Goal: Task Accomplishment & Management: Complete application form

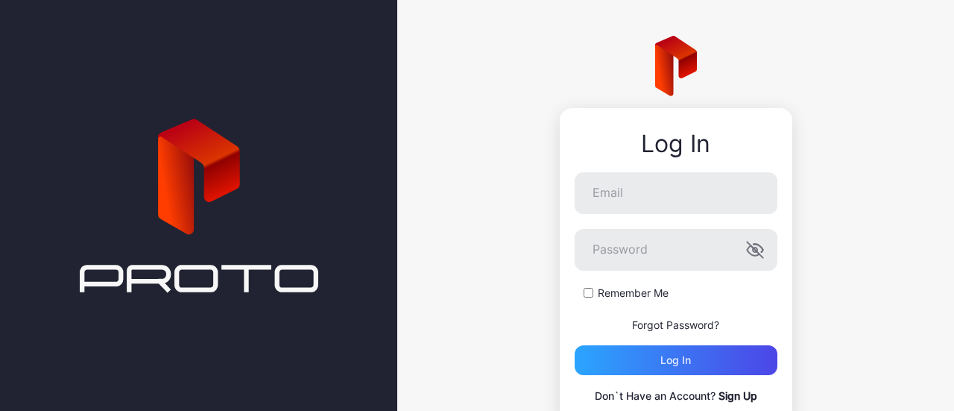
scroll to position [56, 0]
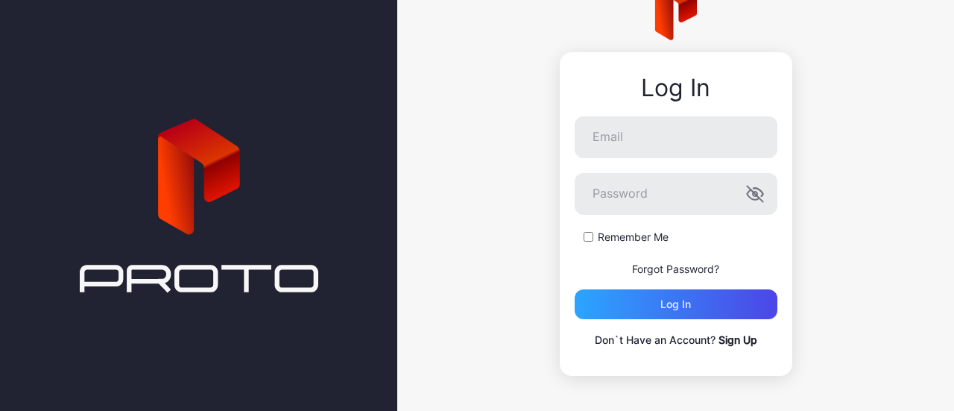
click at [718, 338] on link "Sign Up" at bounding box center [737, 339] width 39 height 13
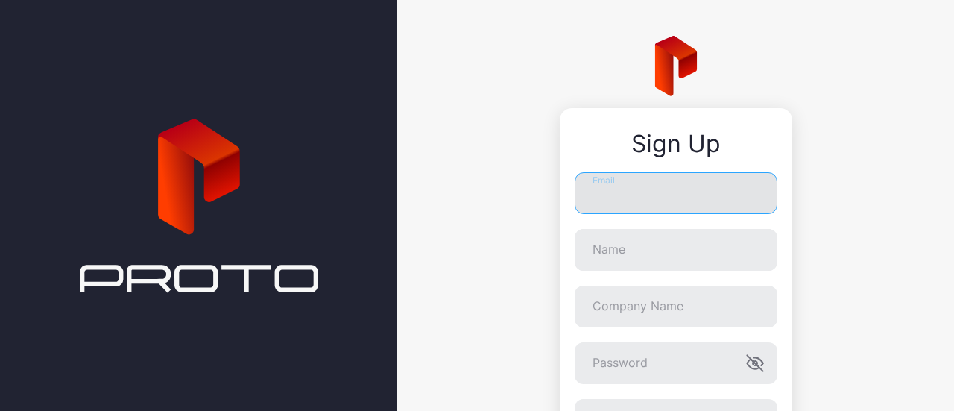
click at [592, 194] on input "Email" at bounding box center [675, 193] width 203 height 42
type input "**********"
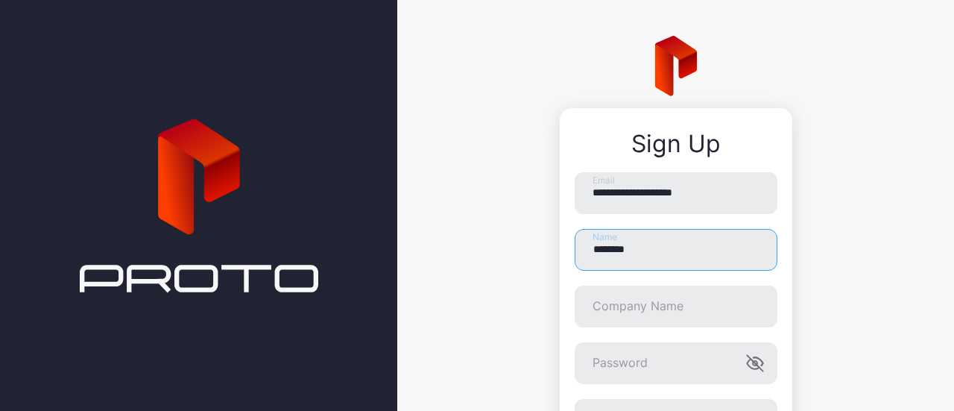
drag, startPoint x: 630, startPoint y: 255, endPoint x: 559, endPoint y: 268, distance: 72.0
click at [560, 268] on div "**********" at bounding box center [676, 347] width 232 height 478
type input "*"
type input "**********"
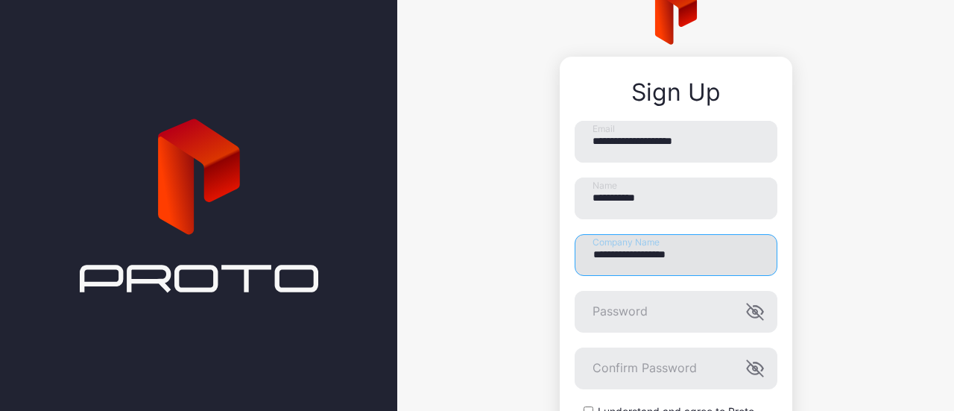
scroll to position [149, 0]
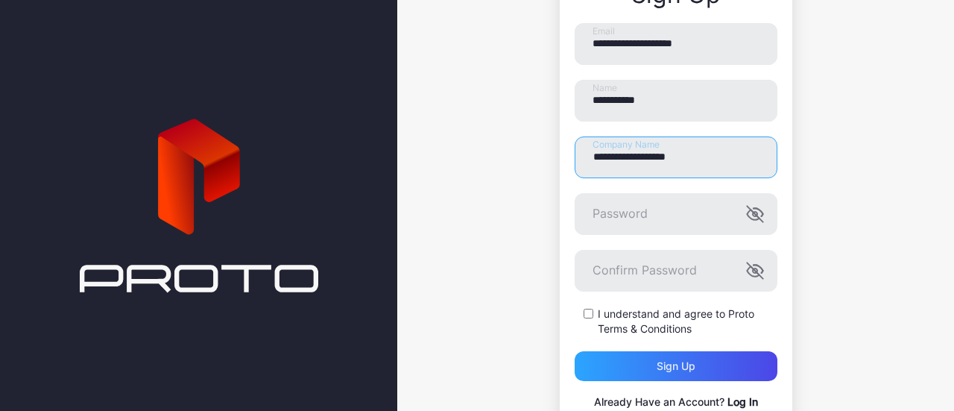
type input "**********"
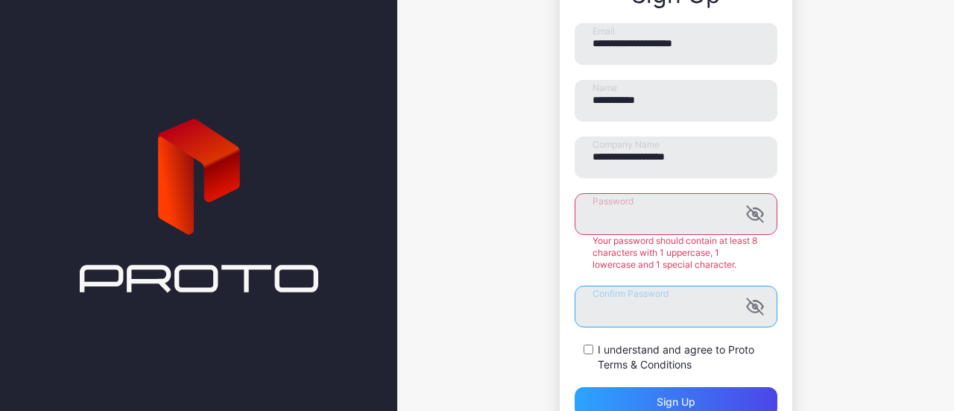
click at [644, 306] on form "**********" at bounding box center [675, 219] width 203 height 393
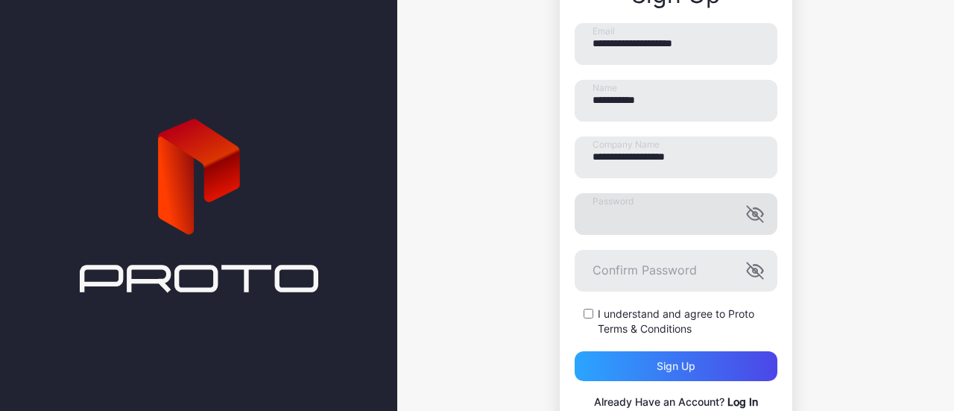
click at [746, 216] on icon "button" at bounding box center [755, 214] width 18 height 18
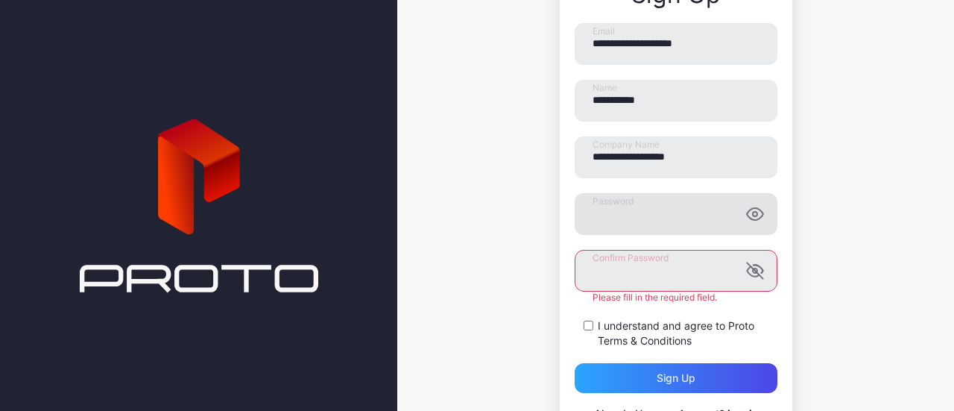
click at [574, 323] on div "I understand and agree to Proto Terms & Conditions" at bounding box center [675, 333] width 203 height 30
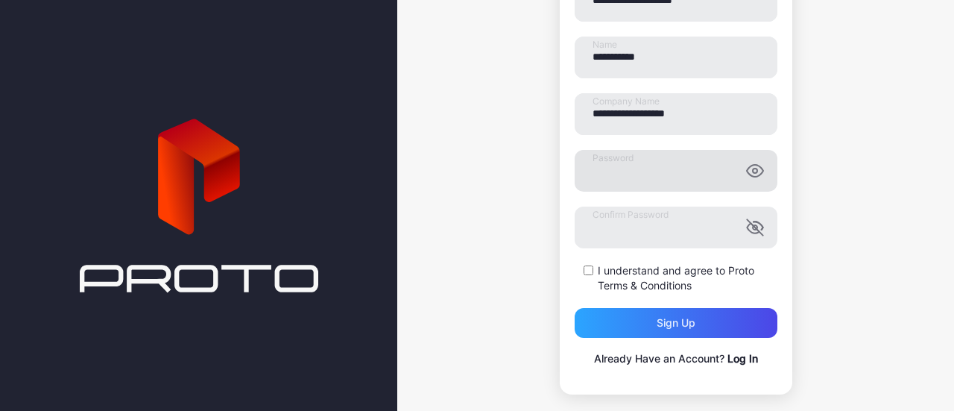
scroll to position [211, 0]
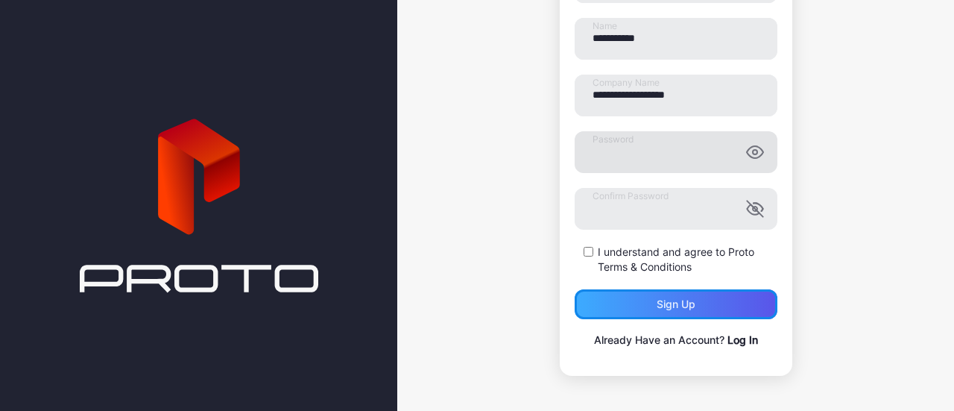
click at [674, 305] on div "Sign up" at bounding box center [675, 304] width 39 height 12
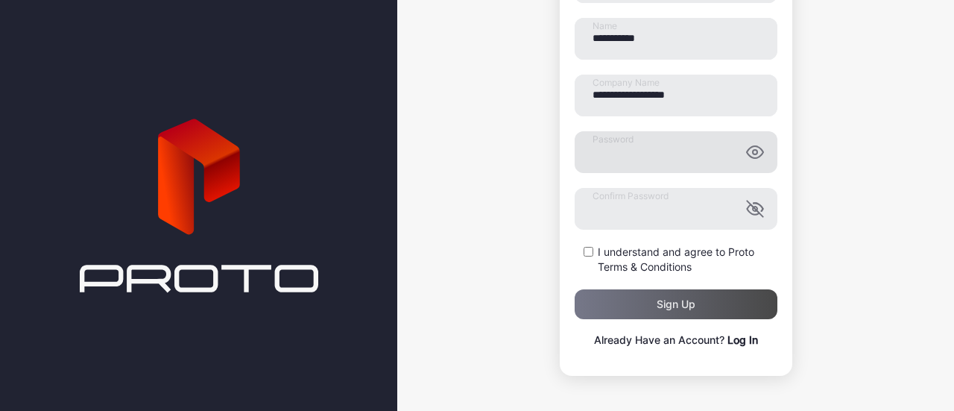
scroll to position [0, 0]
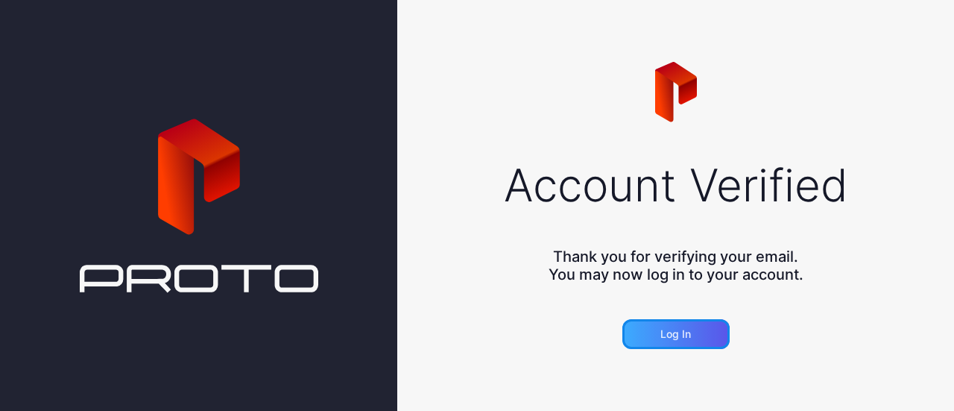
click at [683, 339] on div "Log in" at bounding box center [675, 334] width 31 height 12
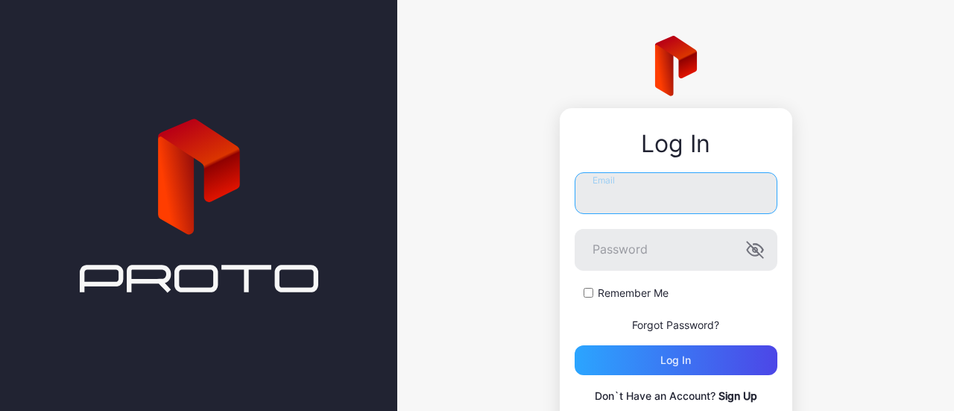
type input "**********"
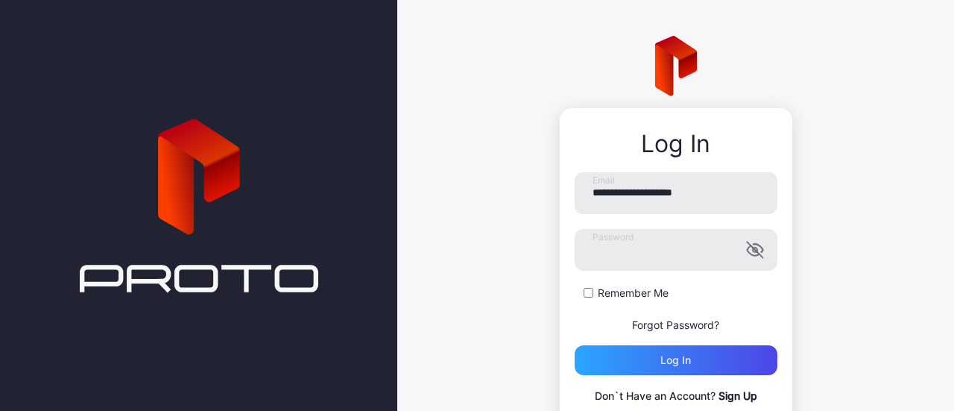
click at [619, 291] on label "Remember Me" at bounding box center [633, 292] width 71 height 15
click at [660, 361] on div "Log in" at bounding box center [675, 360] width 31 height 12
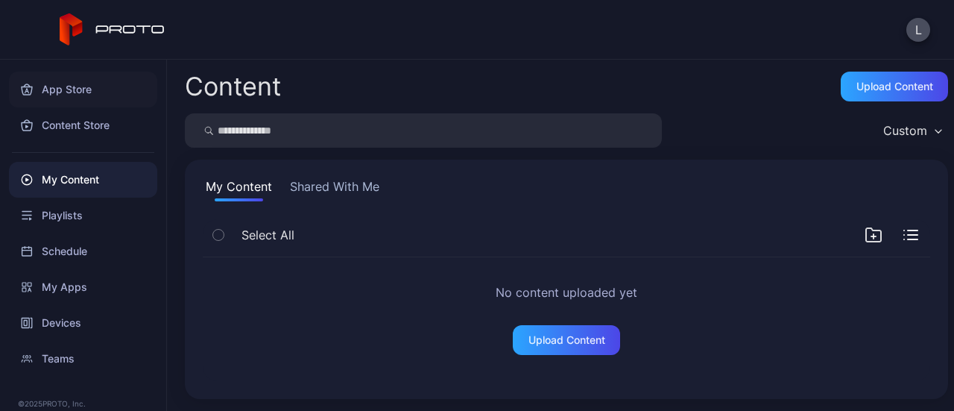
click at [60, 92] on div "App Store" at bounding box center [83, 90] width 148 height 36
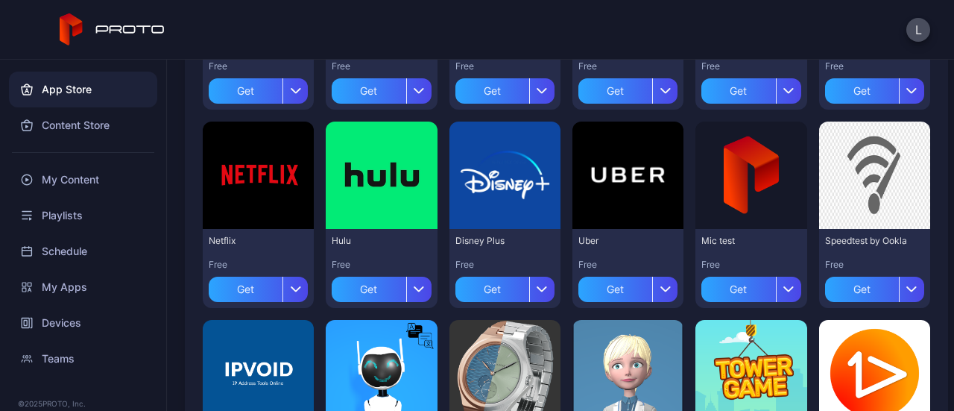
scroll to position [298, 0]
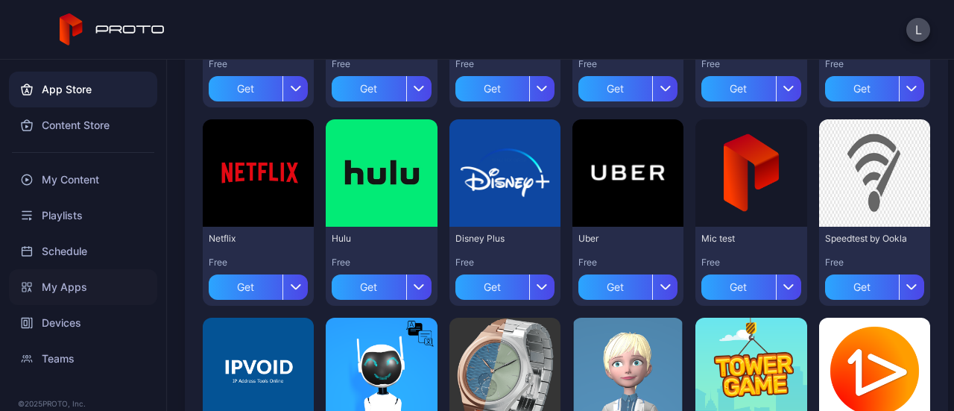
click at [71, 288] on div "My Apps" at bounding box center [83, 287] width 148 height 36
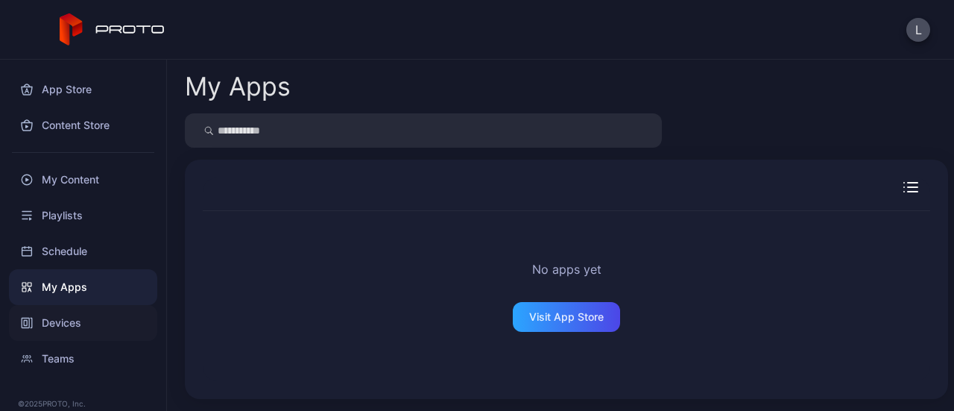
click at [77, 321] on div "Devices" at bounding box center [83, 323] width 148 height 36
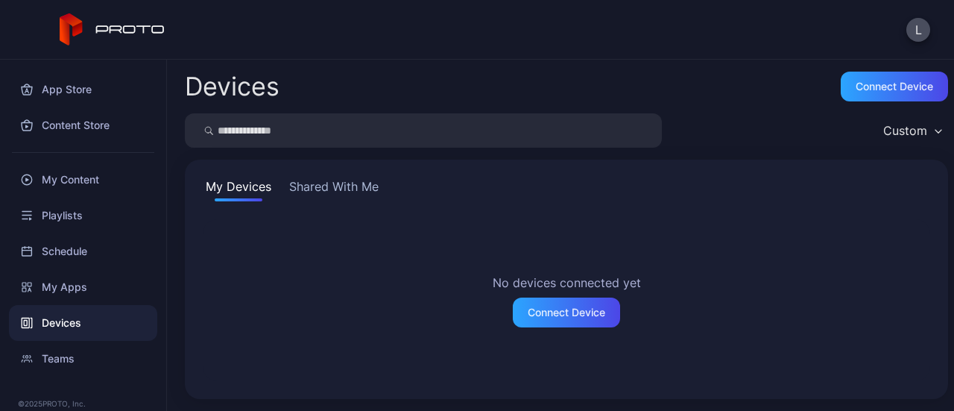
click at [308, 187] on button "Shared With Me" at bounding box center [333, 189] width 95 height 24
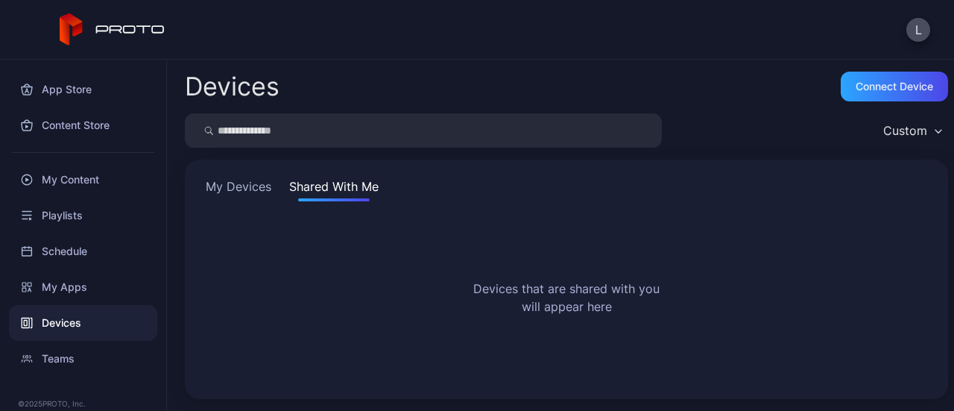
click at [247, 186] on button "My Devices" at bounding box center [239, 189] width 72 height 24
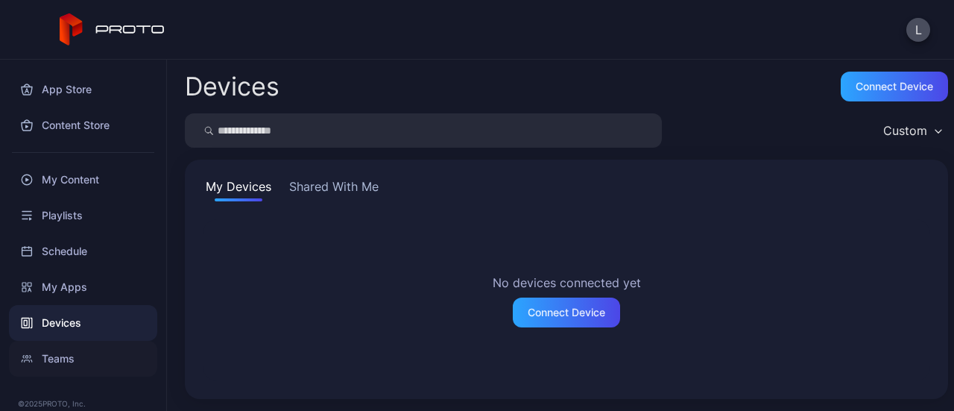
click at [60, 352] on div "Teams" at bounding box center [83, 359] width 148 height 36
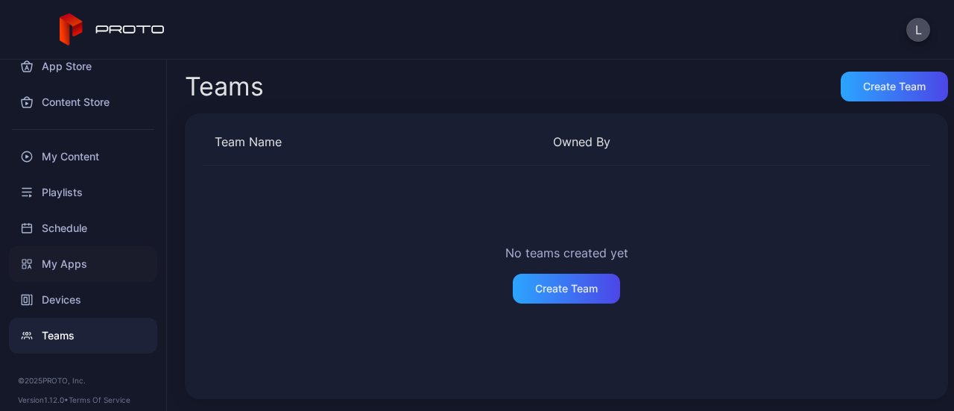
scroll to position [34, 0]
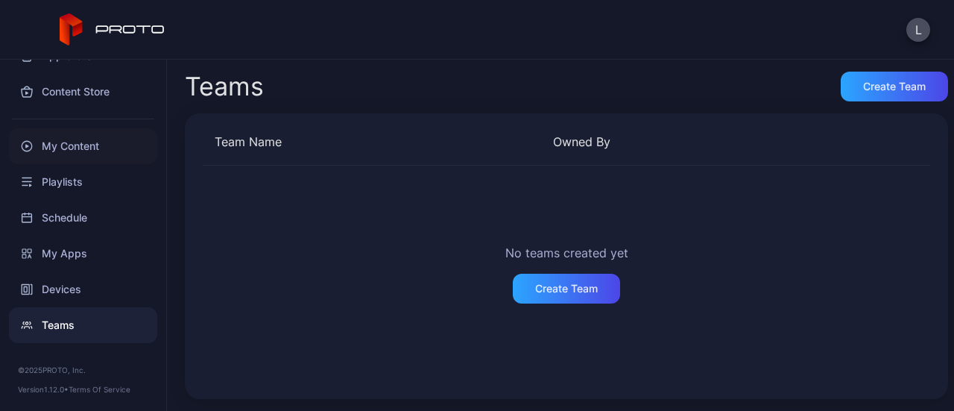
click at [66, 147] on div "My Content" at bounding box center [83, 146] width 148 height 36
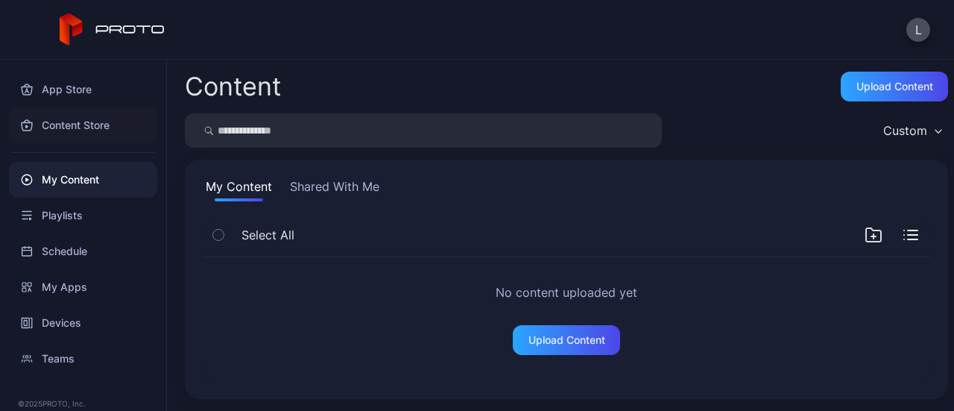
click at [65, 126] on div "Content Store" at bounding box center [83, 125] width 148 height 36
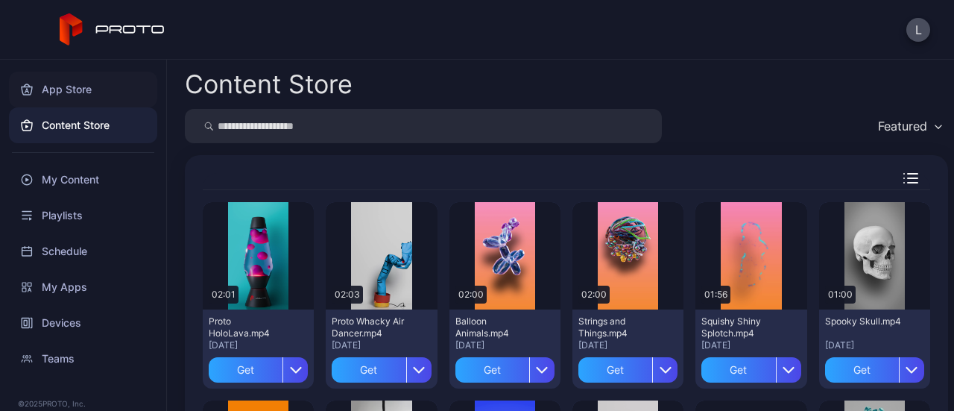
click at [66, 92] on div "App Store" at bounding box center [83, 90] width 148 height 36
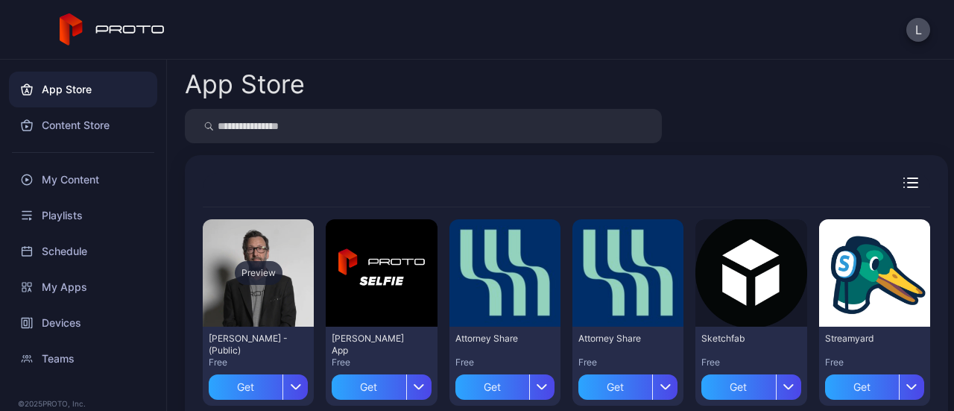
click at [264, 278] on div "Preview" at bounding box center [259, 273] width 48 height 24
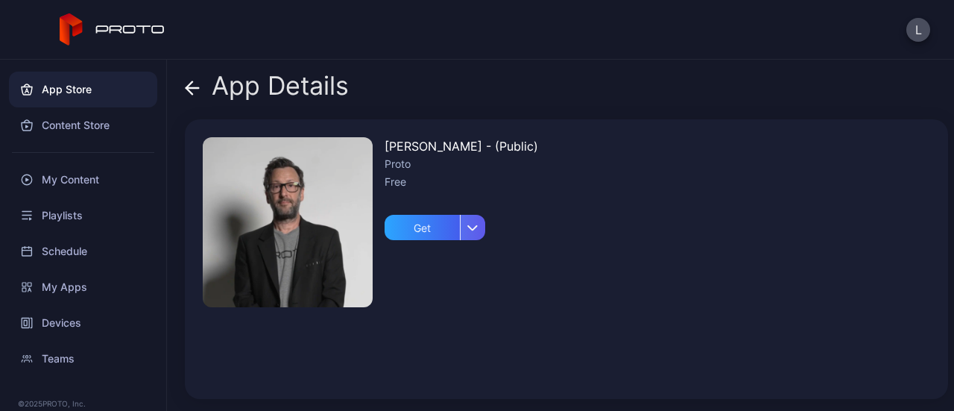
click at [478, 227] on div "button" at bounding box center [472, 227] width 25 height 25
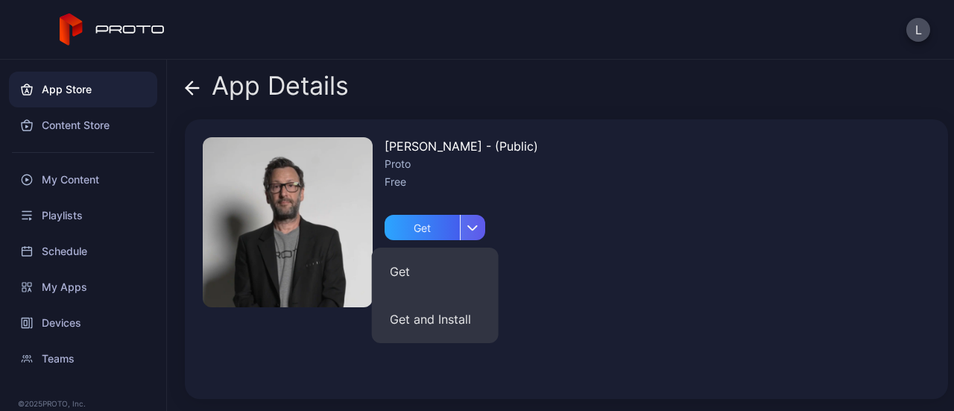
click at [478, 227] on div "button" at bounding box center [472, 227] width 25 height 25
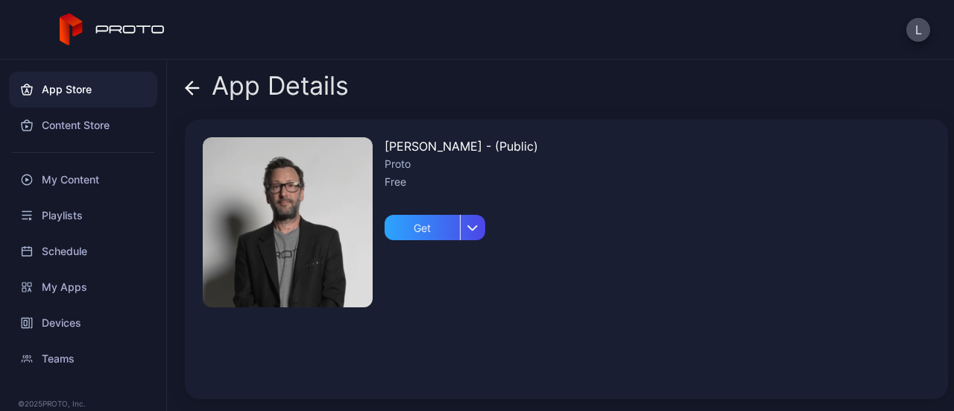
click at [380, 190] on div "David N Persona - (Public) Proto Free Get" at bounding box center [566, 258] width 763 height 279
click at [425, 224] on div "Get" at bounding box center [421, 227] width 75 height 25
click at [427, 234] on div "My Apps" at bounding box center [434, 227] width 101 height 25
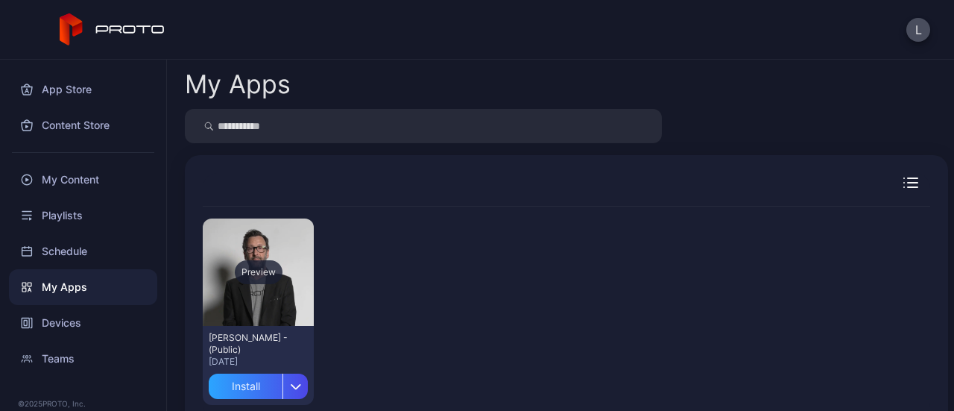
click at [250, 287] on div "Preview" at bounding box center [258, 271] width 111 height 107
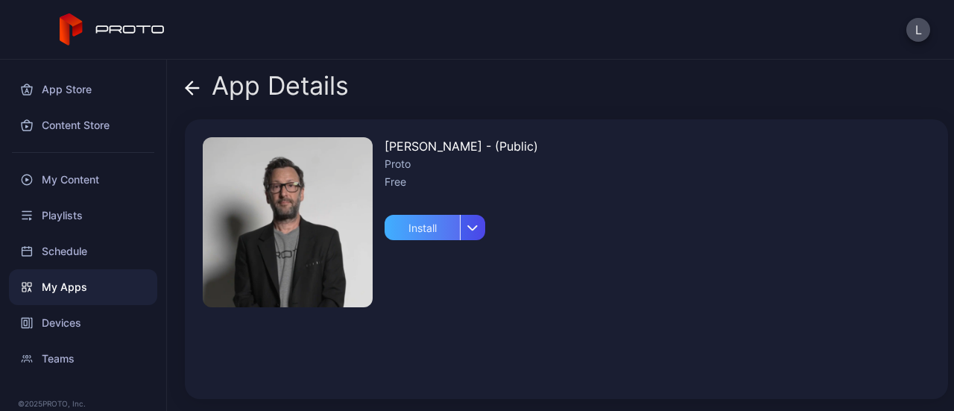
click at [425, 229] on div "Install" at bounding box center [421, 227] width 75 height 25
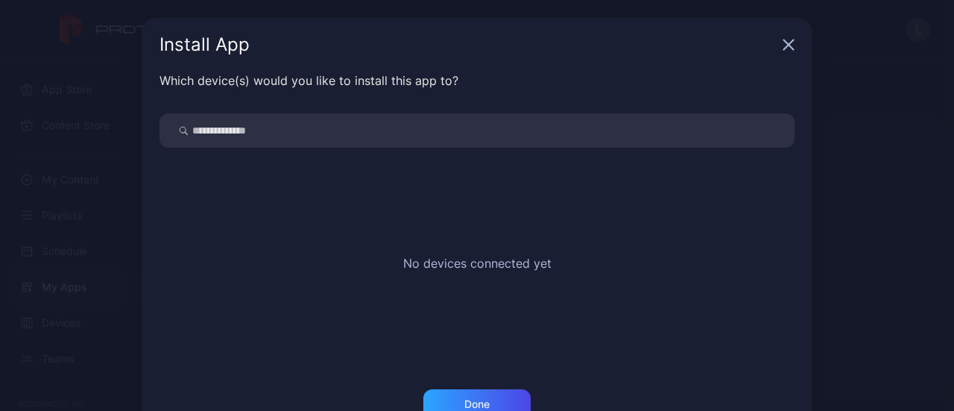
click at [784, 47] on icon "button" at bounding box center [789, 45] width 10 height 10
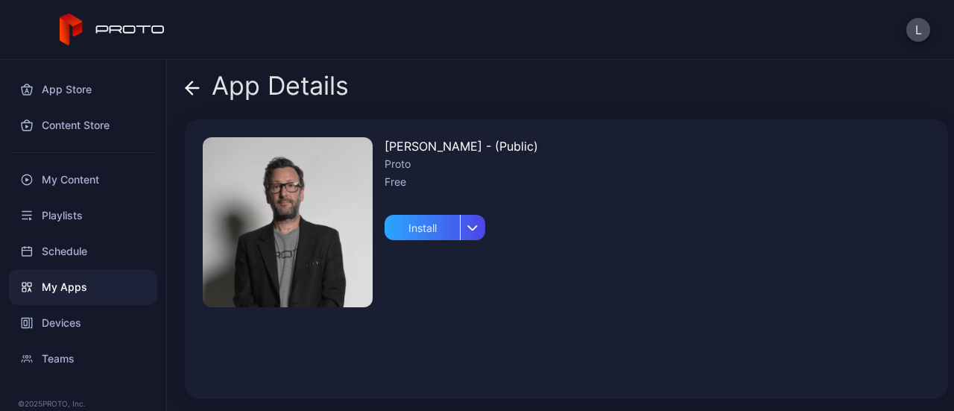
click at [198, 79] on span at bounding box center [192, 86] width 15 height 28
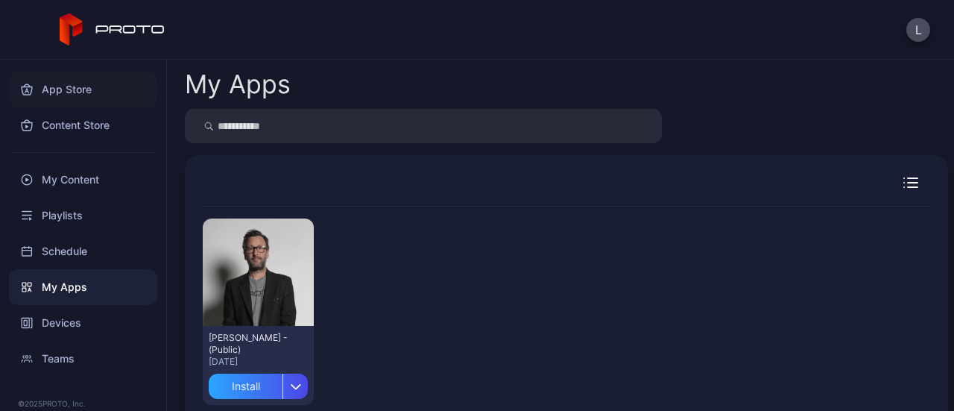
click at [60, 93] on div "App Store" at bounding box center [83, 90] width 148 height 36
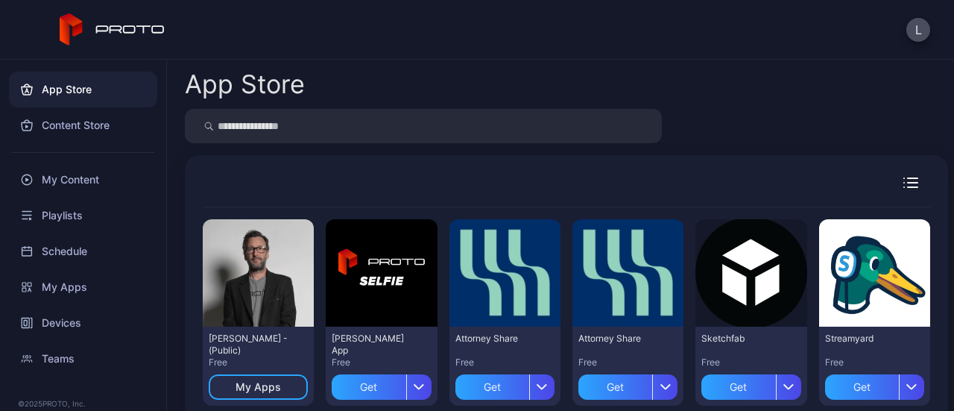
click at [903, 184] on icon "button" at bounding box center [910, 182] width 15 height 10
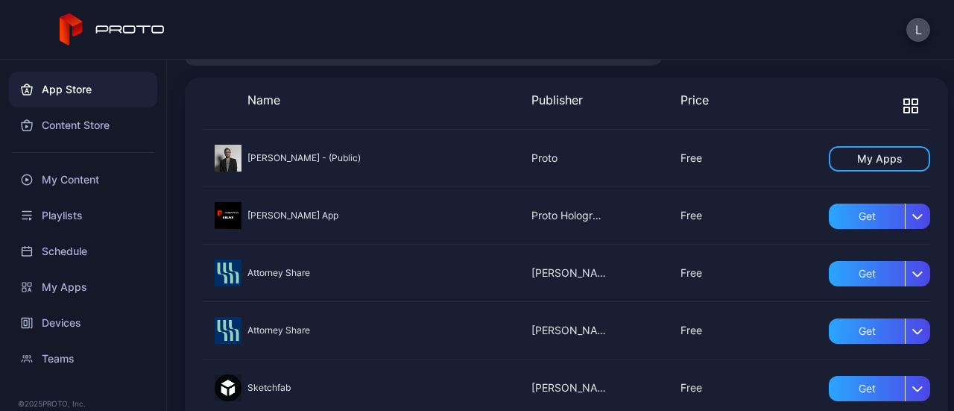
scroll to position [62, 0]
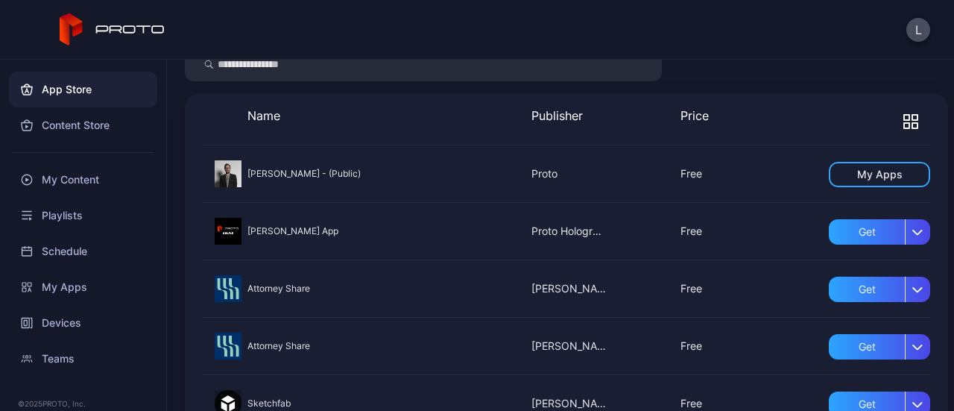
click at [904, 115] on icon "button" at bounding box center [906, 117] width 5 height 5
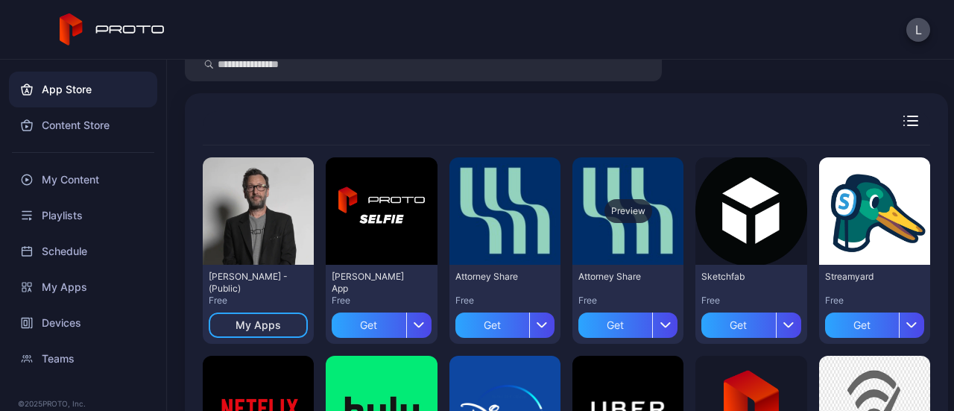
click at [619, 211] on div "Preview" at bounding box center [628, 211] width 48 height 24
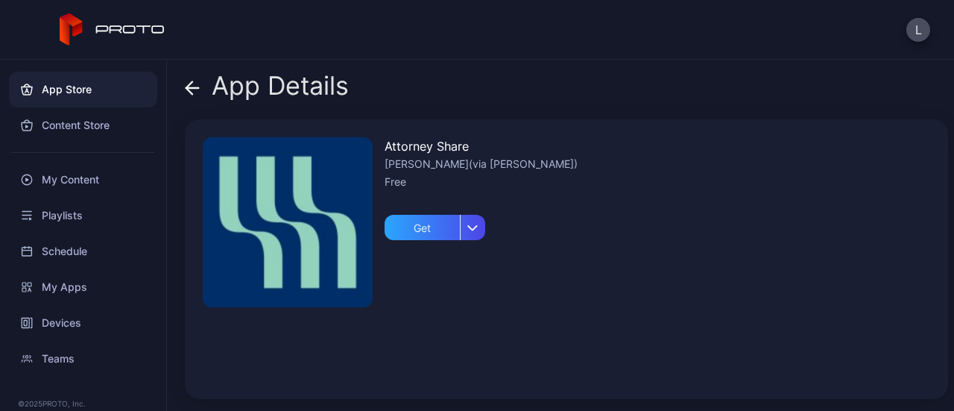
click at [189, 88] on icon at bounding box center [192, 88] width 13 height 0
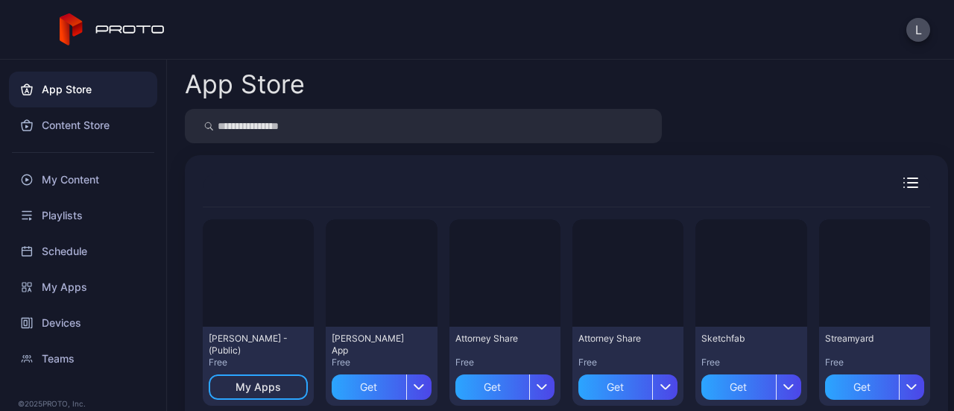
scroll to position [62, 0]
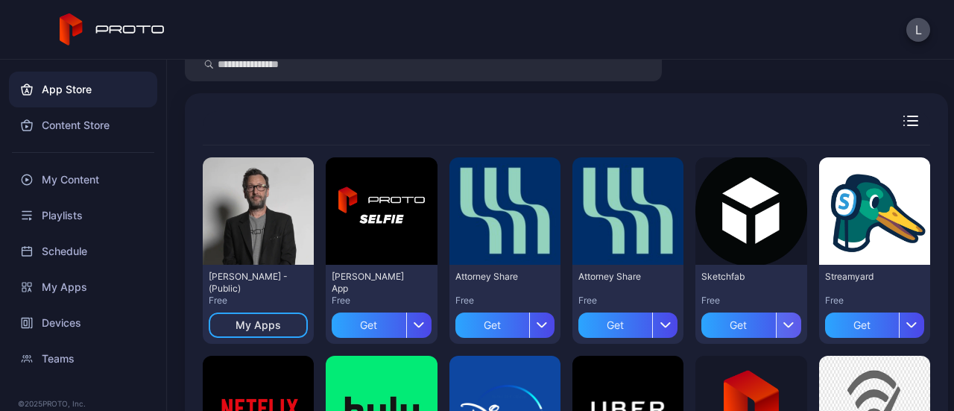
click at [776, 329] on div "button" at bounding box center [788, 324] width 25 height 25
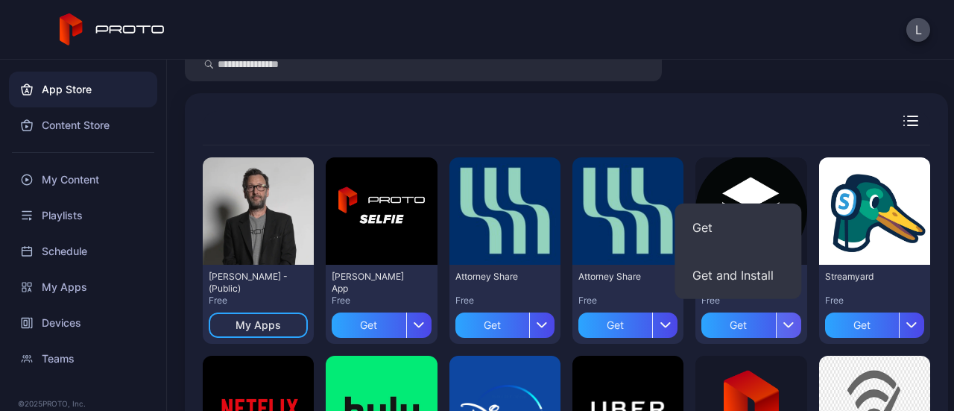
click at [776, 329] on div "button" at bounding box center [788, 324] width 25 height 25
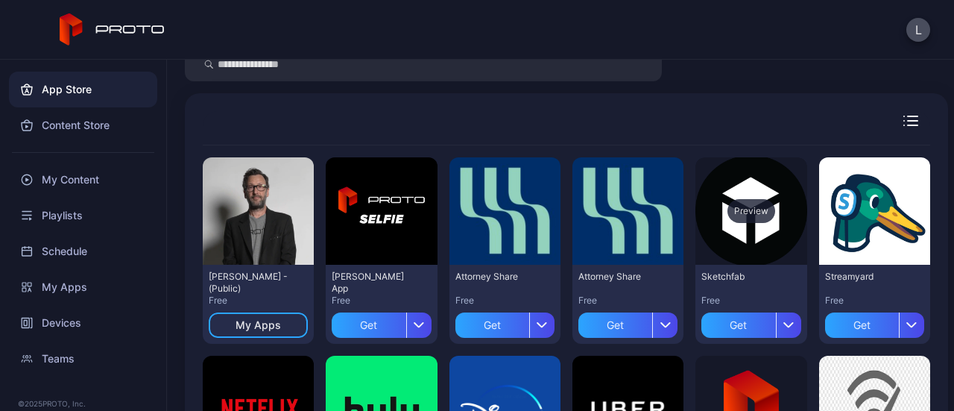
click at [741, 214] on div "Preview" at bounding box center [751, 211] width 48 height 24
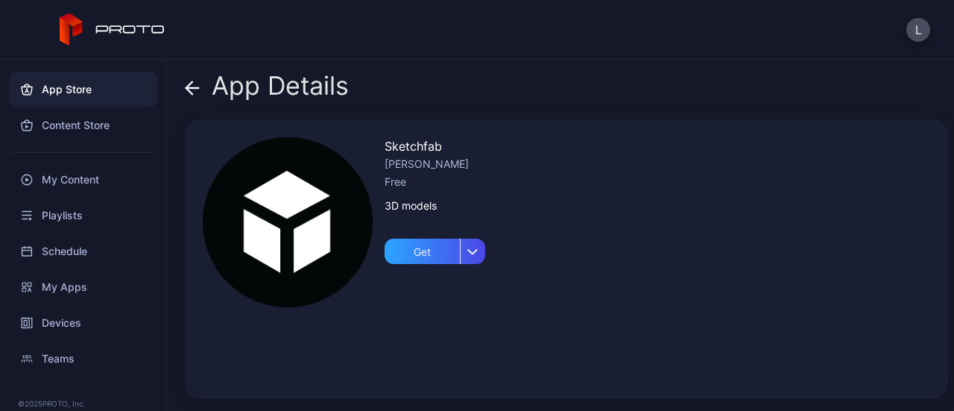
click at [192, 86] on icon at bounding box center [192, 87] width 15 height 15
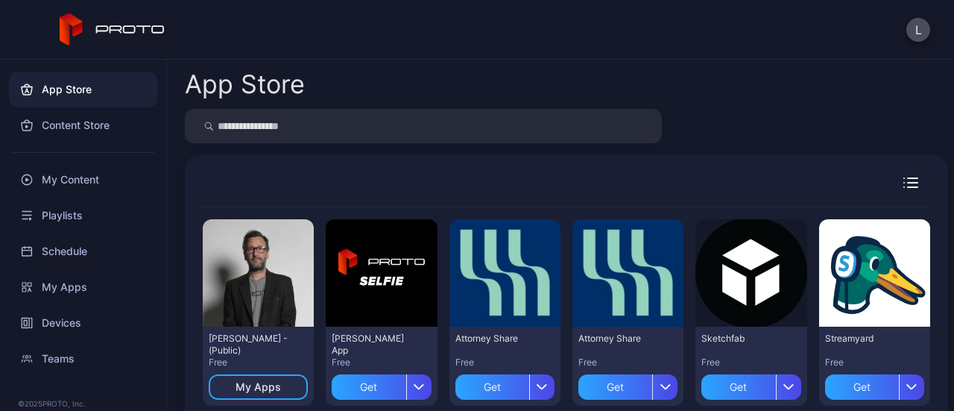
scroll to position [62, 0]
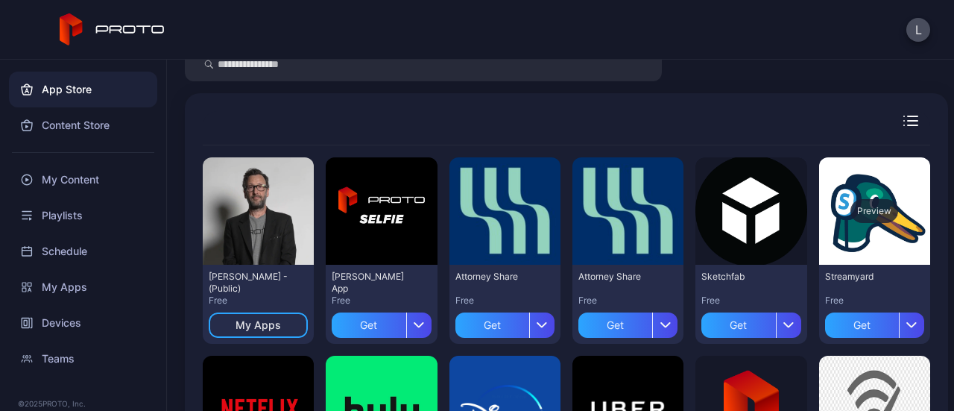
click at [882, 220] on div "Preview" at bounding box center [874, 210] width 111 height 107
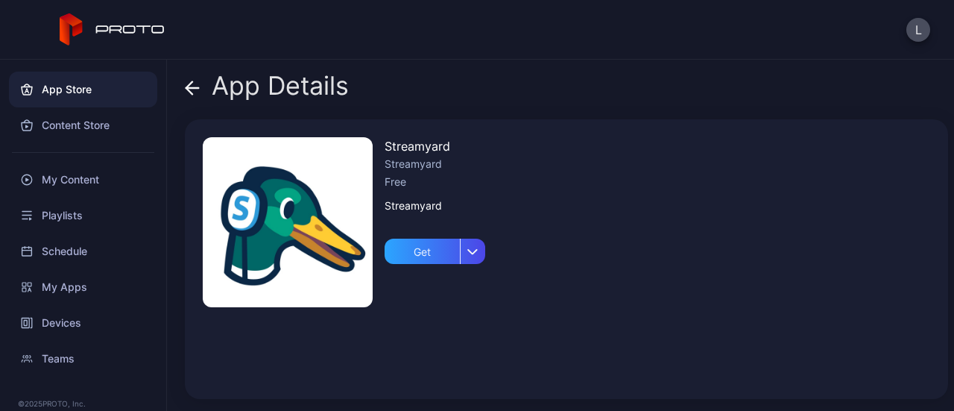
click at [194, 83] on icon at bounding box center [192, 87] width 15 height 15
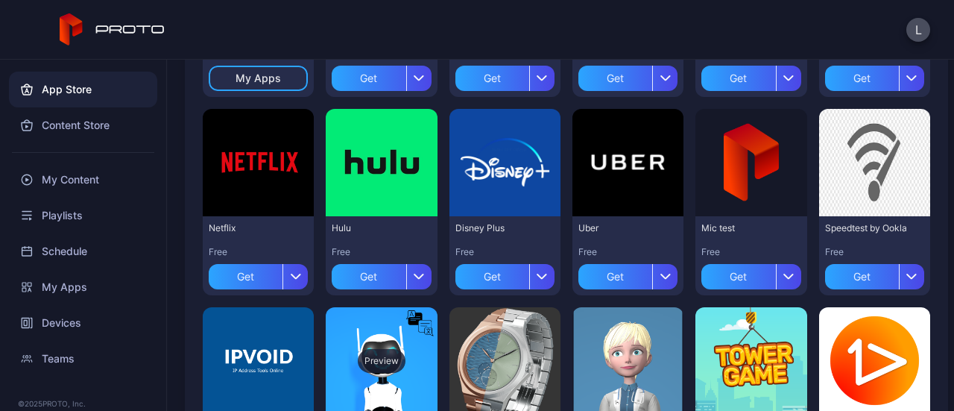
scroll to position [285, 0]
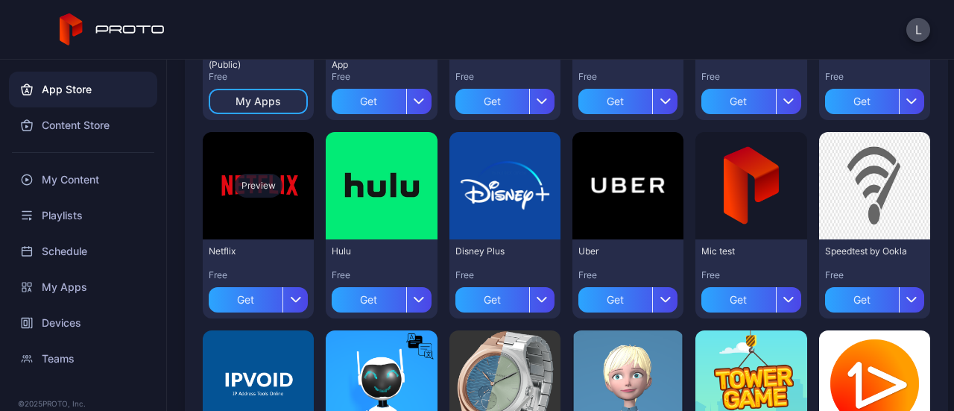
click at [279, 177] on div "Preview" at bounding box center [258, 185] width 111 height 107
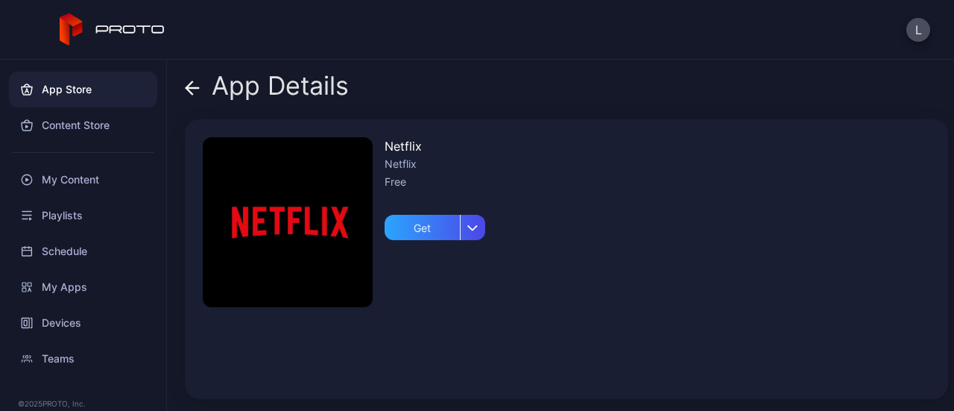
click at [194, 92] on icon at bounding box center [192, 87] width 15 height 15
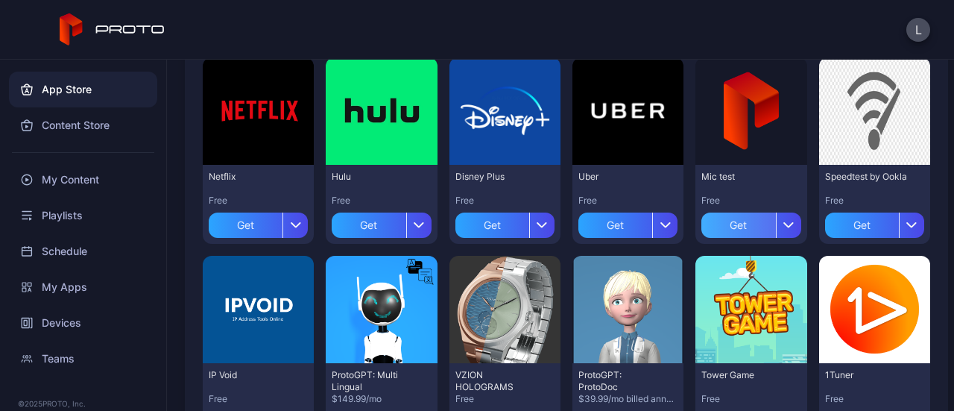
scroll to position [434, 0]
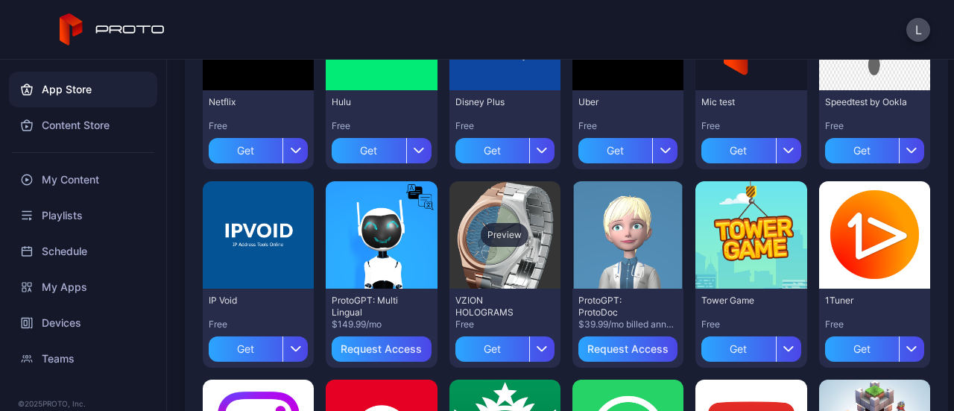
click at [502, 234] on div "Preview" at bounding box center [505, 235] width 48 height 24
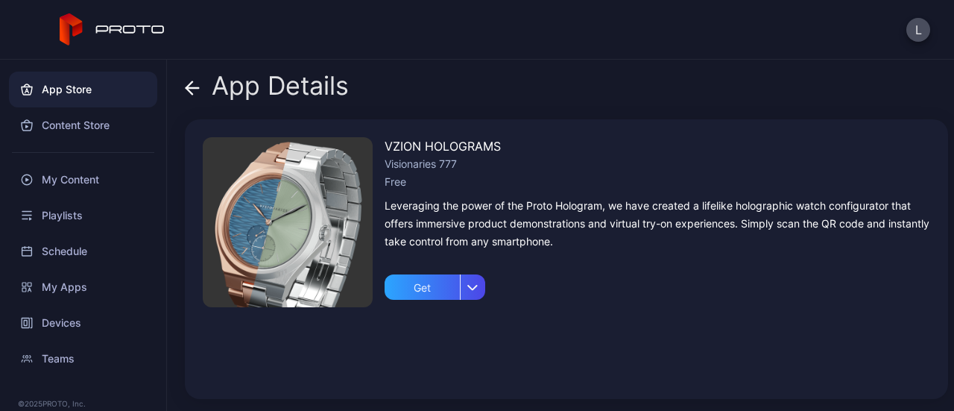
click at [192, 88] on icon at bounding box center [192, 88] width 13 height 0
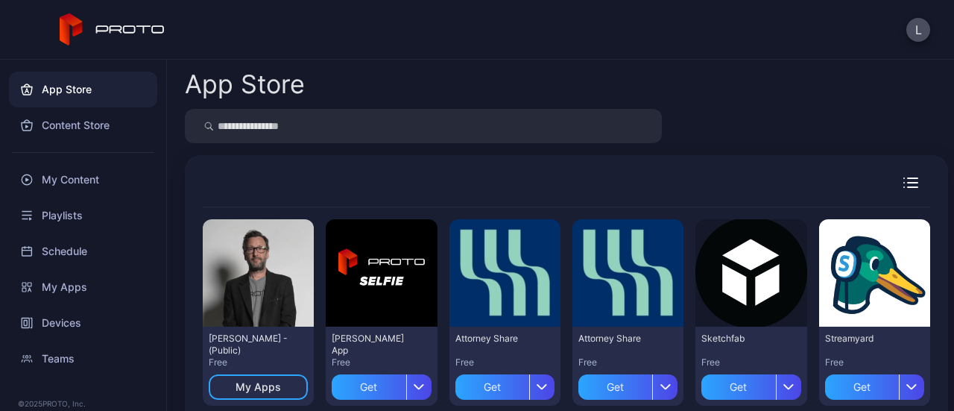
scroll to position [434, 0]
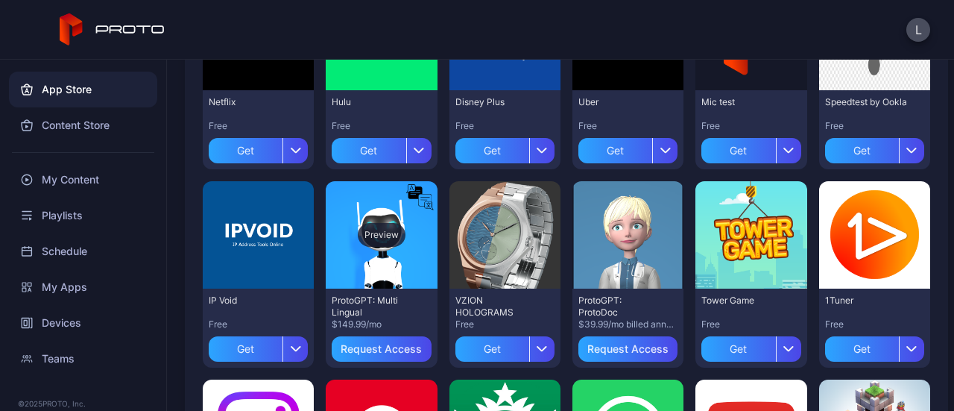
click at [379, 236] on div "Preview" at bounding box center [382, 235] width 48 height 24
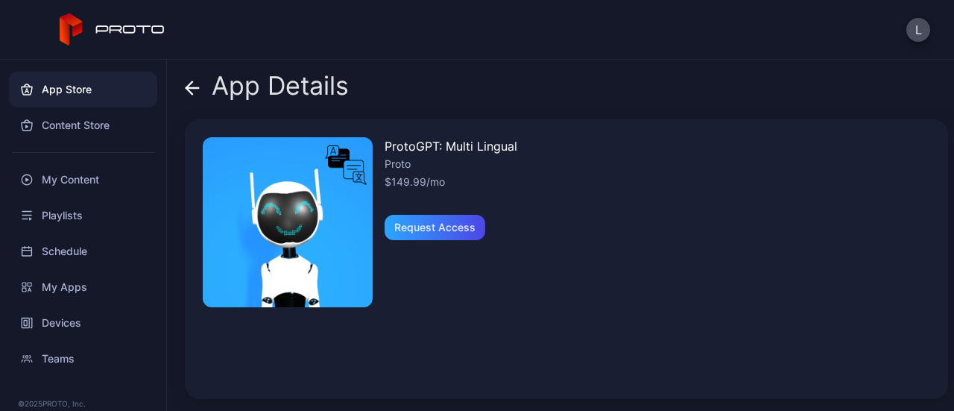
click at [191, 88] on icon at bounding box center [192, 88] width 13 height 0
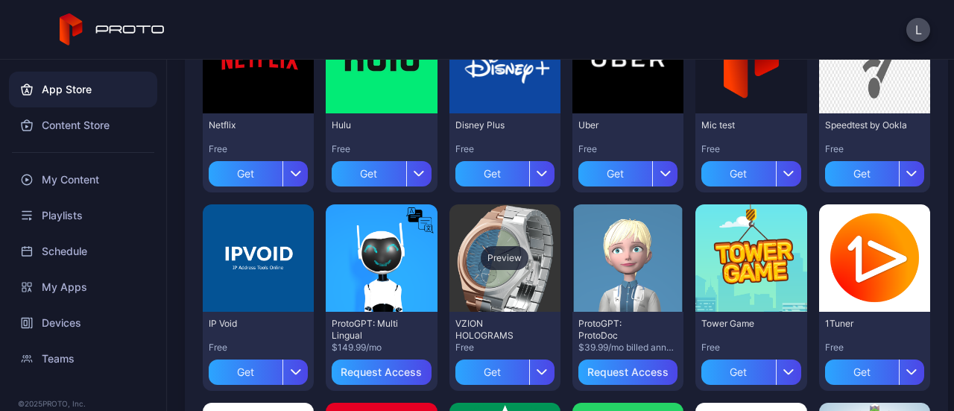
scroll to position [434, 0]
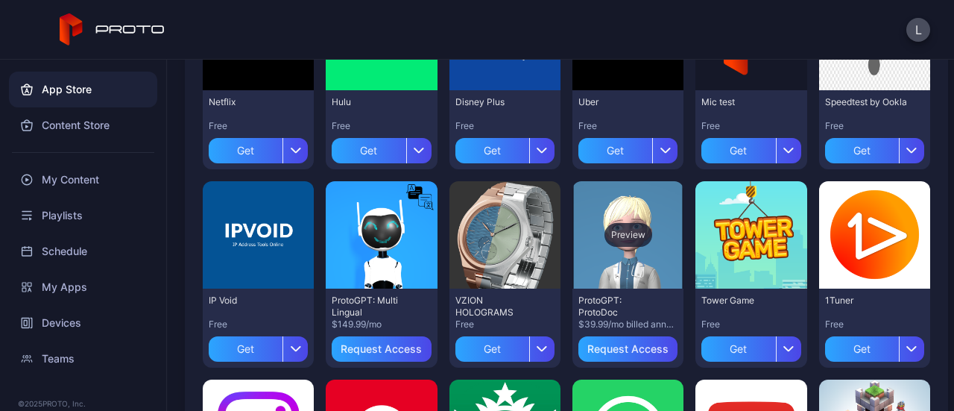
click at [612, 233] on div "Preview" at bounding box center [628, 235] width 48 height 24
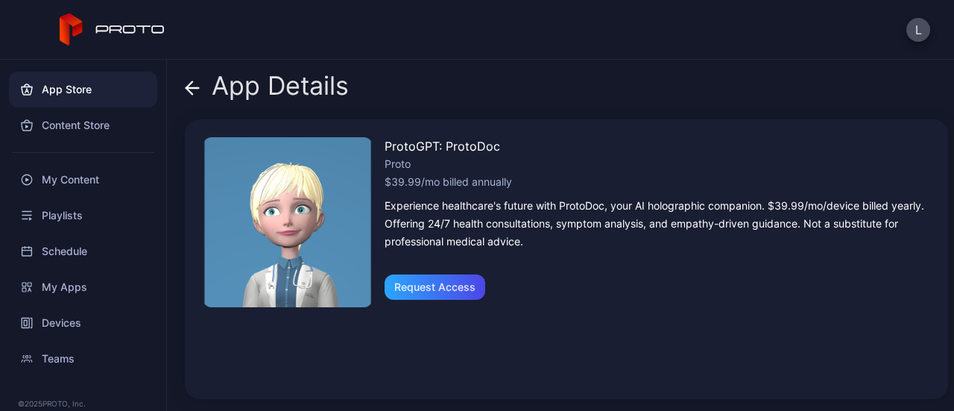
click at [194, 88] on icon at bounding box center [192, 88] width 13 height 0
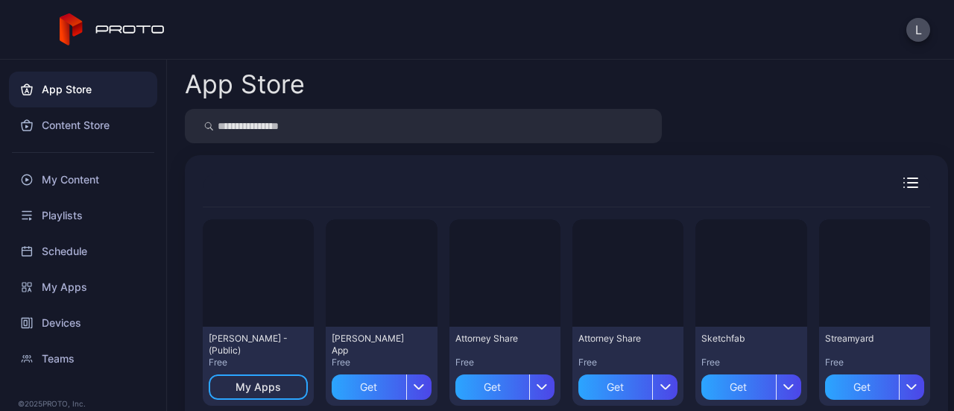
scroll to position [434, 0]
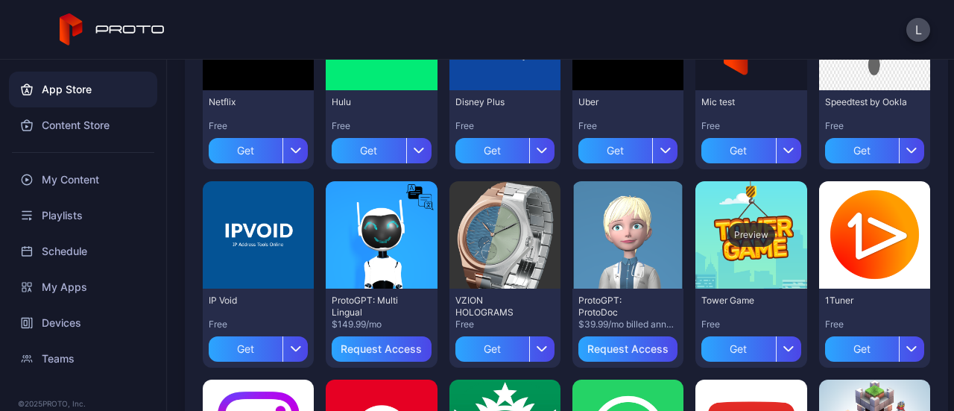
click at [744, 236] on div "Preview" at bounding box center [751, 235] width 48 height 24
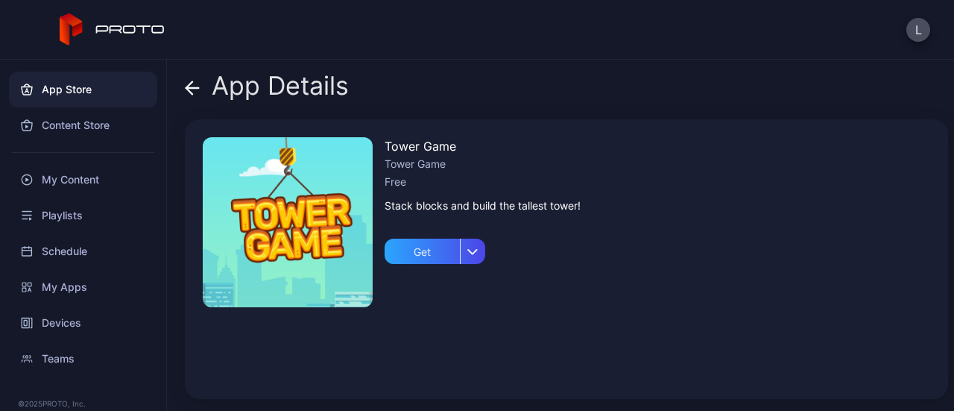
click at [189, 86] on icon at bounding box center [192, 87] width 15 height 15
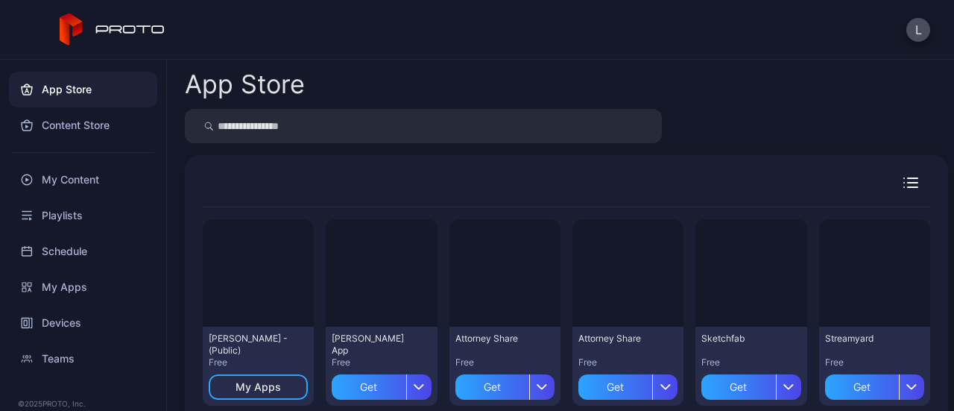
scroll to position [434, 0]
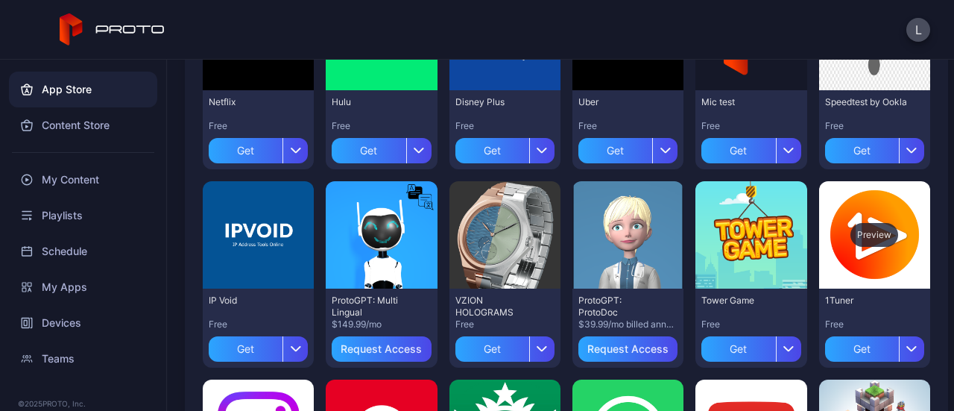
click at [866, 250] on div "Preview" at bounding box center [874, 234] width 111 height 107
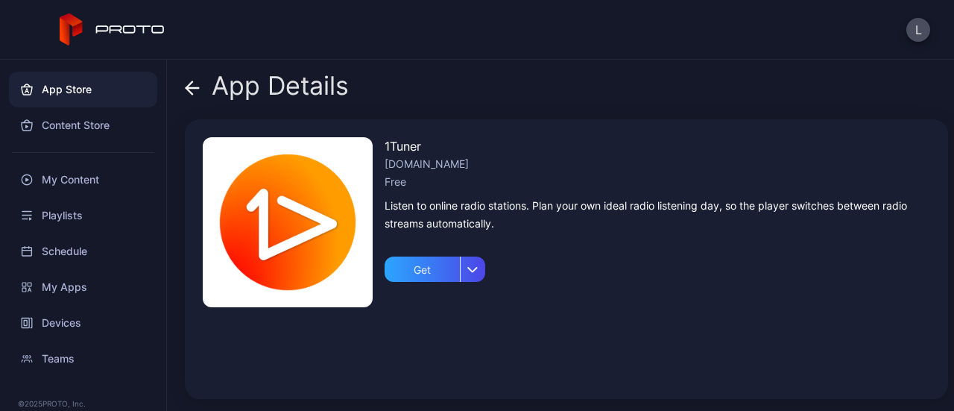
click at [189, 83] on icon at bounding box center [192, 87] width 15 height 15
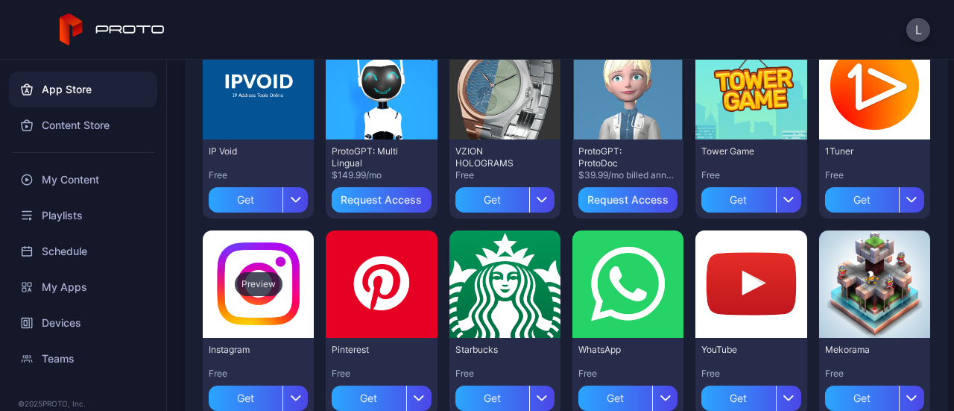
scroll to position [658, 0]
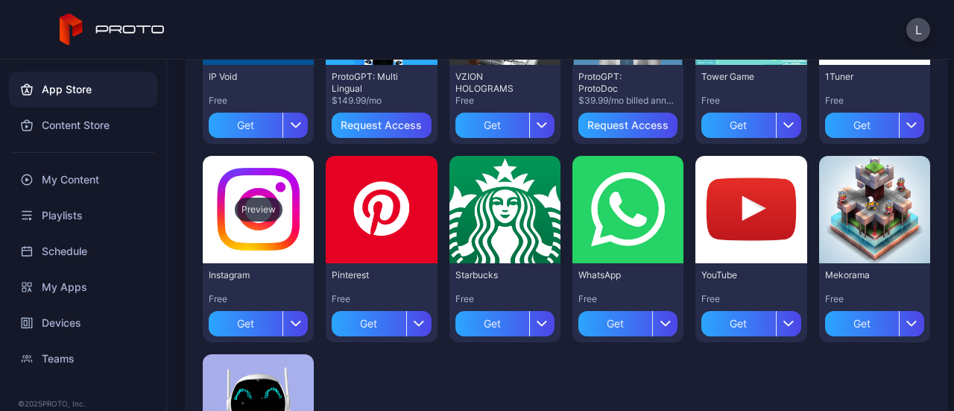
click at [256, 203] on div "Preview" at bounding box center [259, 209] width 48 height 24
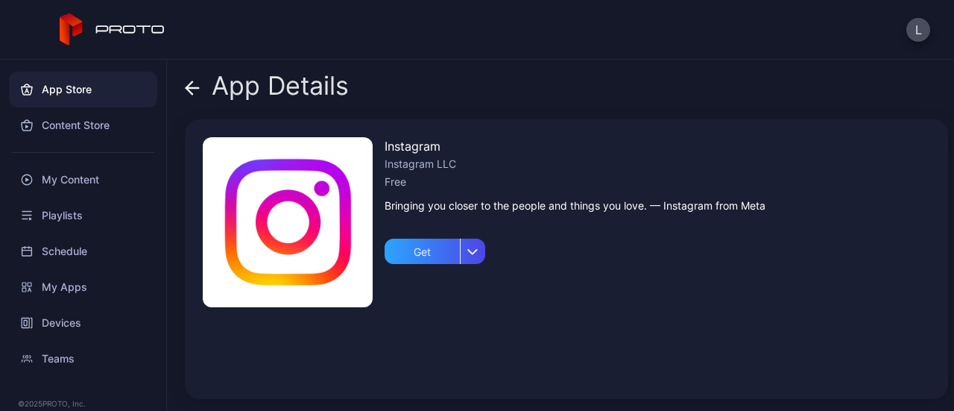
click at [191, 94] on icon at bounding box center [189, 87] width 6 height 13
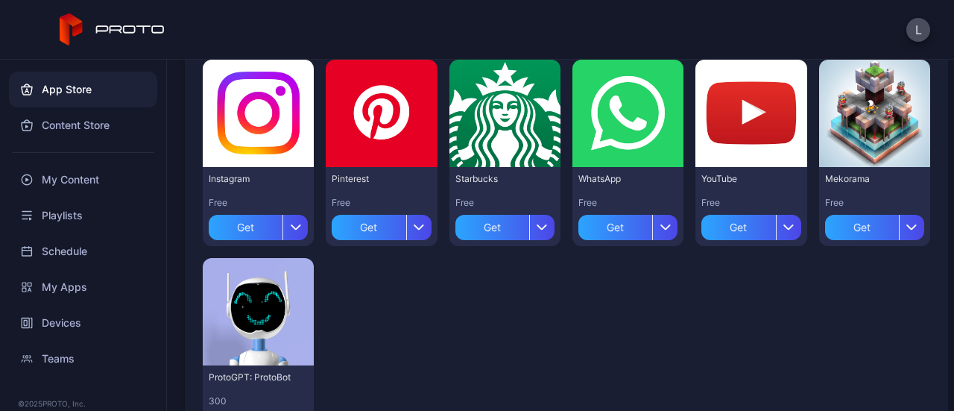
scroll to position [680, 0]
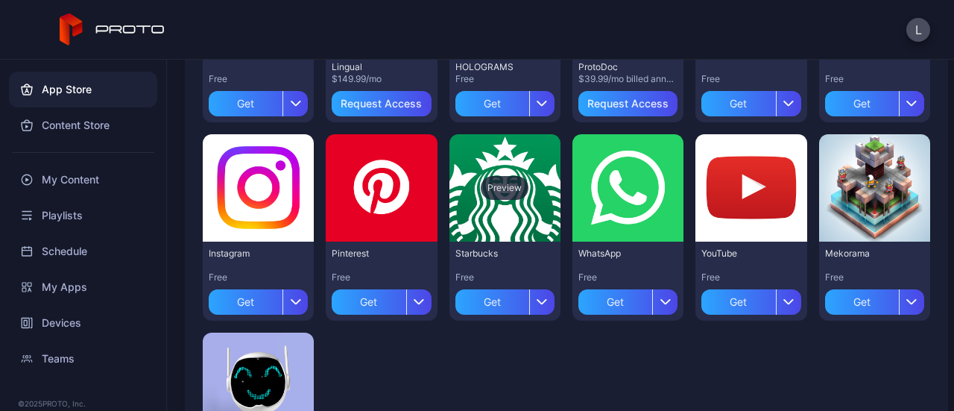
click at [498, 184] on div "Preview" at bounding box center [505, 188] width 48 height 24
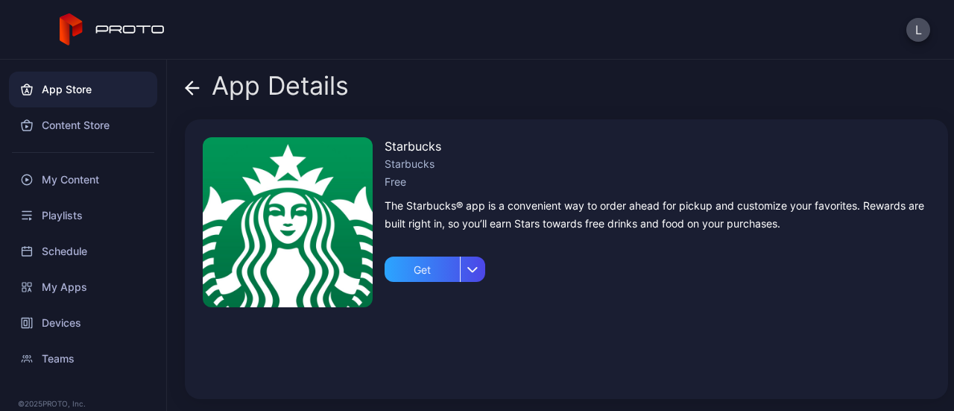
click at [194, 88] on icon at bounding box center [192, 88] width 13 height 0
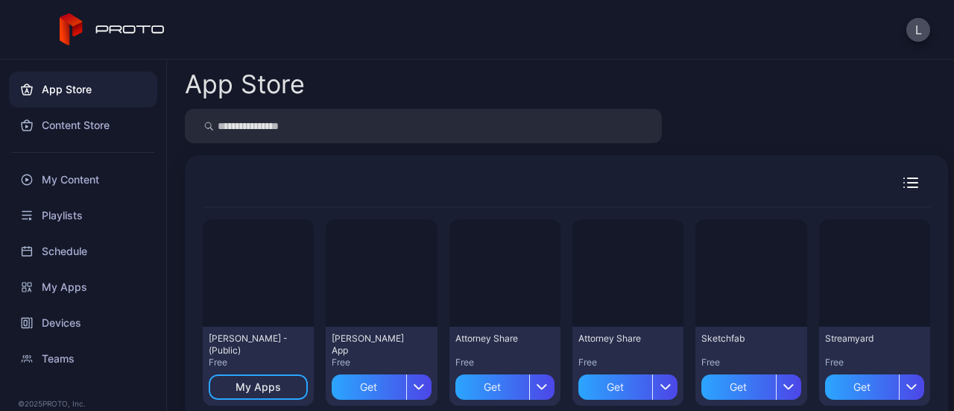
scroll to position [680, 0]
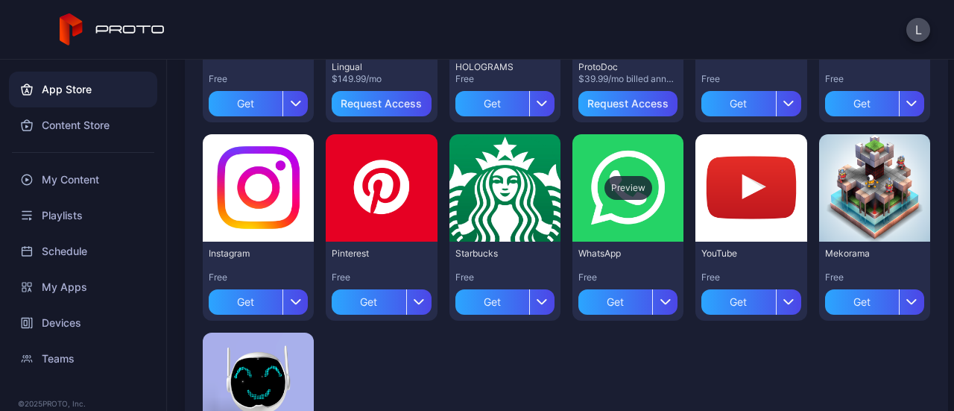
click at [626, 184] on div "Preview" at bounding box center [628, 188] width 48 height 24
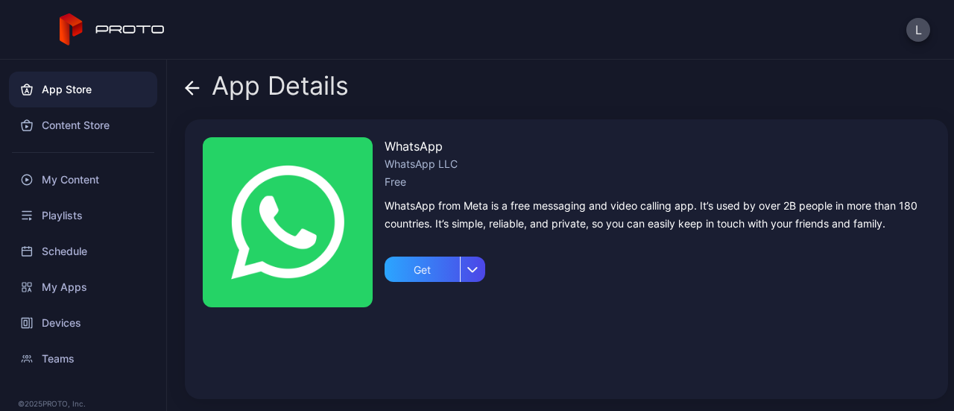
click at [186, 86] on icon at bounding box center [192, 87] width 15 height 15
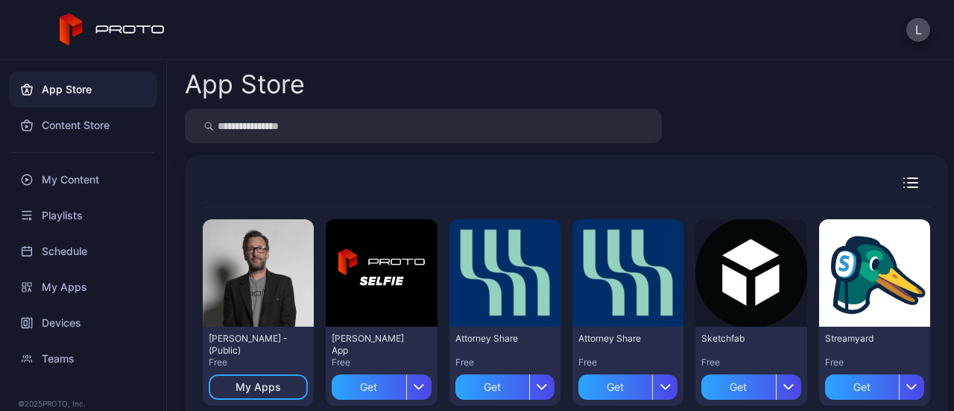
scroll to position [680, 0]
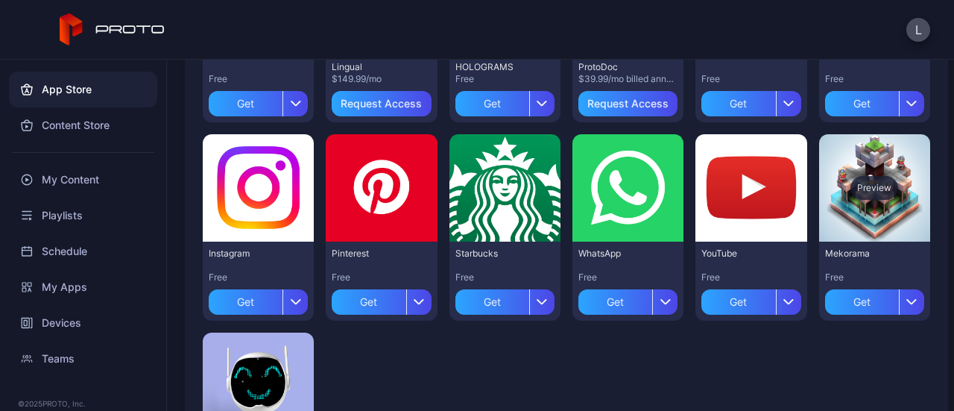
click at [852, 190] on div "Preview" at bounding box center [874, 188] width 48 height 24
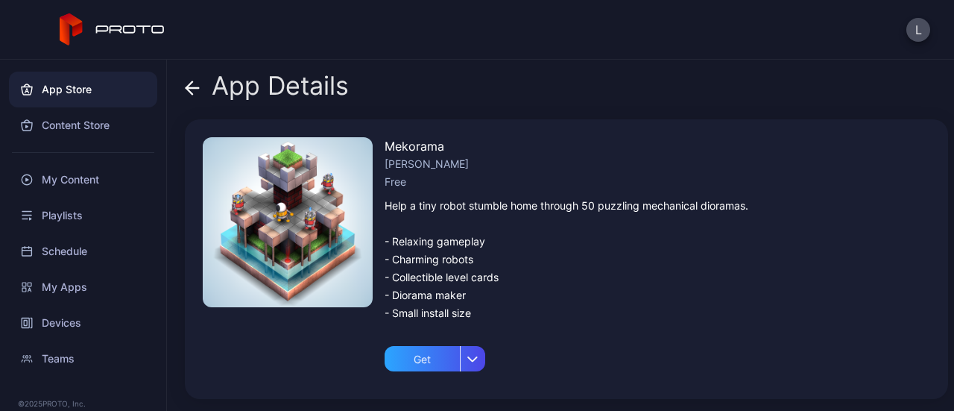
click at [191, 86] on icon at bounding box center [192, 87] width 15 height 15
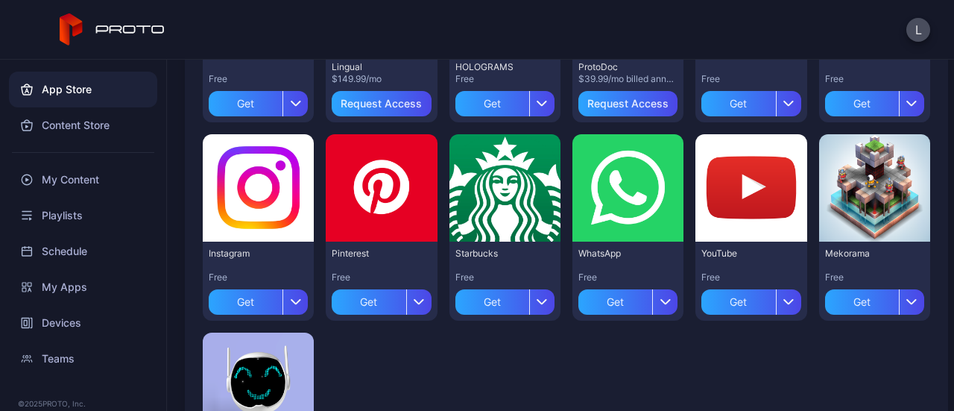
scroll to position [829, 0]
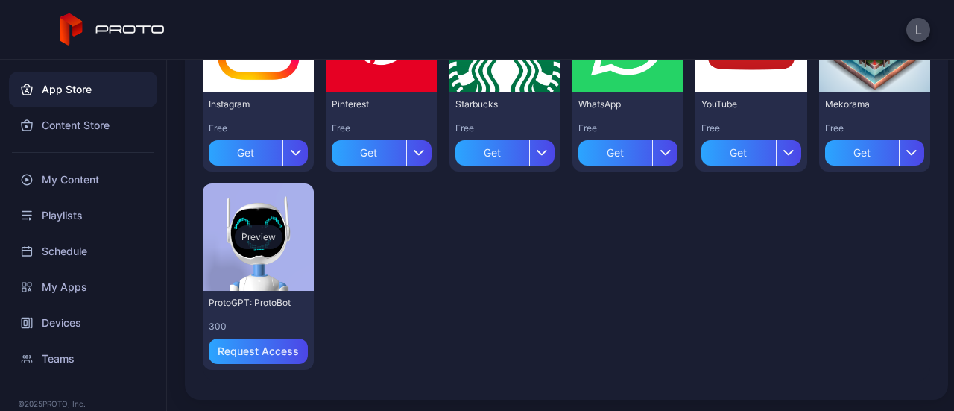
click at [255, 233] on div "Preview" at bounding box center [259, 237] width 48 height 24
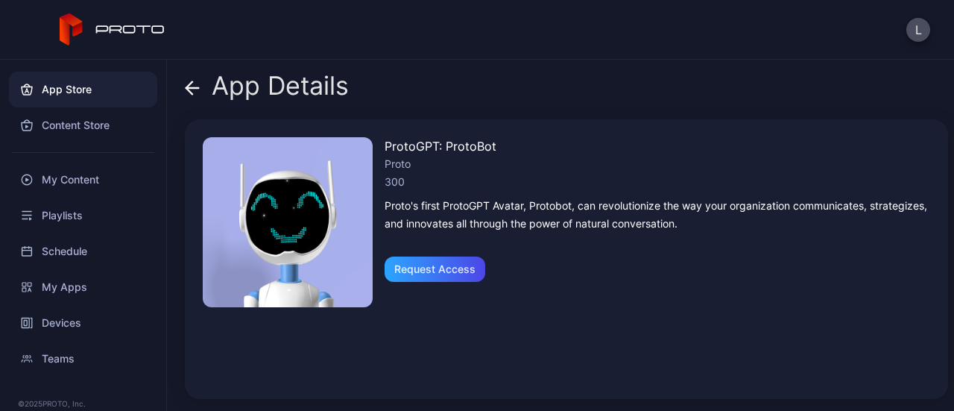
click at [194, 88] on icon at bounding box center [192, 88] width 13 height 0
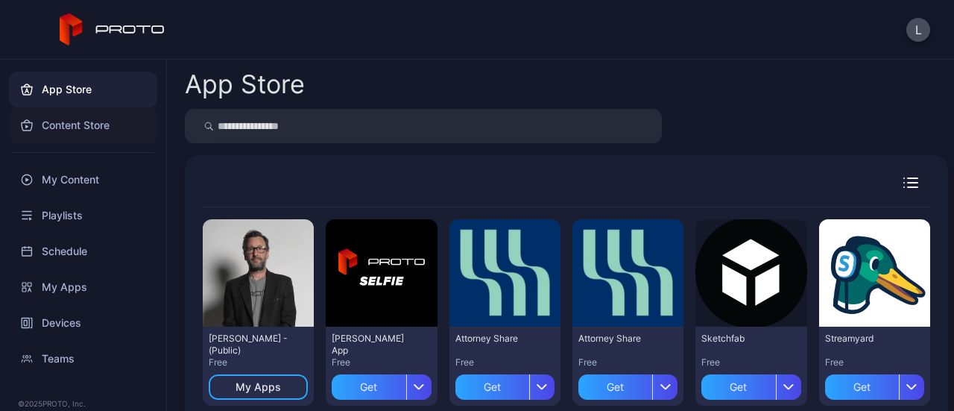
click at [72, 132] on div "Content Store" at bounding box center [83, 125] width 148 height 36
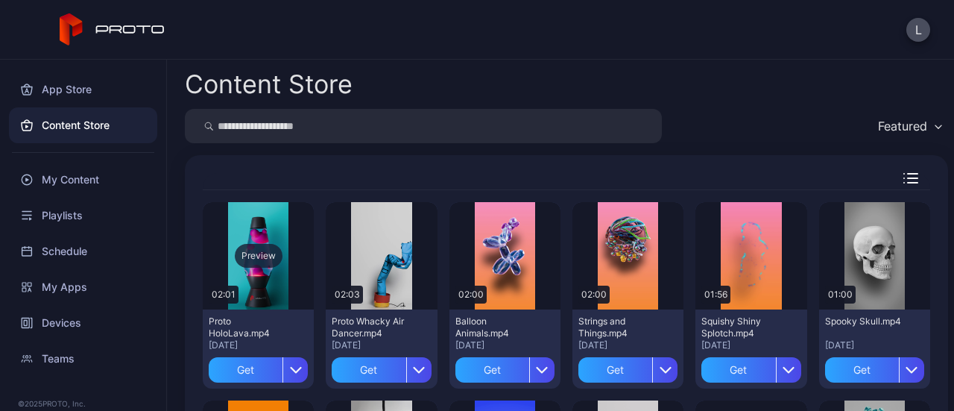
click at [259, 257] on div "Preview" at bounding box center [259, 256] width 48 height 24
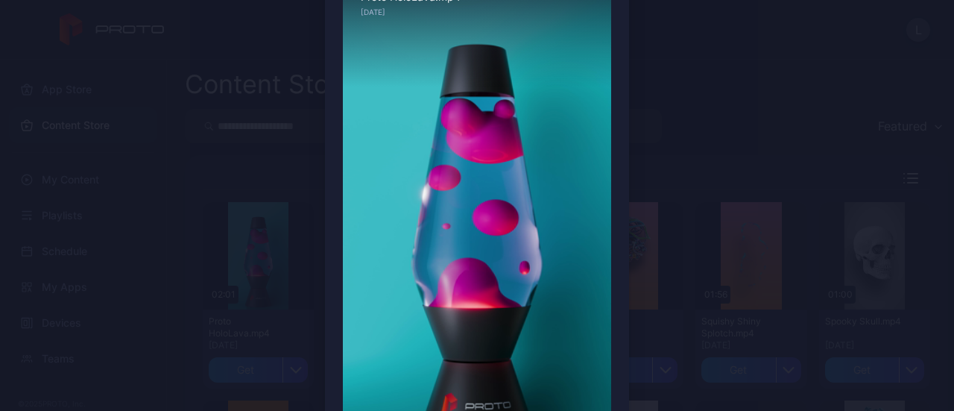
scroll to position [69, 0]
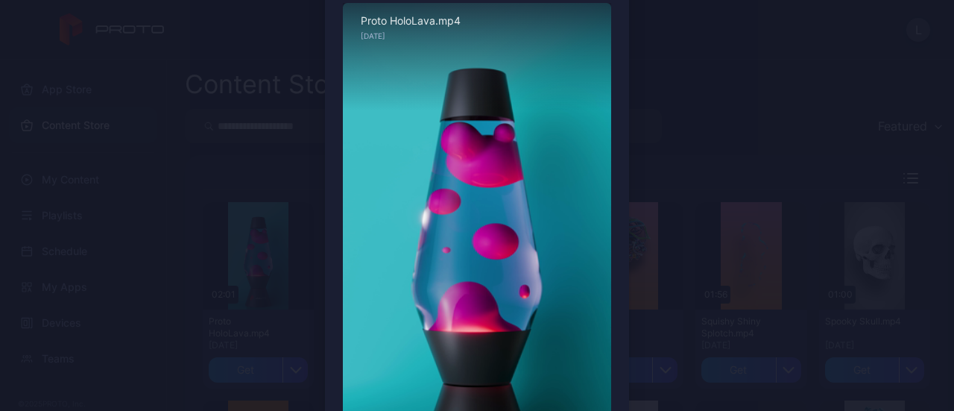
click at [165, 98] on div "Preview Sorry, your browser doesn‘t support embedded videos 00:14 / 02:01 Proto…" at bounding box center [477, 245] width 954 height 629
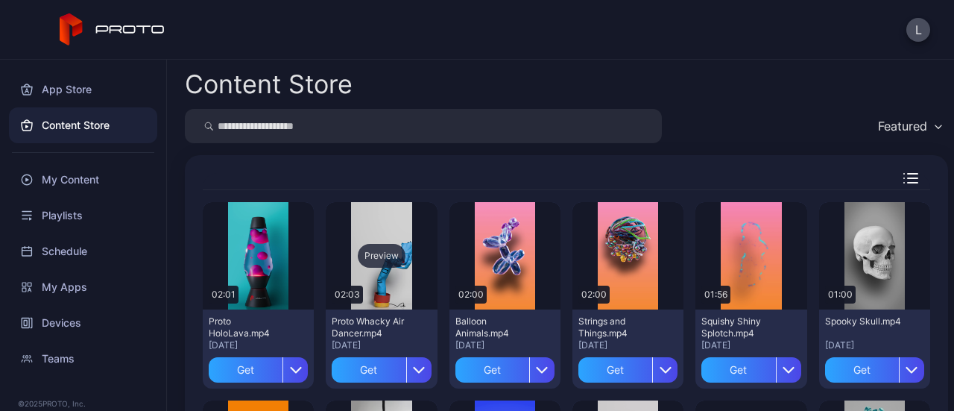
click at [383, 254] on div "Preview" at bounding box center [382, 256] width 48 height 24
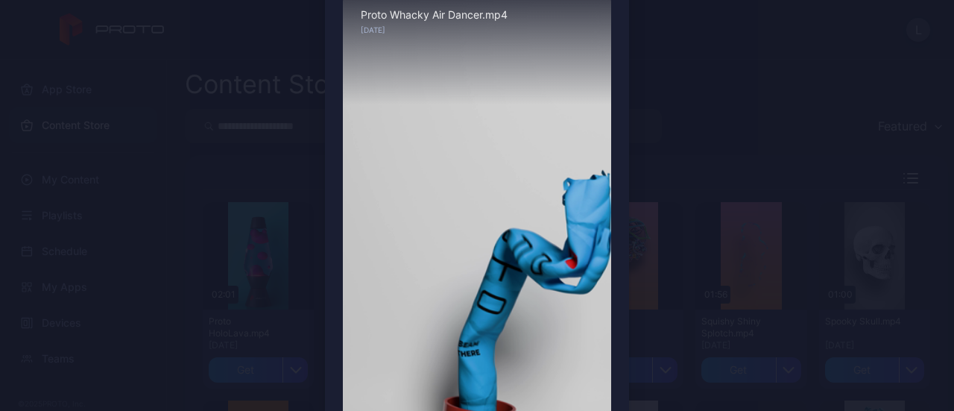
scroll to position [0, 0]
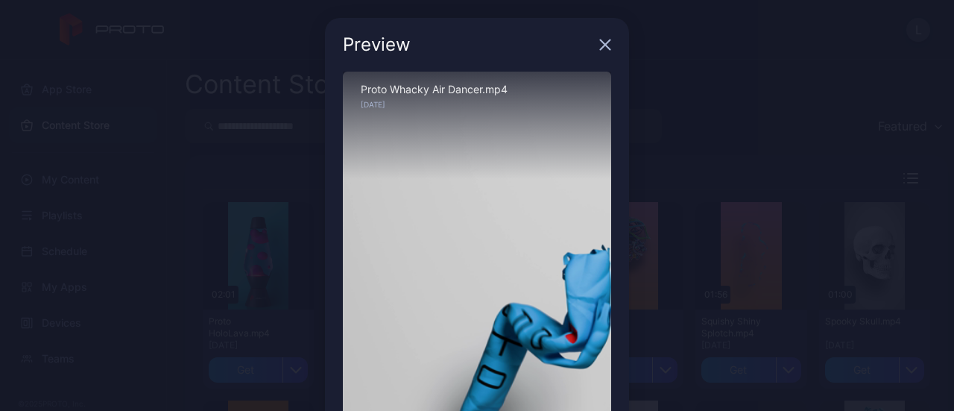
click at [599, 48] on icon "button" at bounding box center [605, 45] width 12 height 12
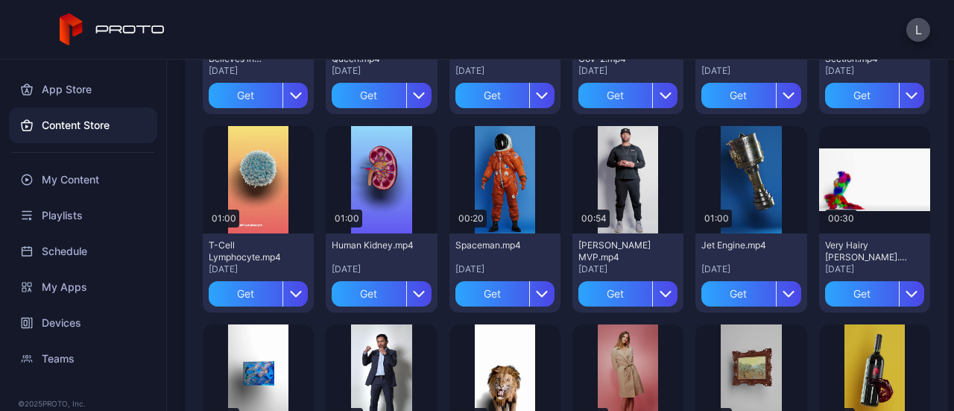
scroll to position [894, 0]
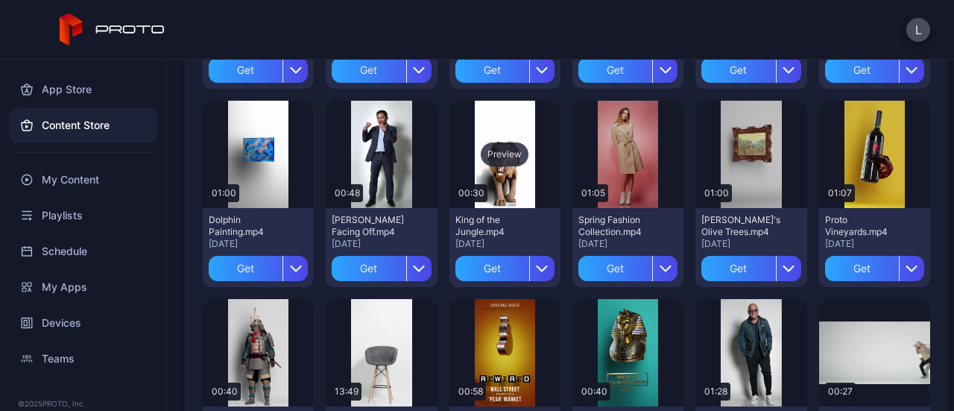
click at [502, 146] on div "Preview" at bounding box center [505, 154] width 48 height 24
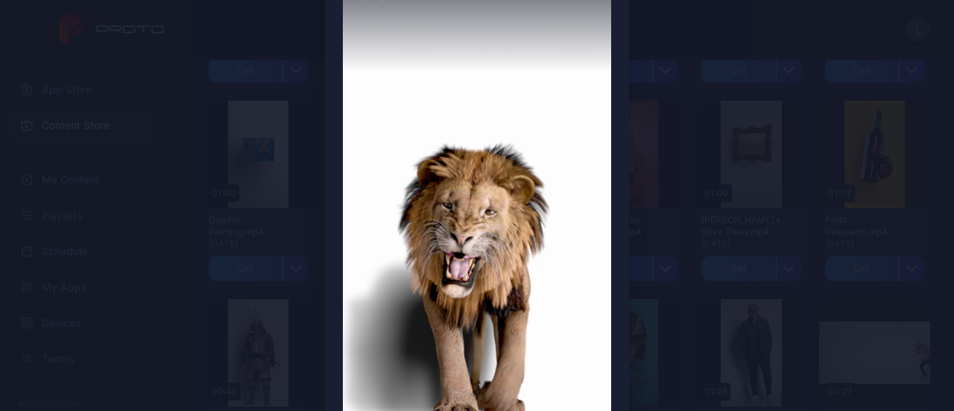
scroll to position [149, 0]
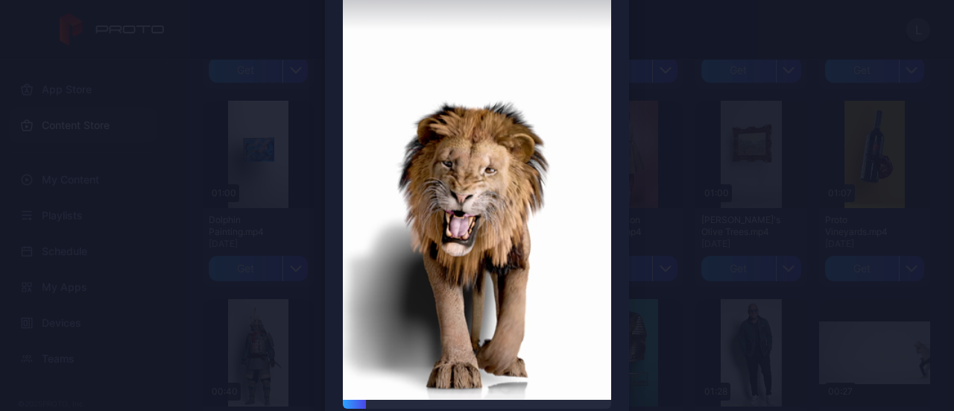
click at [128, 145] on div "Preview Sorry, your browser doesn‘t support embedded videos 00:03 / 00:30 King …" at bounding box center [477, 165] width 954 height 629
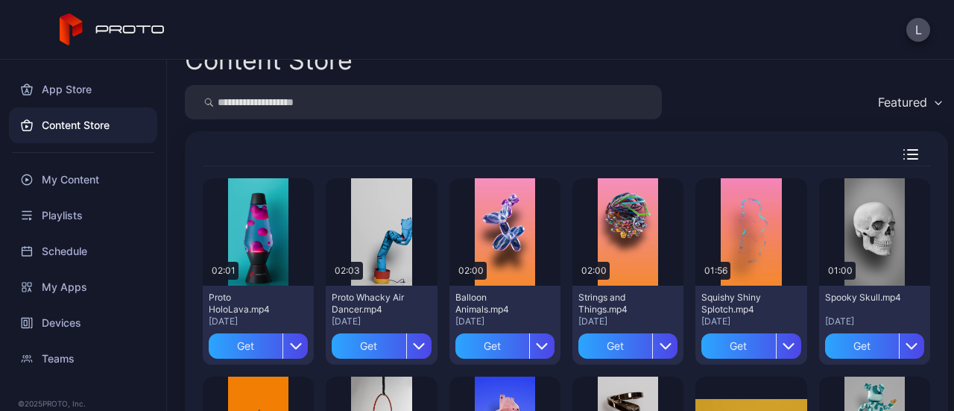
scroll to position [0, 0]
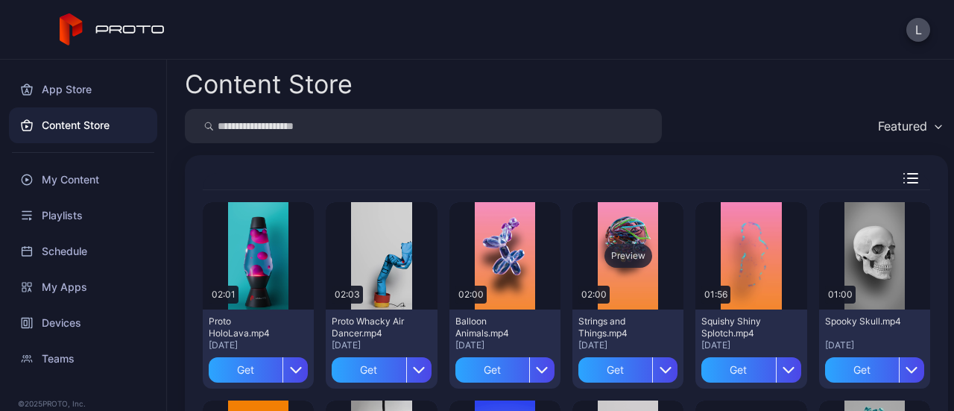
click at [616, 253] on div "Preview" at bounding box center [628, 256] width 48 height 24
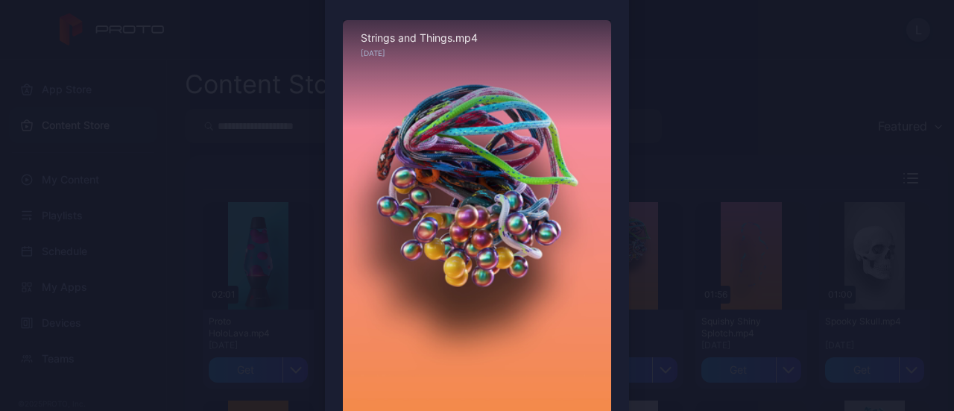
scroll to position [75, 0]
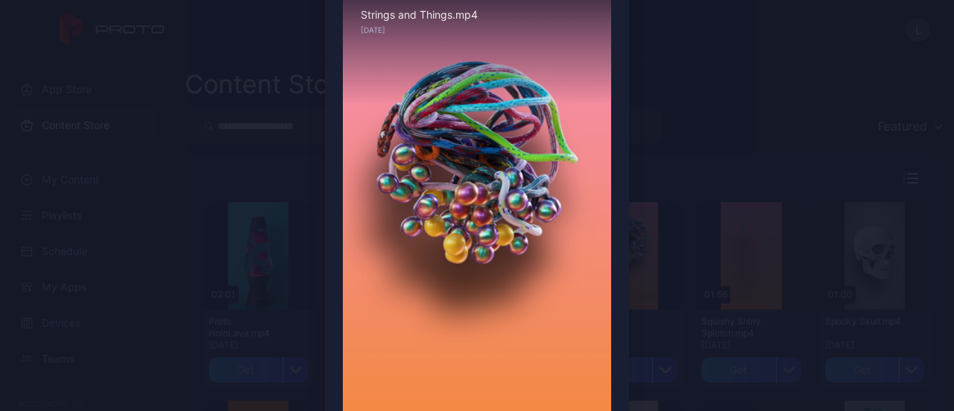
click at [227, 183] on div "Preview Sorry, your browser doesn‘t support embedded videos 00:04 / 02:00 Strin…" at bounding box center [477, 239] width 954 height 629
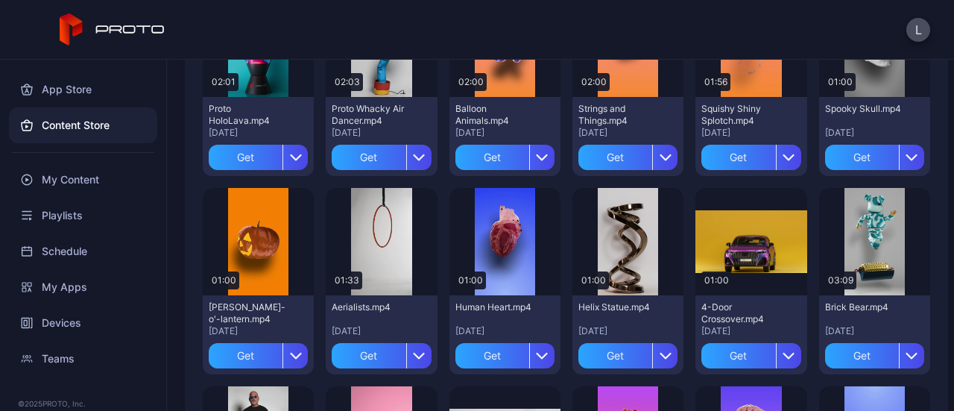
scroll to position [224, 0]
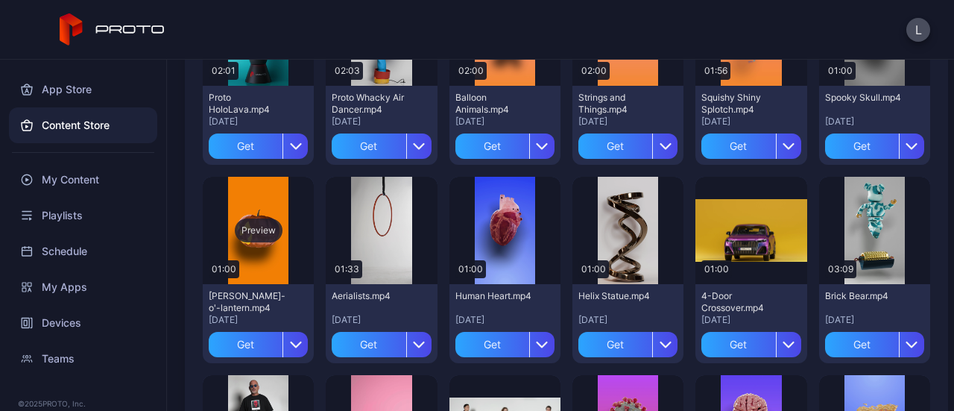
click at [259, 230] on div "Preview" at bounding box center [259, 230] width 48 height 24
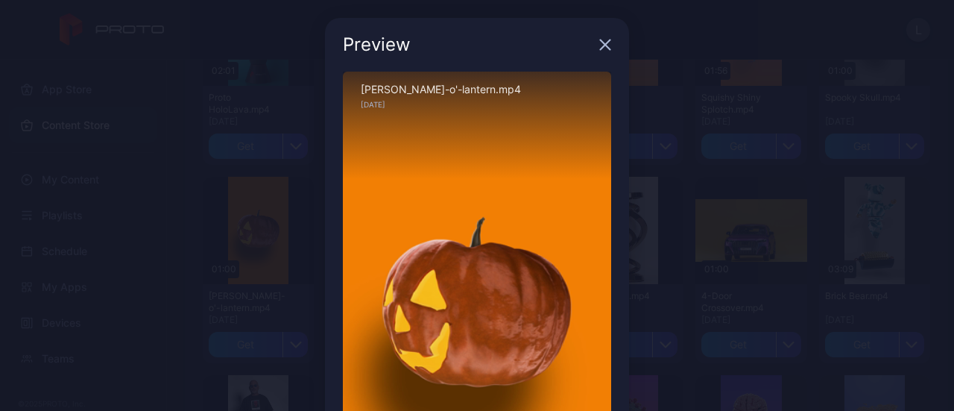
scroll to position [75, 0]
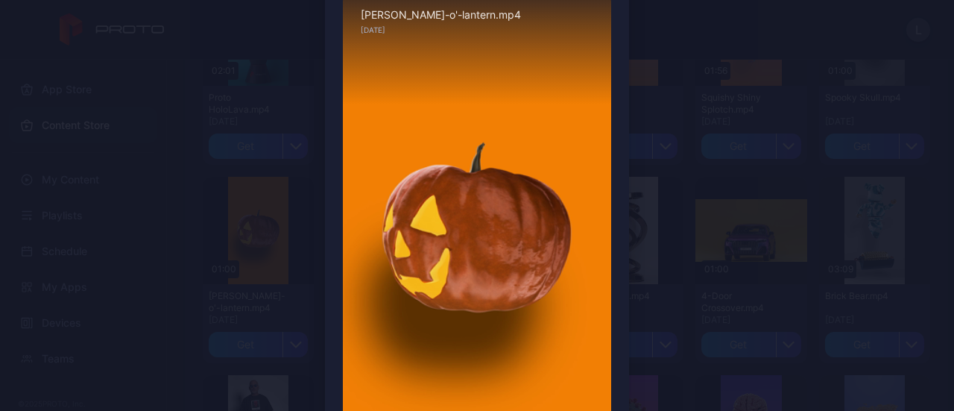
click at [172, 150] on div "Preview Sorry, your browser doesn‘t support embedded videos 00:03 / 01:00 Jack-…" at bounding box center [477, 239] width 954 height 629
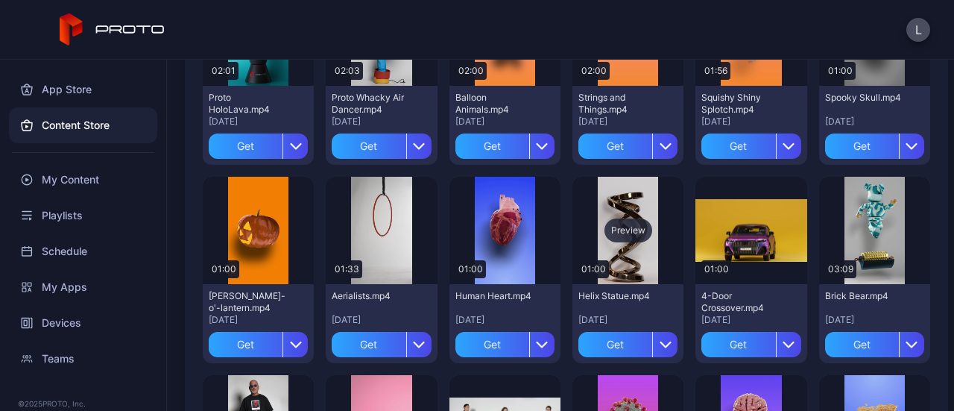
click at [618, 229] on div "Preview" at bounding box center [628, 230] width 48 height 24
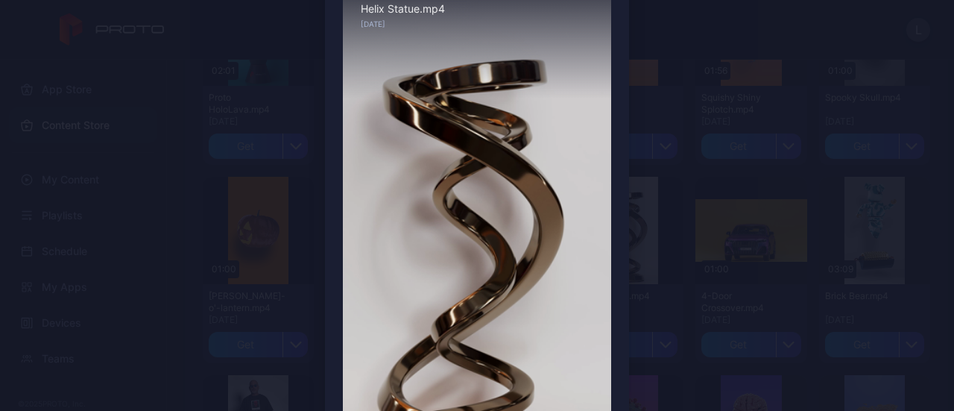
scroll to position [0, 0]
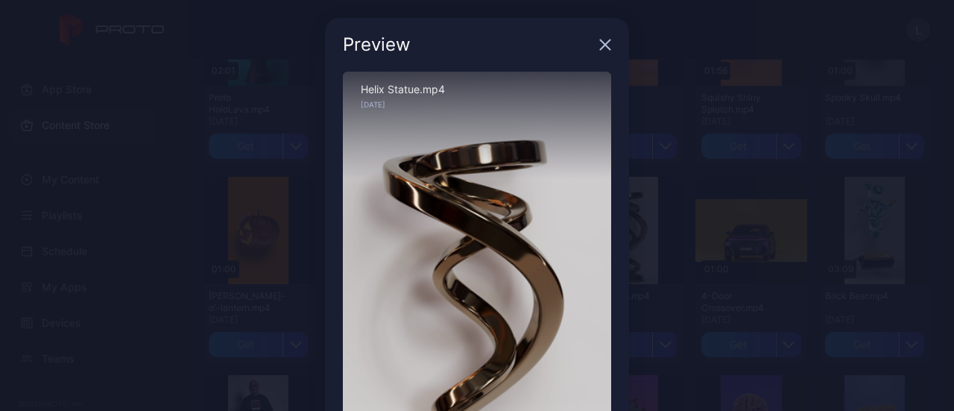
click at [601, 45] on icon "button" at bounding box center [606, 45] width 10 height 10
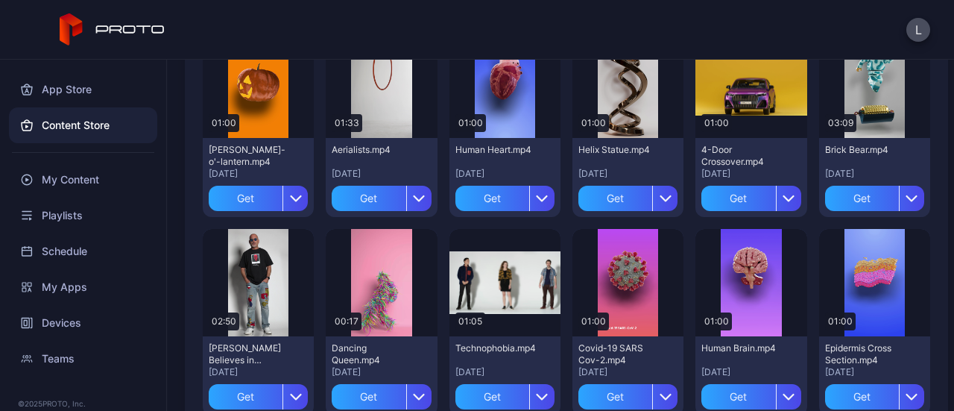
scroll to position [373, 0]
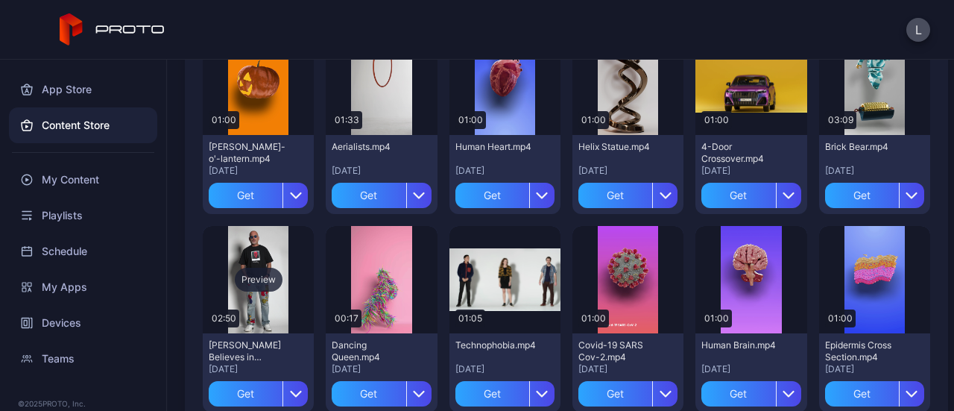
click at [252, 272] on div "Preview" at bounding box center [259, 279] width 48 height 24
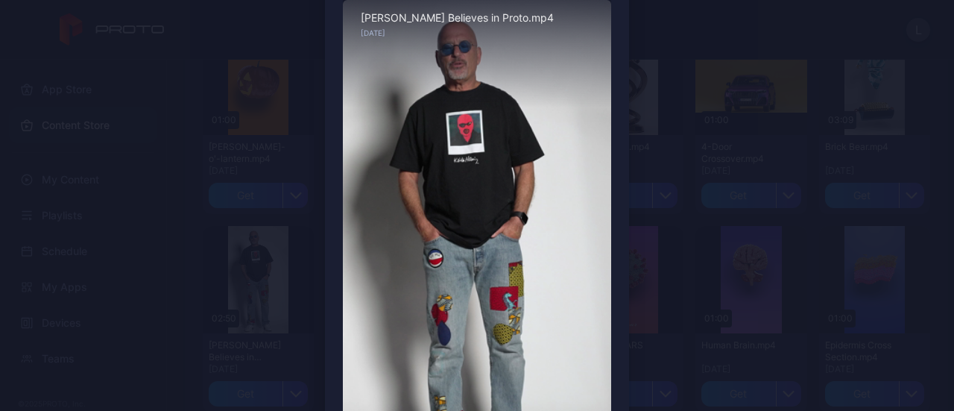
scroll to position [0, 0]
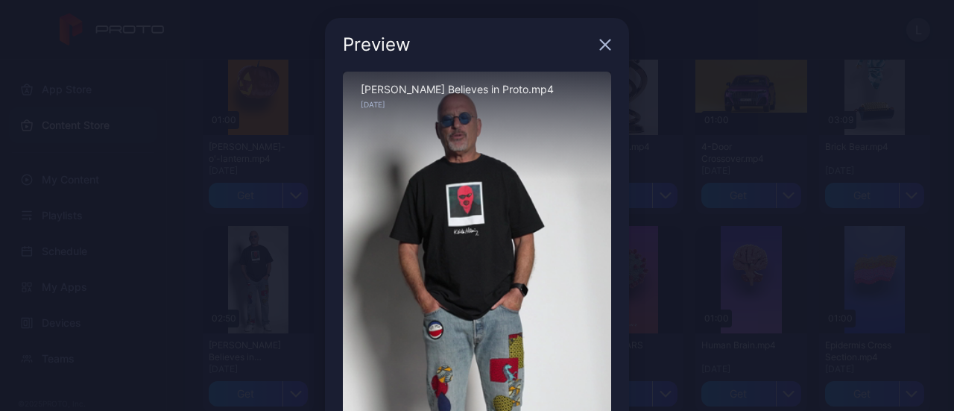
click at [599, 48] on icon "button" at bounding box center [605, 45] width 12 height 12
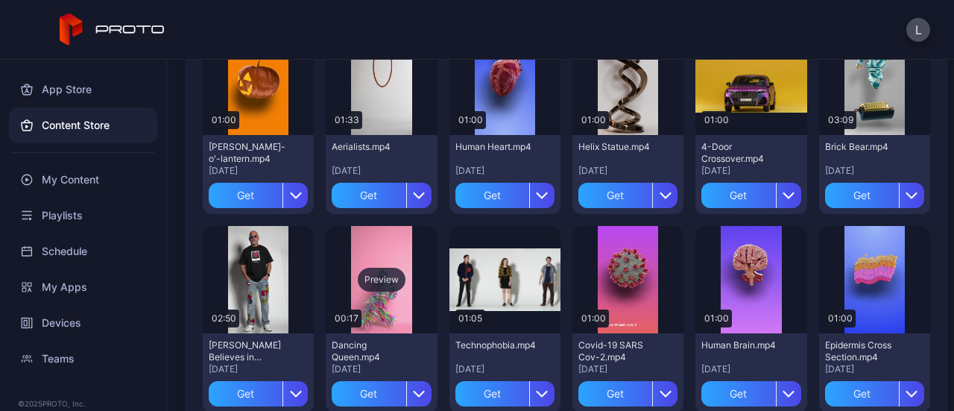
click at [358, 279] on div "Preview" at bounding box center [382, 279] width 48 height 24
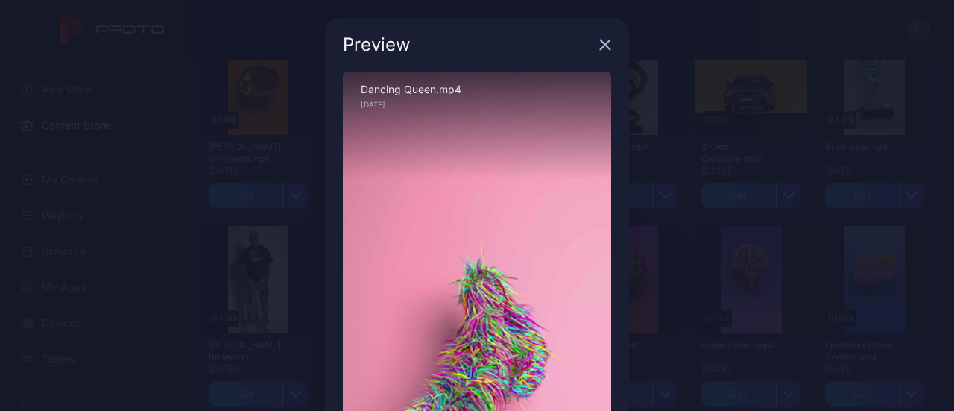
click at [601, 53] on div "Preview" at bounding box center [477, 45] width 304 height 54
click at [601, 49] on icon "button" at bounding box center [606, 45] width 10 height 10
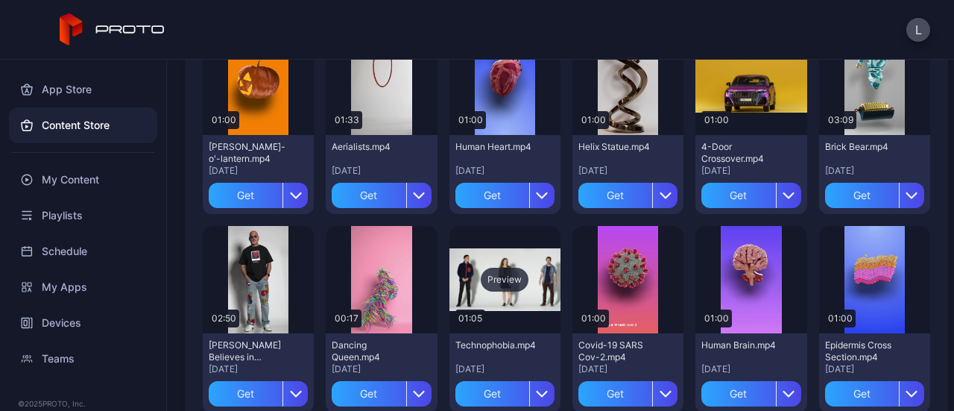
click at [505, 277] on div "Preview" at bounding box center [505, 279] width 48 height 24
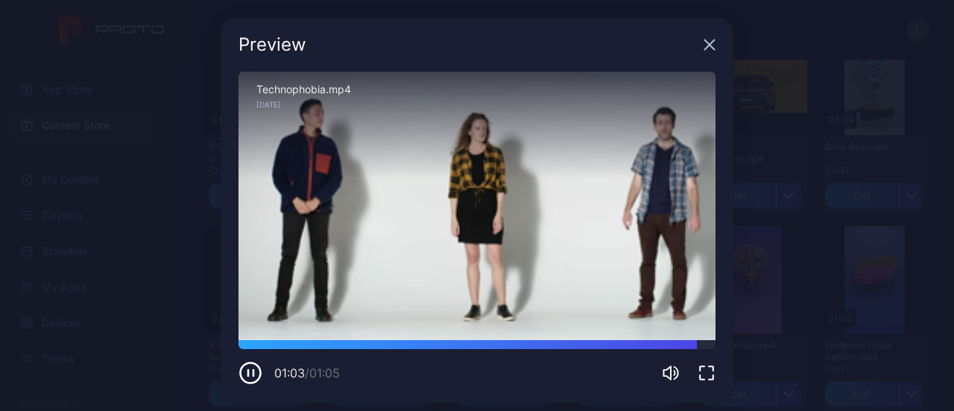
click at [703, 46] on icon "button" at bounding box center [709, 45] width 12 height 12
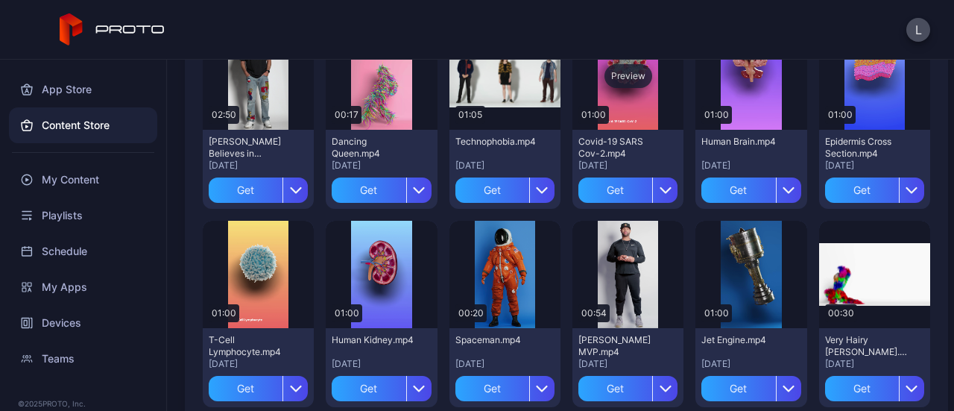
scroll to position [596, 0]
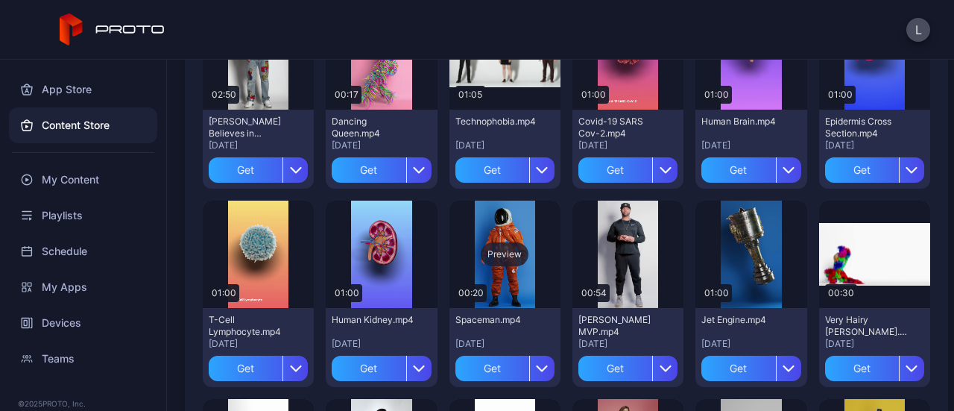
click at [498, 256] on div "Preview" at bounding box center [505, 254] width 48 height 24
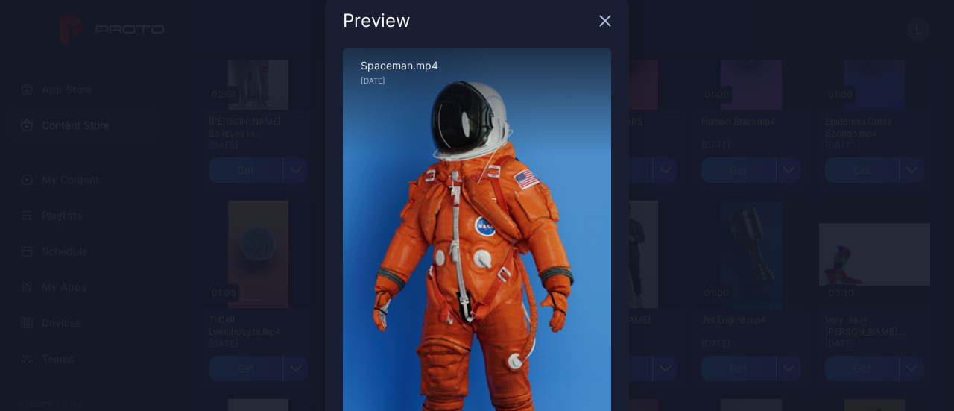
scroll to position [0, 0]
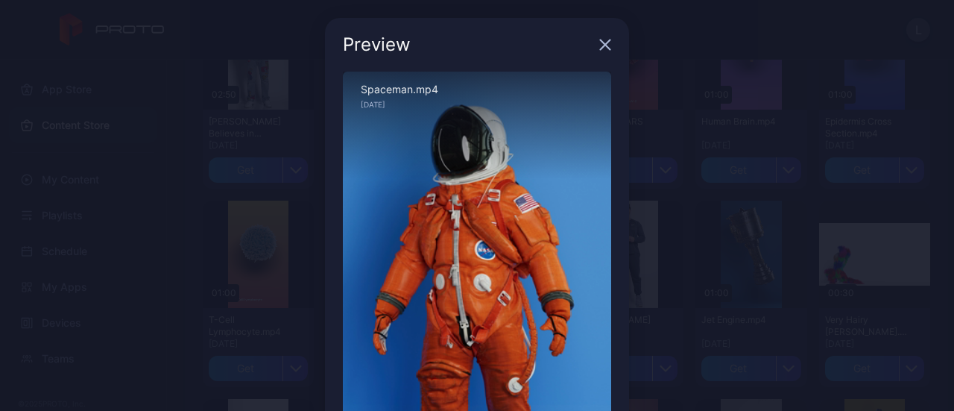
click at [599, 45] on icon "button" at bounding box center [605, 45] width 12 height 12
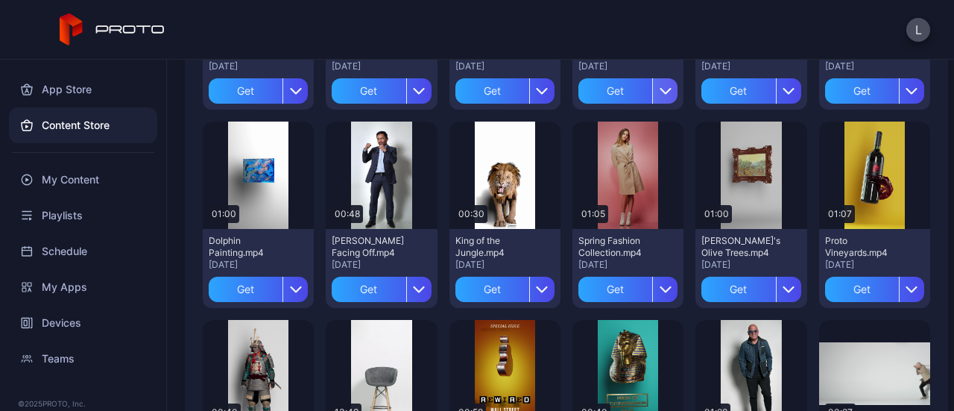
scroll to position [894, 0]
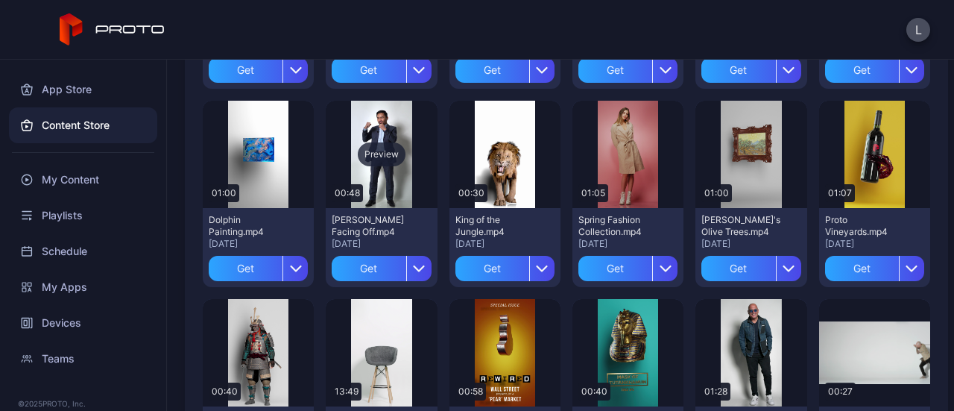
click at [380, 151] on div "Preview" at bounding box center [382, 154] width 48 height 24
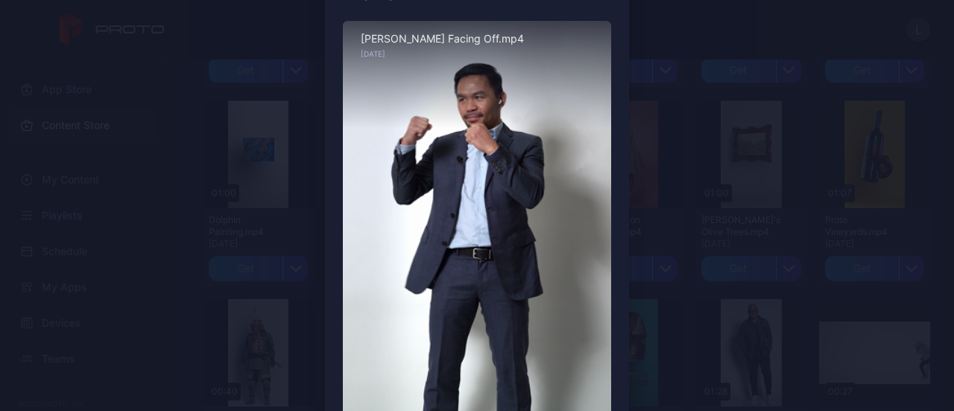
scroll to position [75, 0]
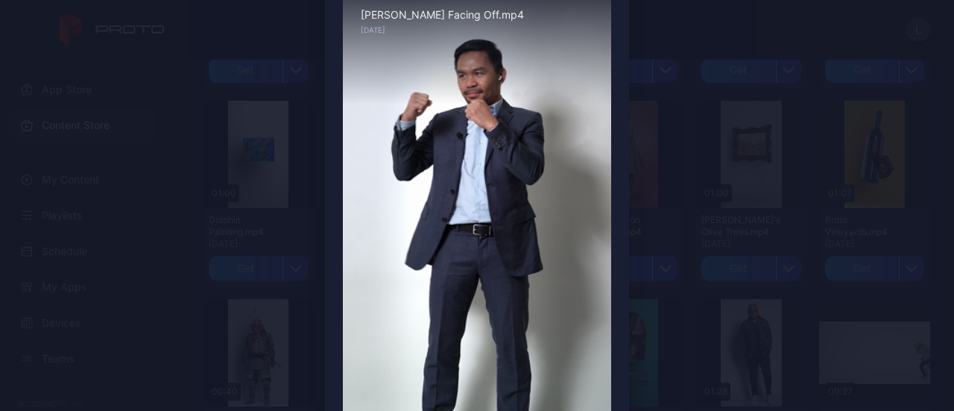
click at [696, 172] on div "Preview Sorry, your browser doesn‘t support embedded videos 00:09 / 00:48 Manny…" at bounding box center [477, 239] width 954 height 629
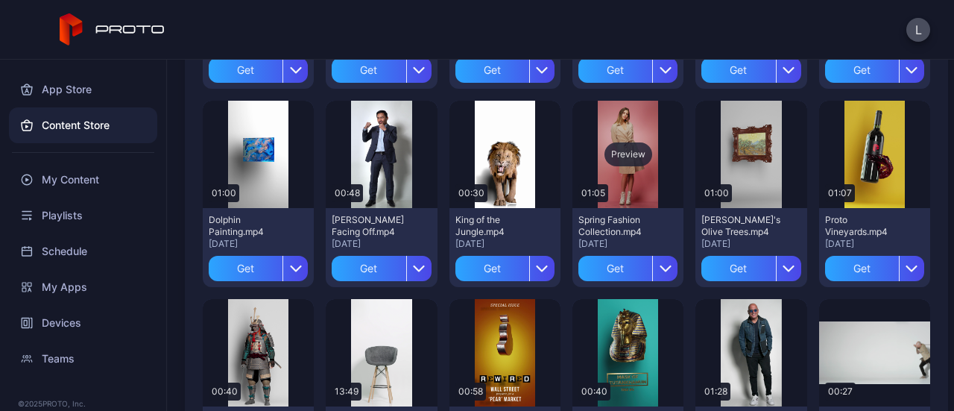
click at [621, 151] on div "Preview" at bounding box center [628, 154] width 48 height 24
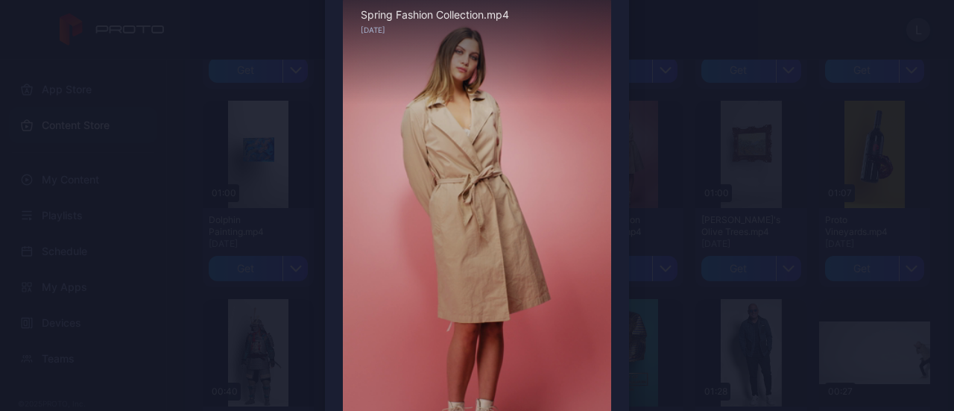
click at [668, 199] on div "Preview Sorry, your browser doesn‘t support embedded videos 00:11 / 01:05 Sprin…" at bounding box center [477, 239] width 954 height 629
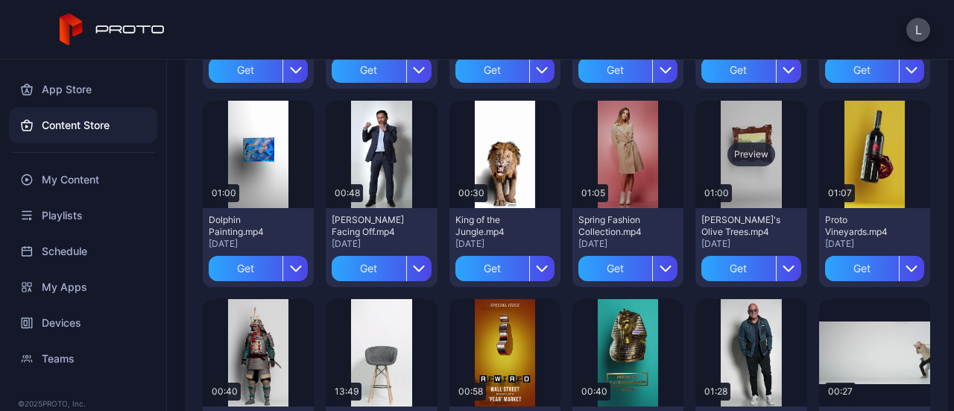
click at [732, 136] on div "Preview" at bounding box center [750, 154] width 111 height 107
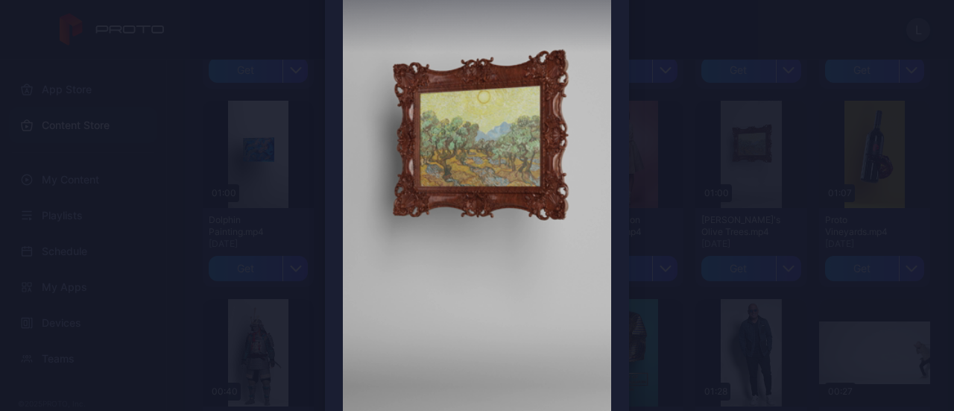
scroll to position [149, 0]
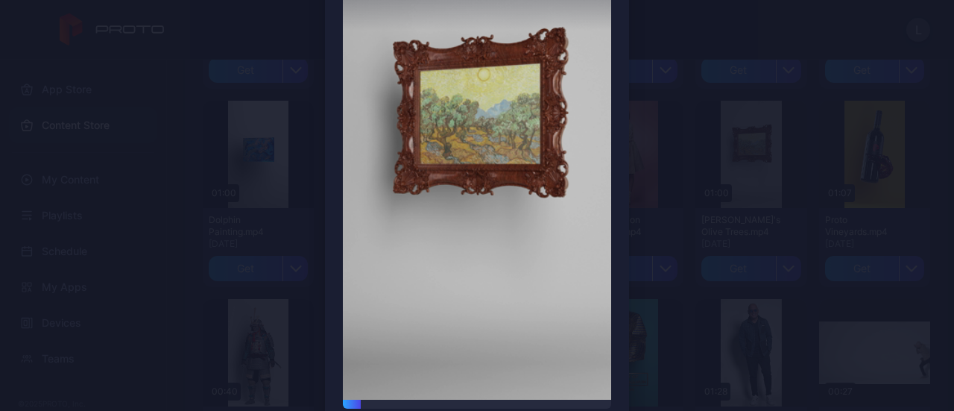
click at [183, 220] on div "Preview Sorry, your browser doesn‘t support embedded videos 00:04 / 01:00 Van G…" at bounding box center [477, 165] width 954 height 629
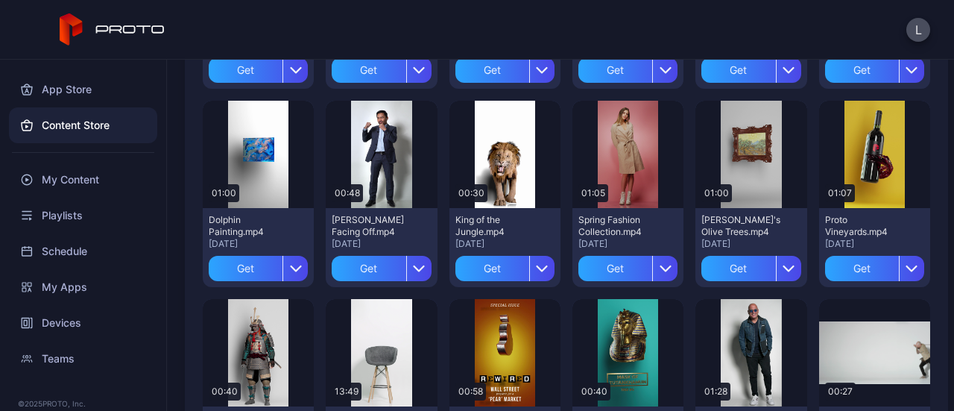
scroll to position [969, 0]
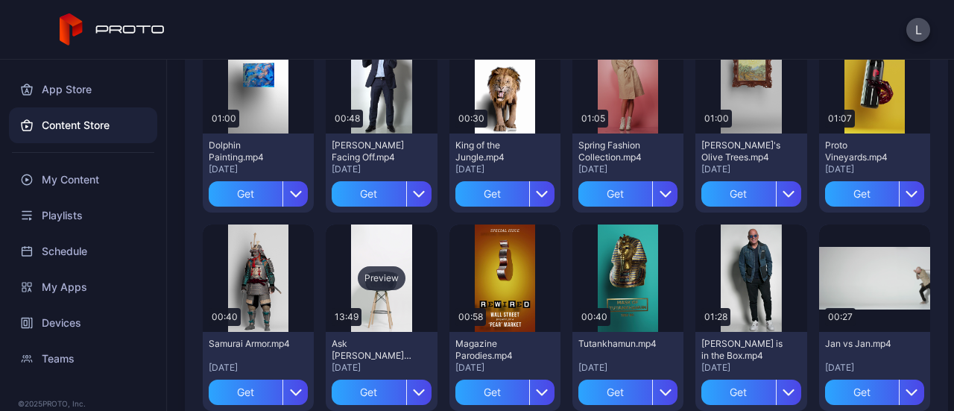
click at [385, 280] on div "Preview" at bounding box center [382, 278] width 48 height 24
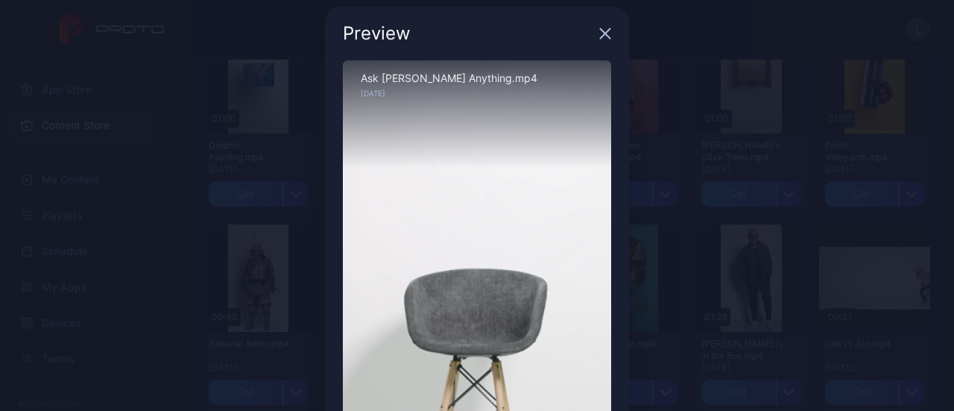
scroll to position [0, 0]
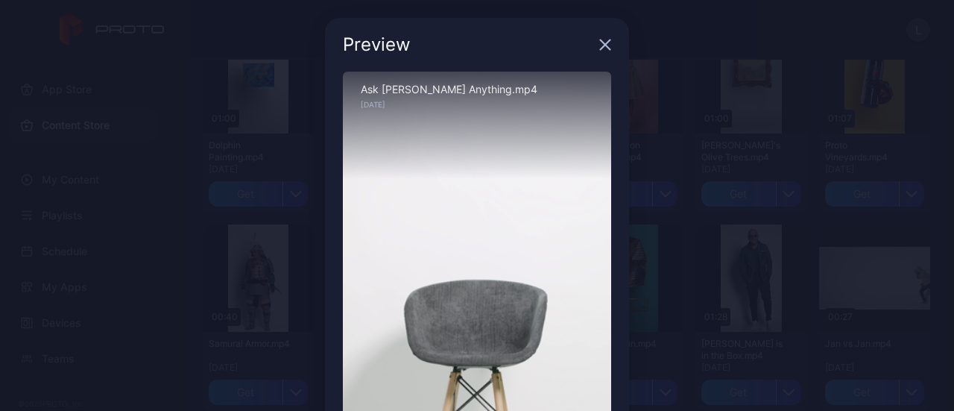
click at [259, 241] on div "Preview Sorry, your browser doesn‘t support embedded videos 00:19 / 13:49 Ask T…" at bounding box center [477, 314] width 954 height 629
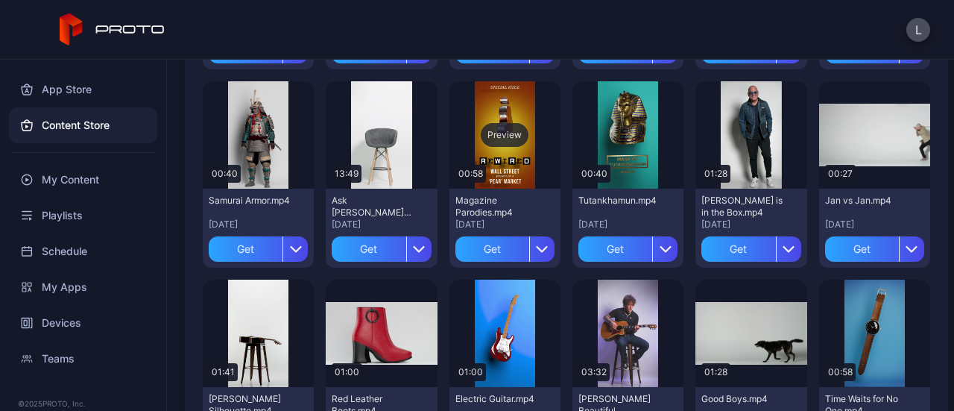
scroll to position [1192, 0]
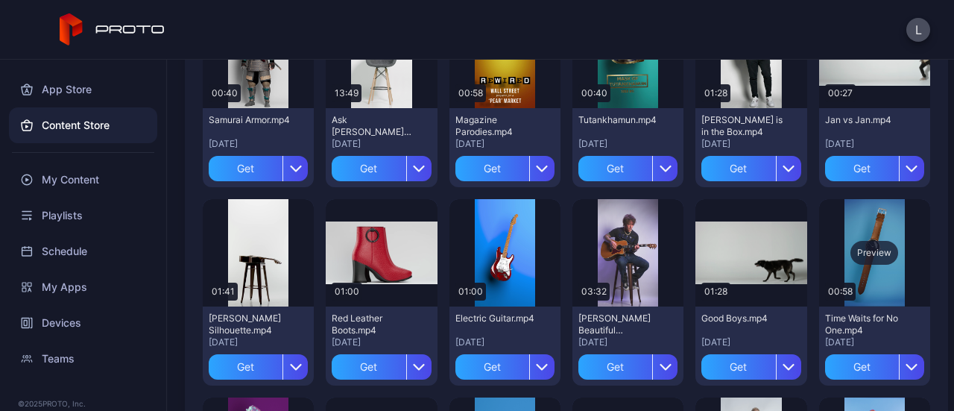
click at [850, 256] on div "Preview" at bounding box center [874, 253] width 48 height 24
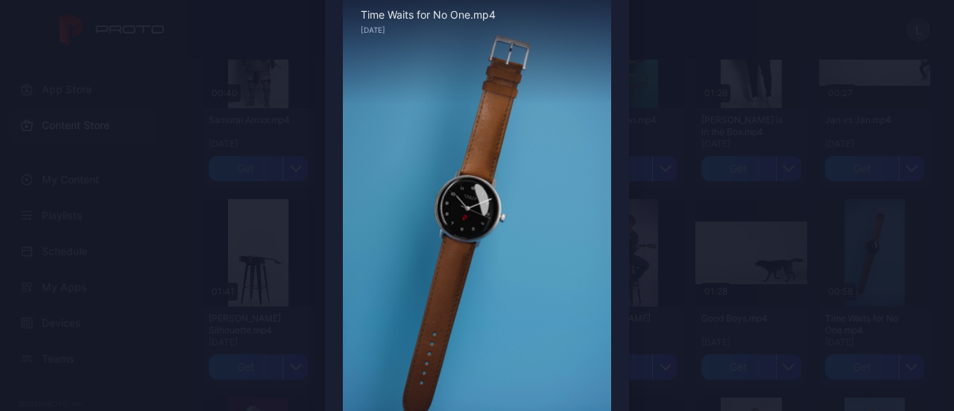
scroll to position [149, 0]
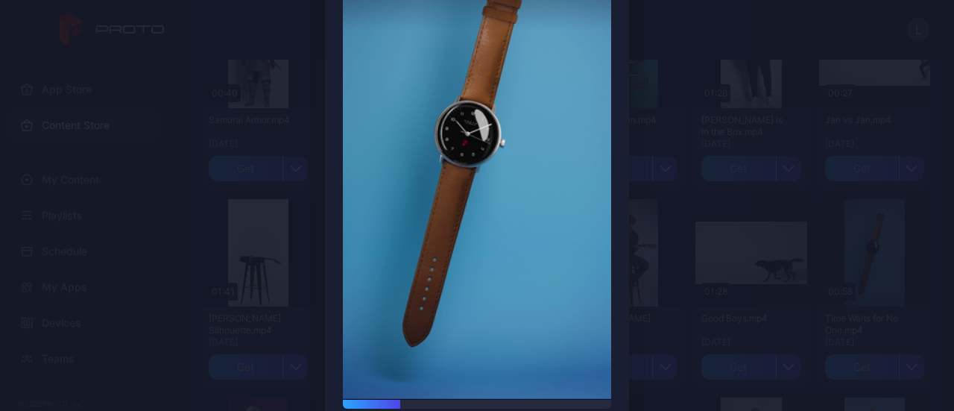
click at [707, 181] on div "Preview Sorry, your browser doesn‘t support embedded videos 00:12 / 00:58 Time …" at bounding box center [477, 165] width 954 height 629
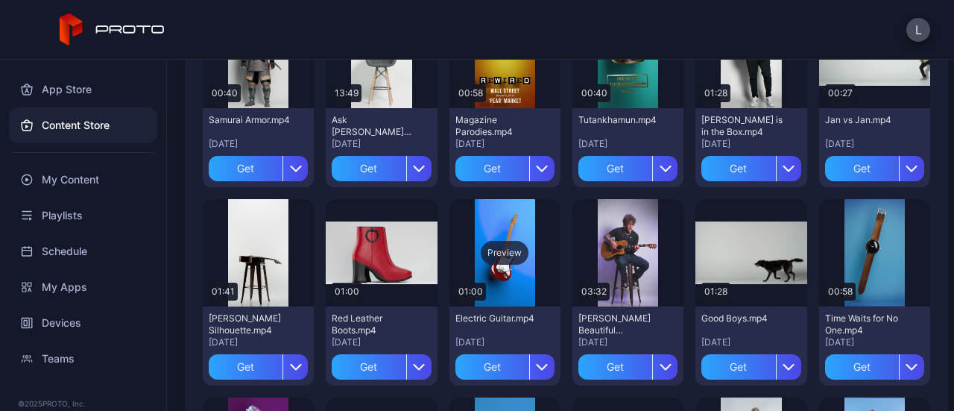
click at [495, 249] on div "Preview" at bounding box center [505, 253] width 48 height 24
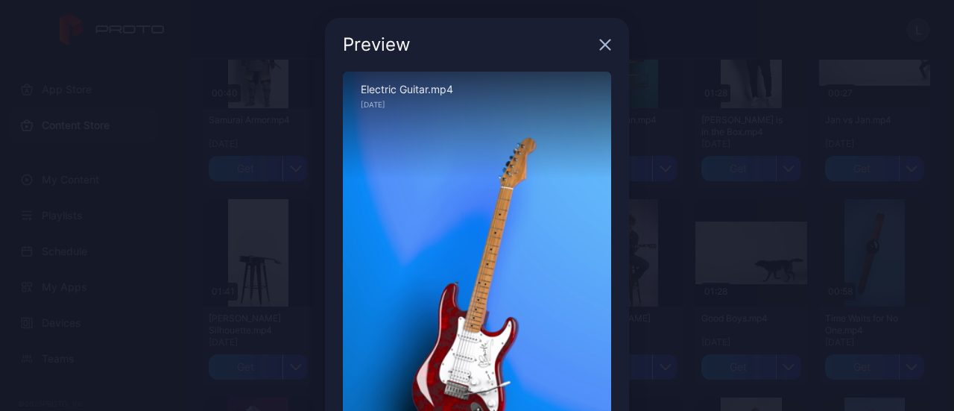
scroll to position [75, 0]
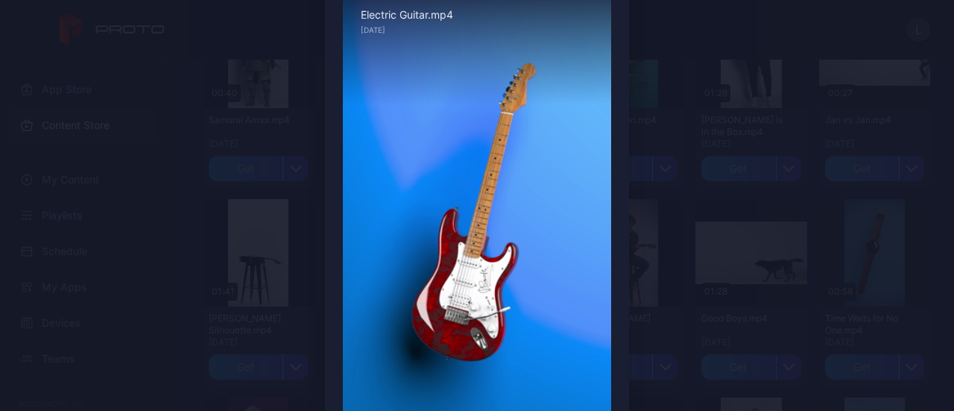
click at [680, 196] on div "Preview Sorry, your browser doesn‘t support embedded videos 00:02 / 01:00 Elect…" at bounding box center [477, 239] width 954 height 629
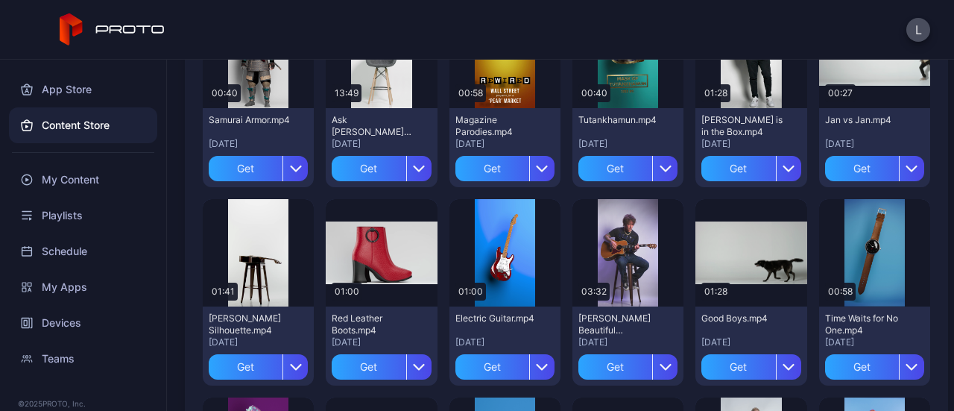
scroll to position [1267, 0]
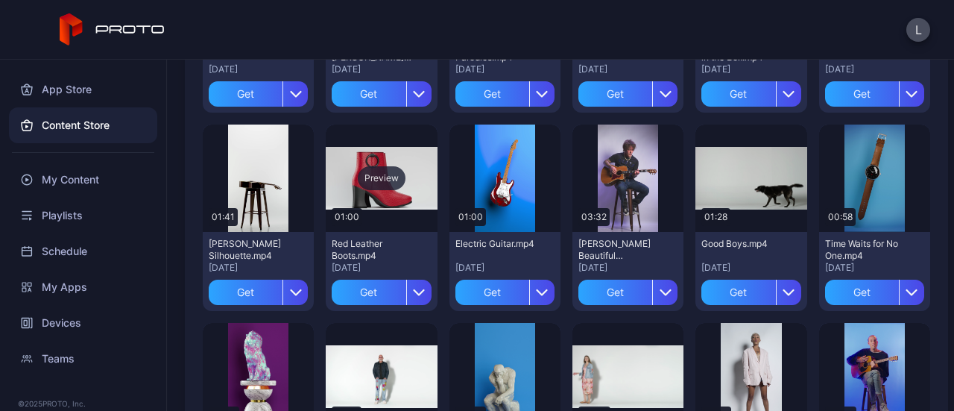
click at [372, 181] on div "Preview" at bounding box center [382, 178] width 48 height 24
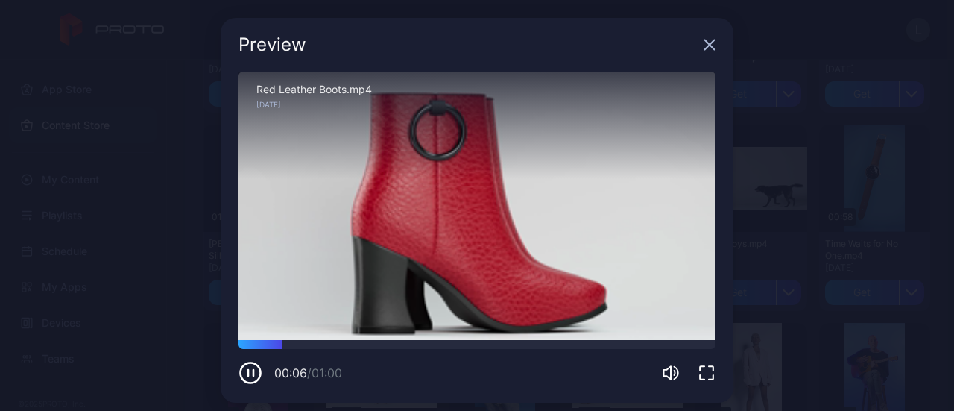
click at [703, 44] on icon "button" at bounding box center [709, 45] width 12 height 12
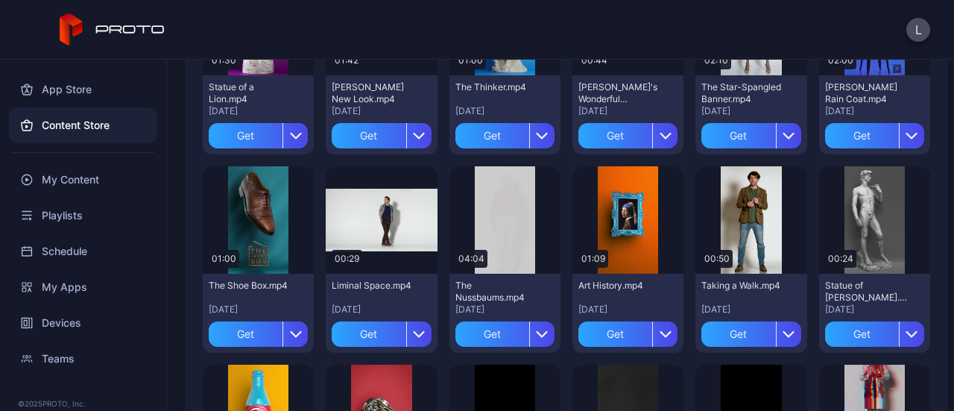
scroll to position [1639, 0]
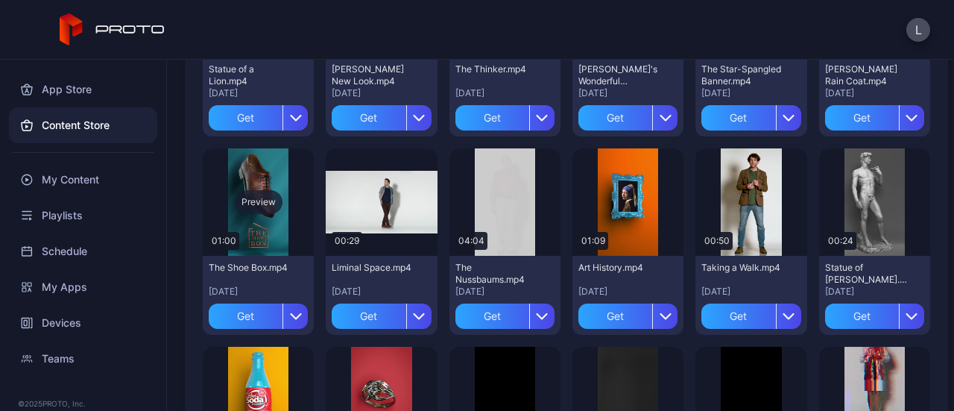
click at [253, 196] on div "Preview" at bounding box center [259, 202] width 48 height 24
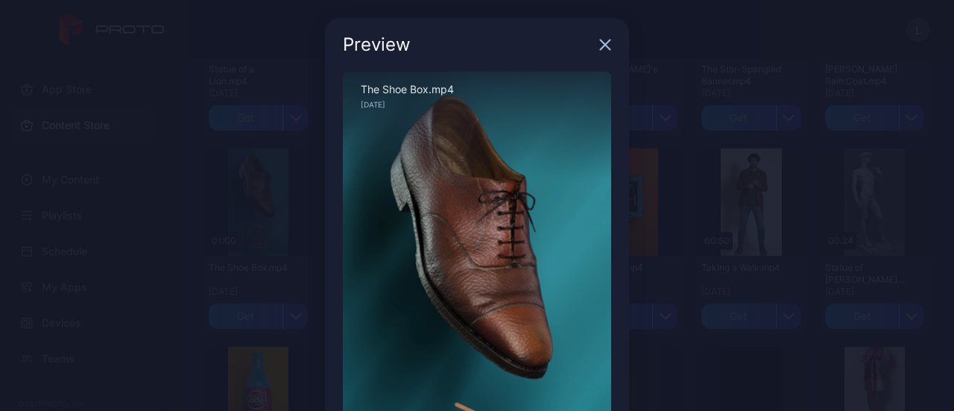
click at [729, 235] on div "Preview Sorry, your browser doesn‘t support embedded videos 00:05 / 01:00 The S…" at bounding box center [477, 314] width 954 height 629
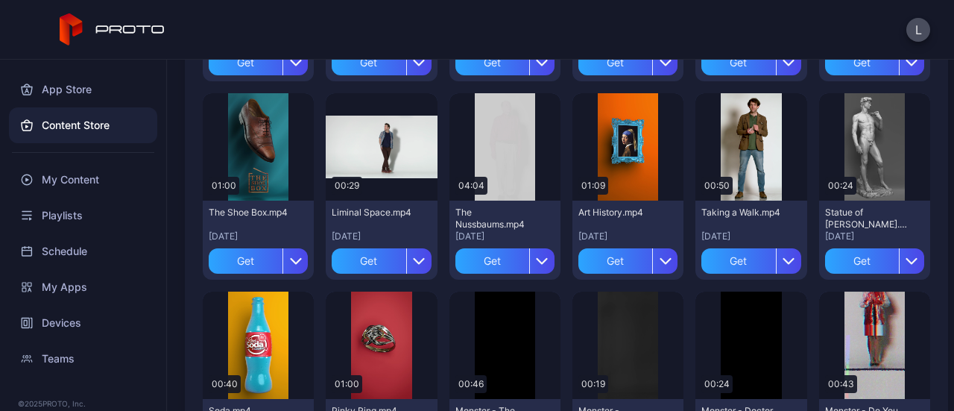
scroll to position [1714, 0]
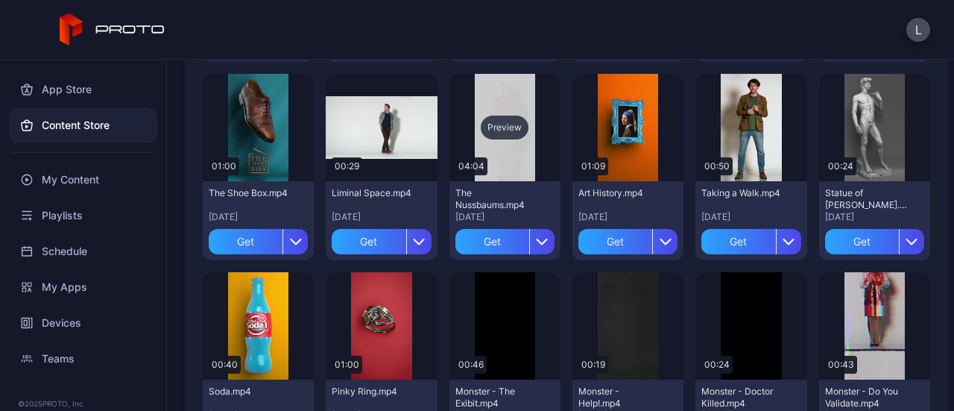
click at [499, 123] on div "Preview" at bounding box center [505, 127] width 48 height 24
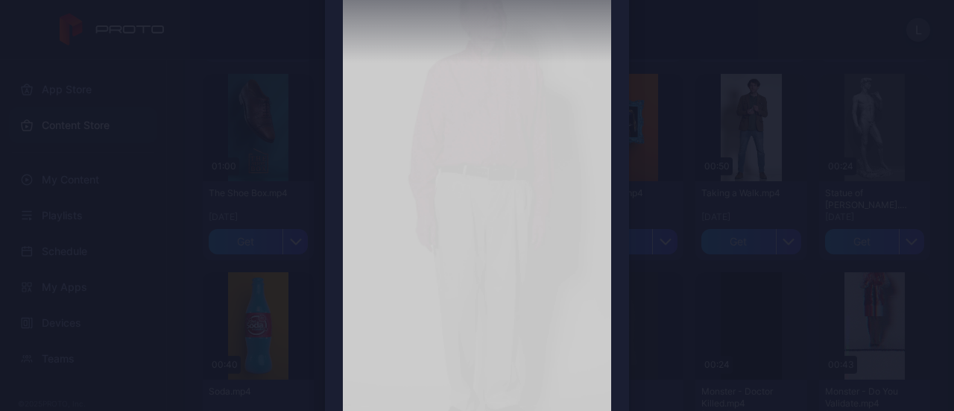
scroll to position [149, 0]
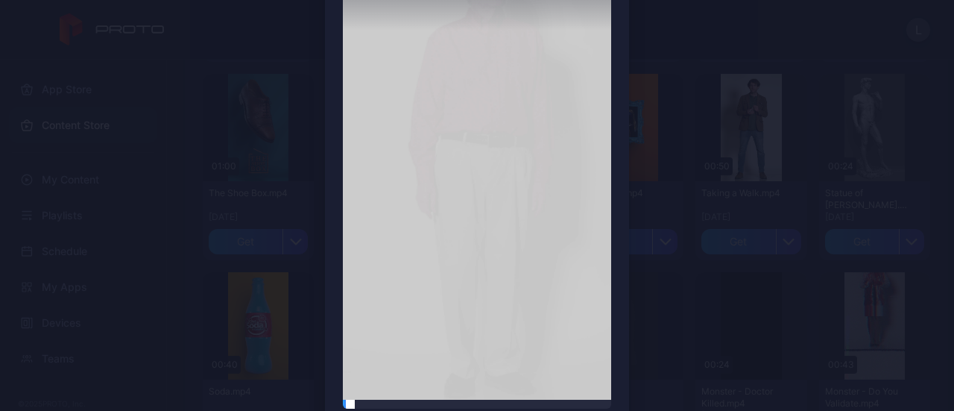
click at [383, 402] on div at bounding box center [477, 403] width 268 height 9
click at [440, 402] on div at bounding box center [477, 403] width 268 height 9
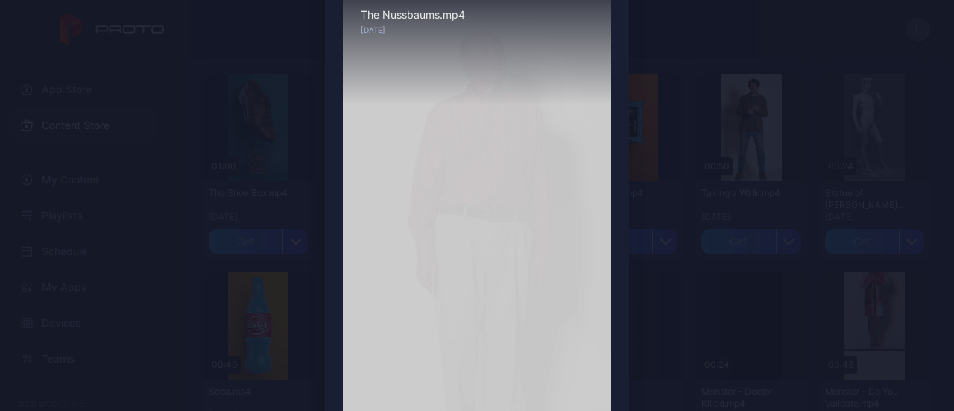
scroll to position [0, 0]
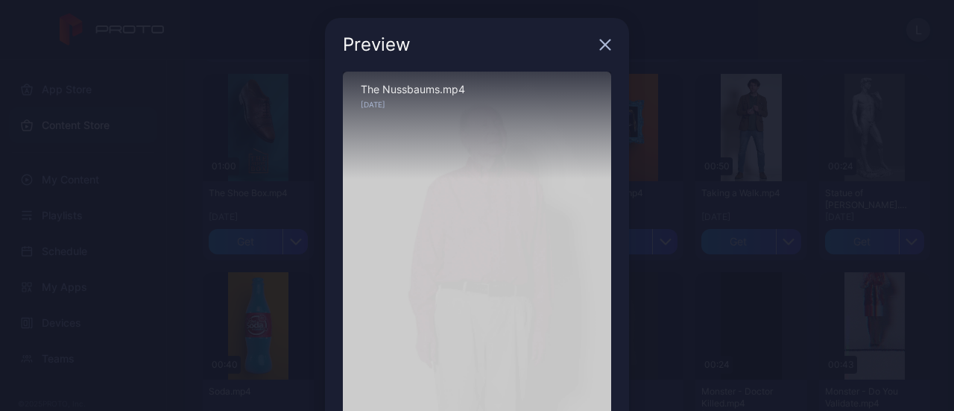
click at [697, 208] on div "Preview Sorry, your browser doesn‘t support embedded videos 01:44 / 04:04 The N…" at bounding box center [477, 314] width 954 height 629
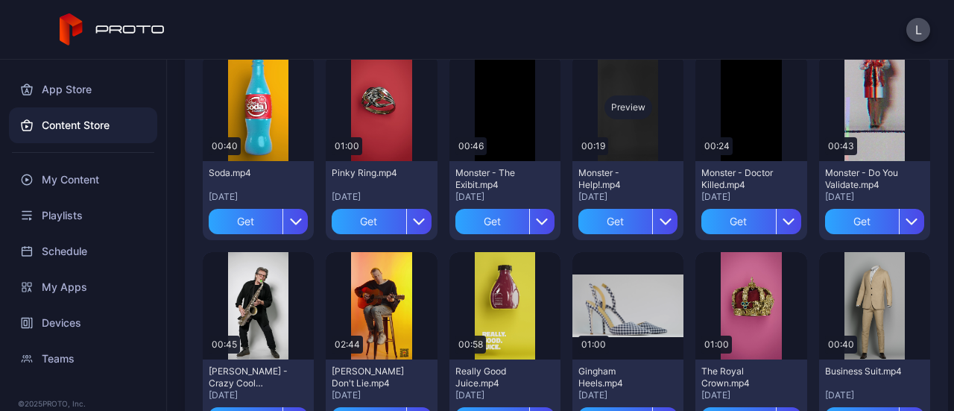
scroll to position [1937, 0]
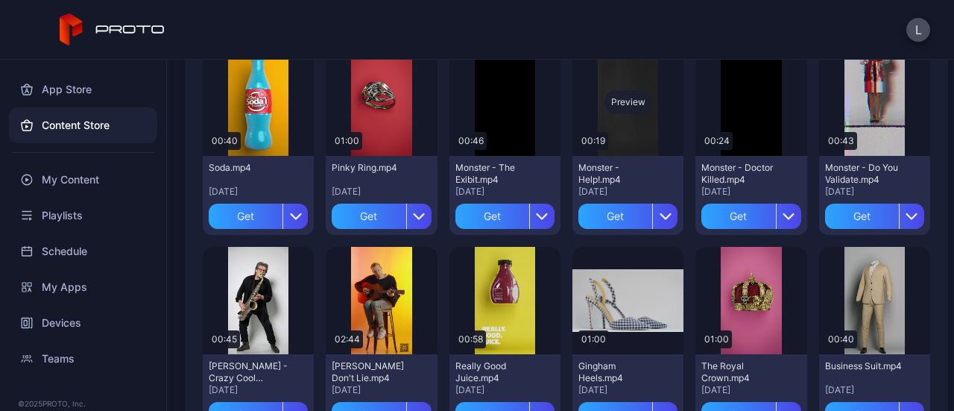
click at [638, 86] on div "Preview" at bounding box center [627, 101] width 111 height 107
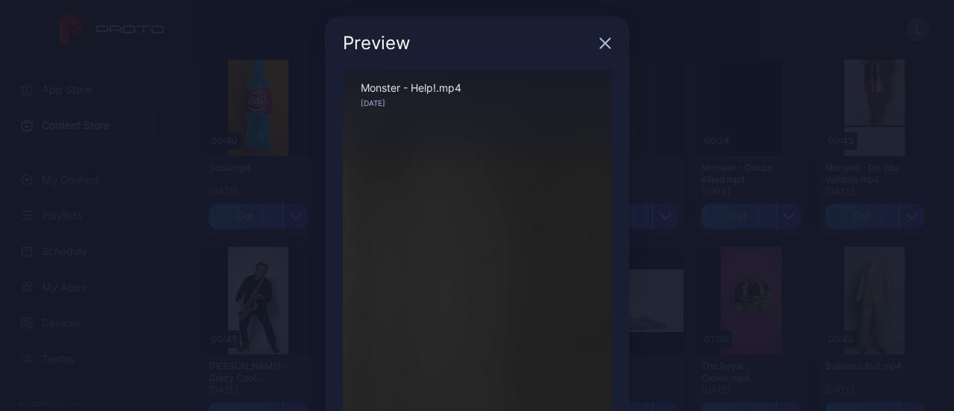
scroll to position [0, 0]
click at [601, 45] on icon "button" at bounding box center [606, 45] width 10 height 10
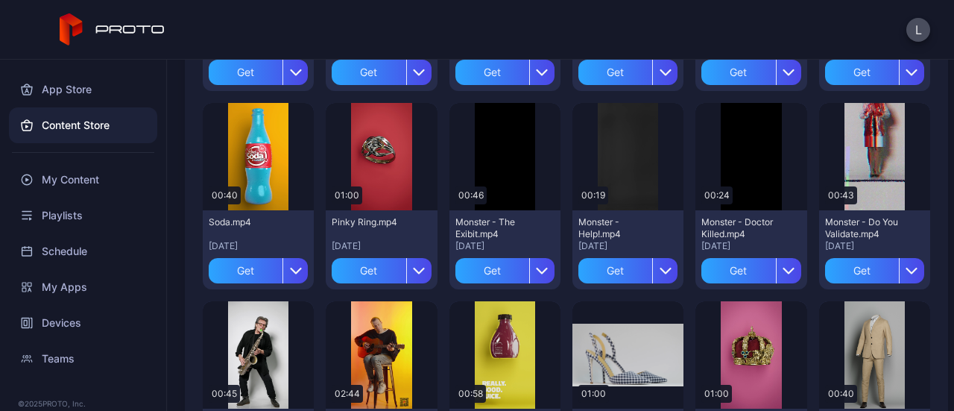
scroll to position [1863, 0]
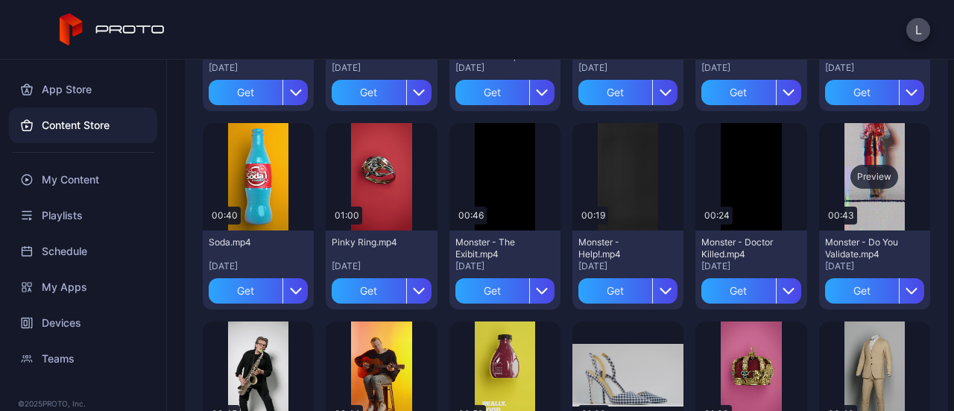
click at [858, 171] on div "Preview" at bounding box center [874, 177] width 48 height 24
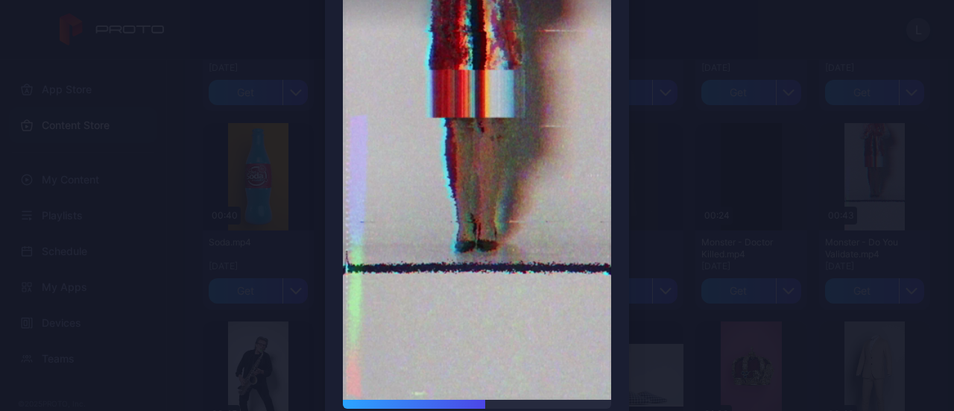
scroll to position [75, 0]
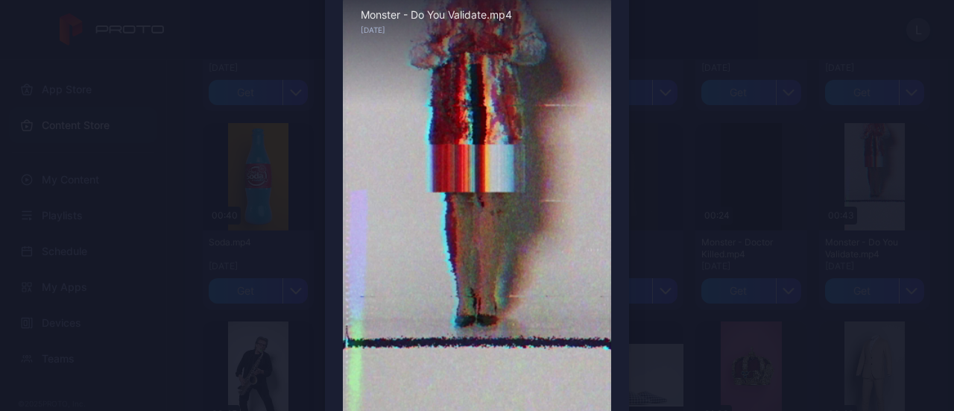
click at [669, 203] on div "Preview Sorry, your browser doesn‘t support embedded videos 00:28 / 00:43 Monst…" at bounding box center [477, 239] width 954 height 629
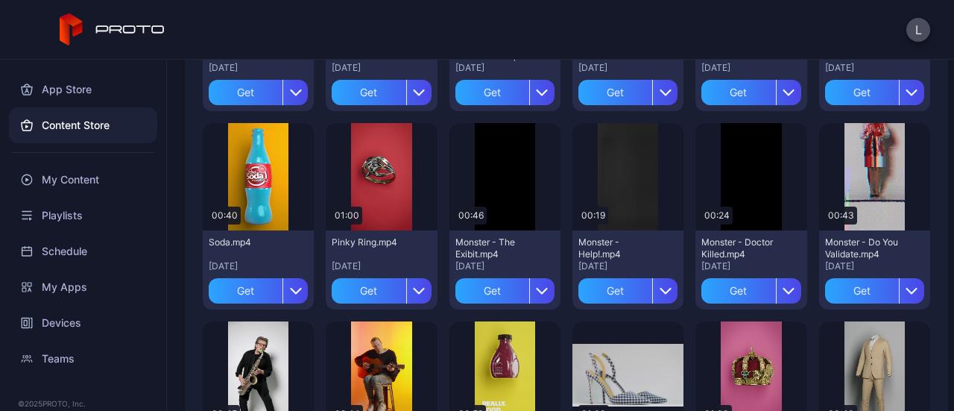
scroll to position [1937, 0]
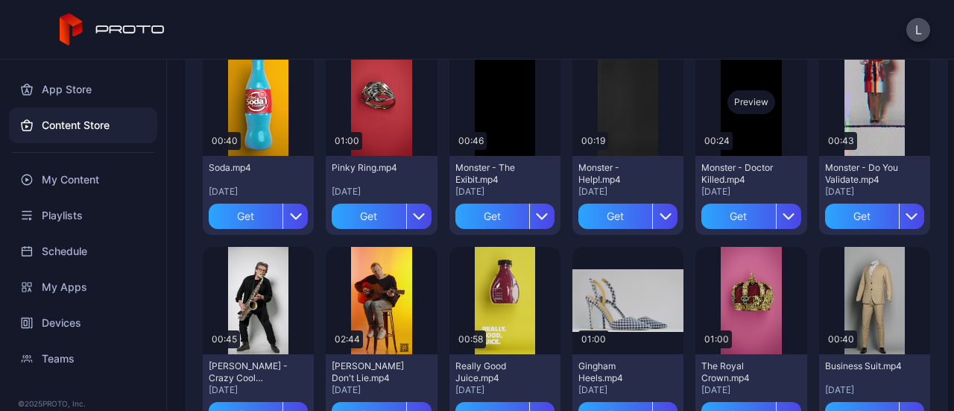
click at [748, 113] on div "Preview" at bounding box center [751, 102] width 48 height 24
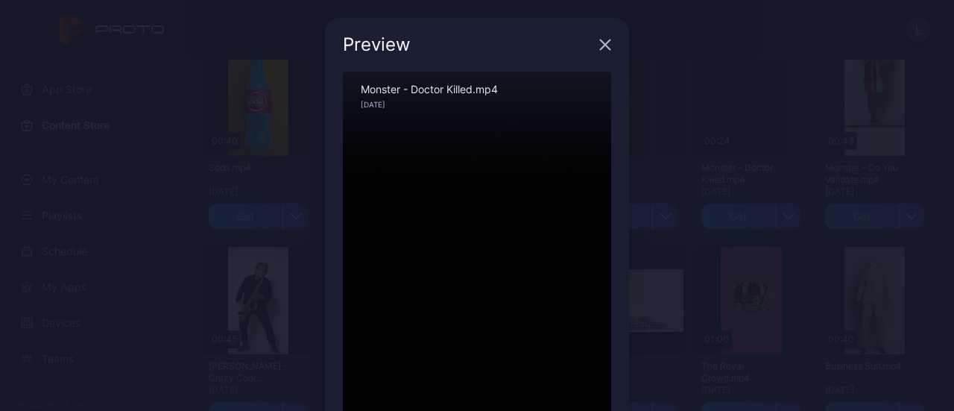
scroll to position [75, 0]
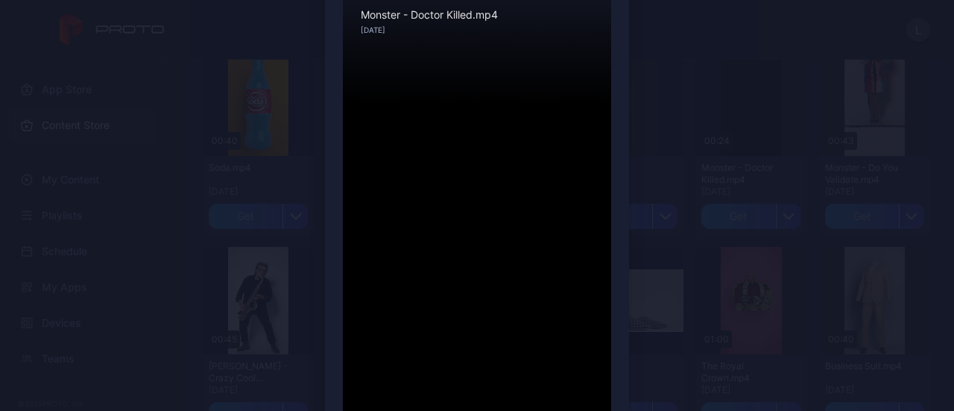
click at [664, 151] on div "Preview Sorry, your browser doesn‘t support embedded videos 00:07 / 00:24 Monst…" at bounding box center [477, 239] width 954 height 629
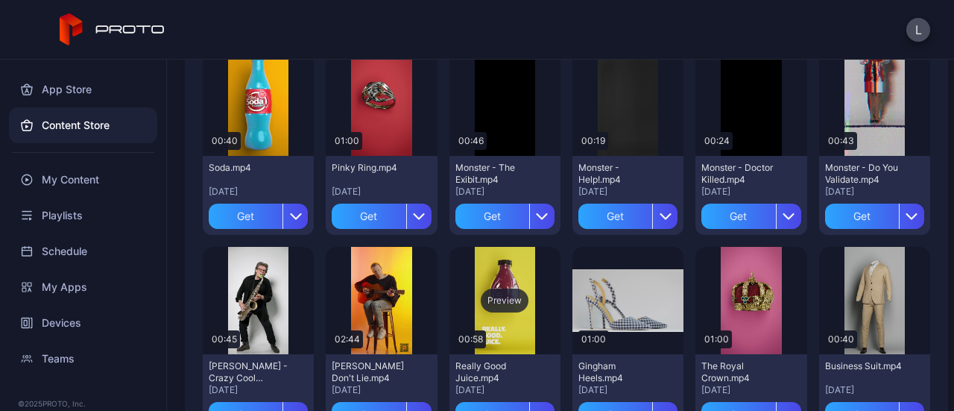
click at [486, 297] on div "Preview" at bounding box center [505, 300] width 48 height 24
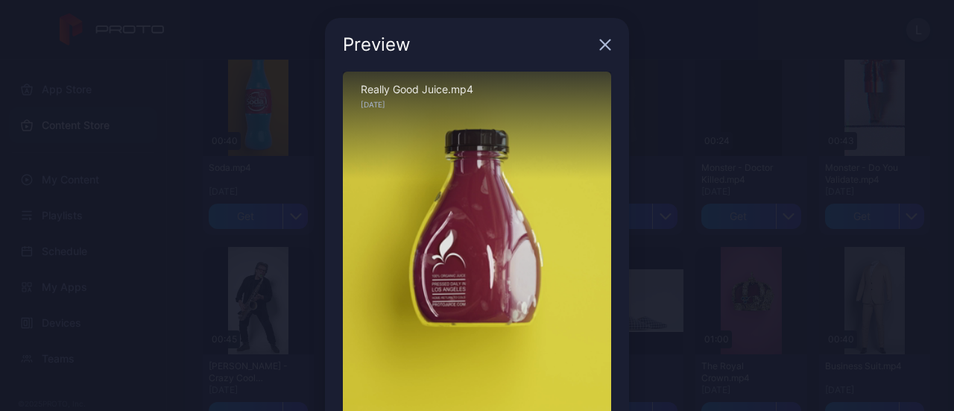
click at [696, 224] on div "Preview Sorry, your browser doesn‘t support embedded videos 00:04 / 00:58 Reall…" at bounding box center [477, 314] width 954 height 629
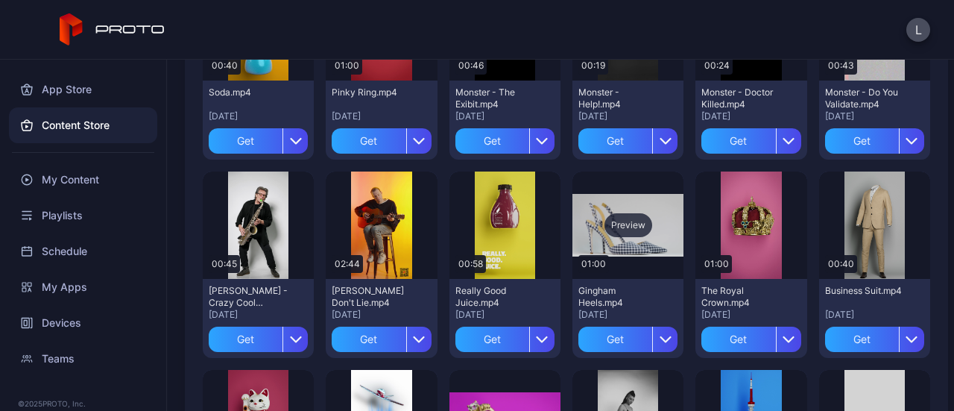
scroll to position [2086, 0]
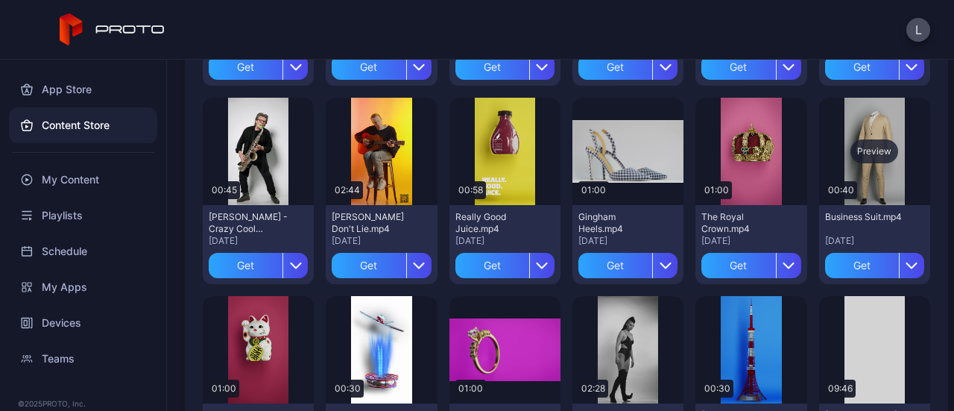
click at [870, 142] on div "Preview" at bounding box center [874, 151] width 48 height 24
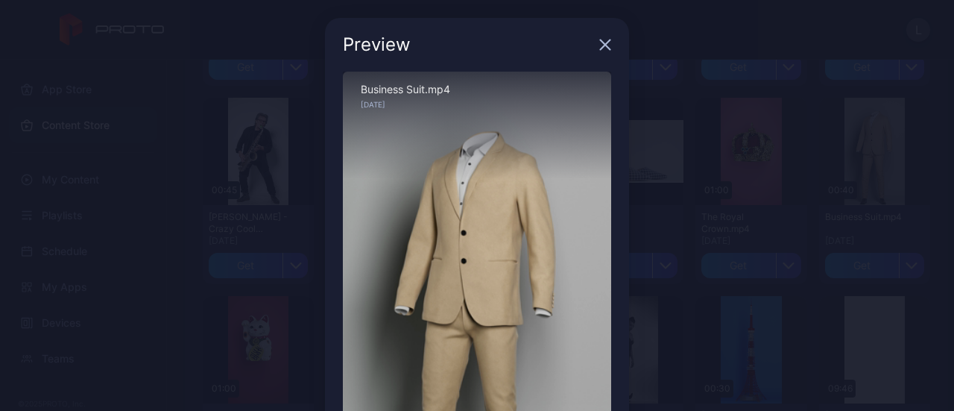
click at [711, 176] on div "Preview Sorry, your browser doesn‘t support embedded videos 00:02 / 00:40 Busin…" at bounding box center [477, 314] width 954 height 629
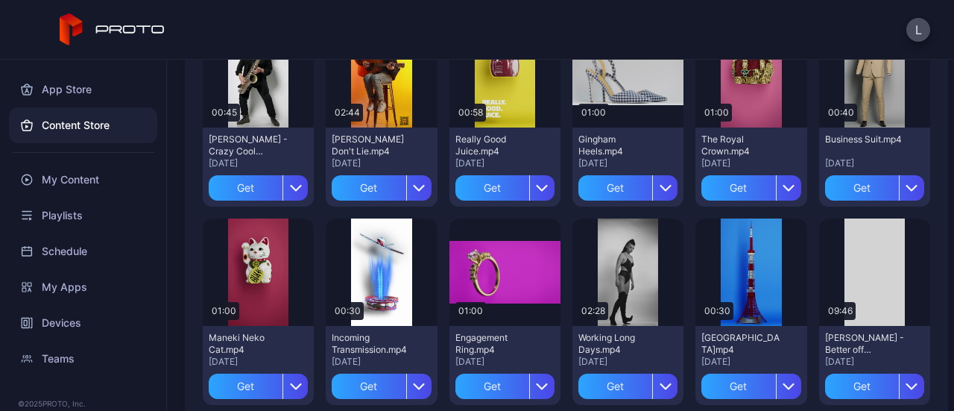
scroll to position [2235, 0]
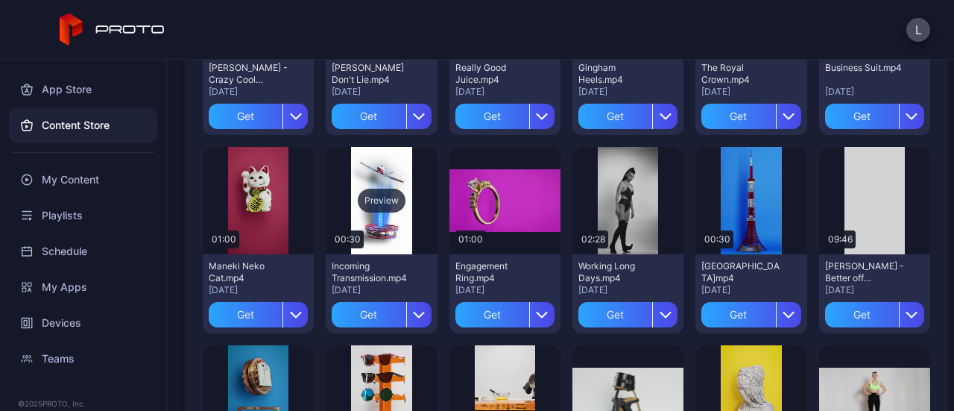
click at [371, 203] on div "Preview" at bounding box center [382, 201] width 48 height 24
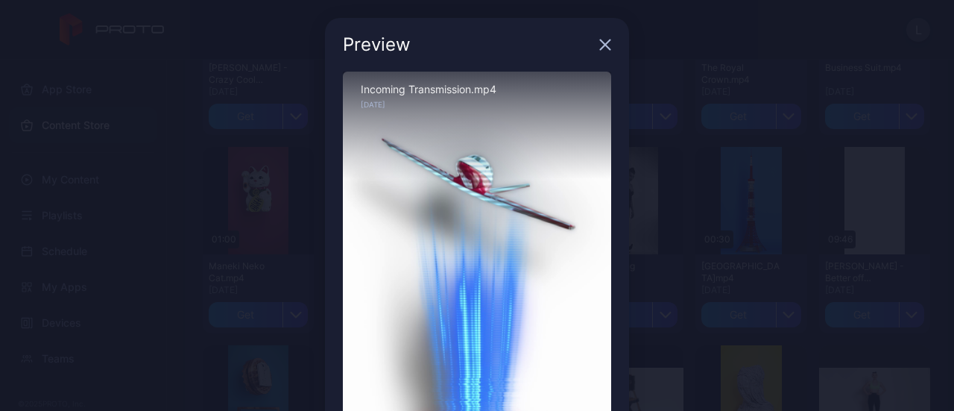
scroll to position [75, 0]
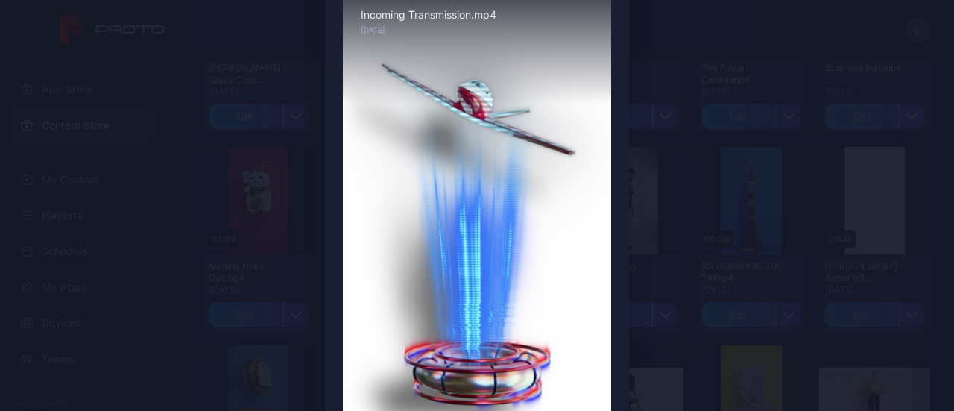
click at [678, 241] on div "Preview Sorry, your browser doesn‘t support embedded videos 00:06 / 00:30 Incom…" at bounding box center [477, 239] width 954 height 629
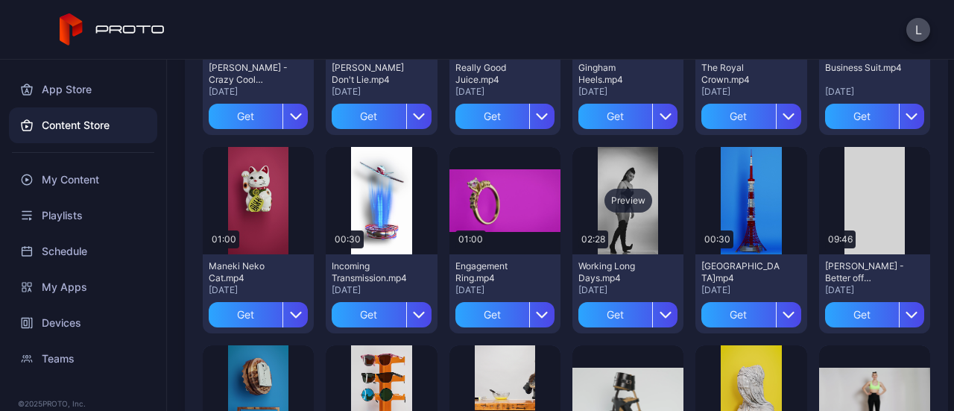
click at [645, 203] on div "Preview" at bounding box center [627, 200] width 111 height 107
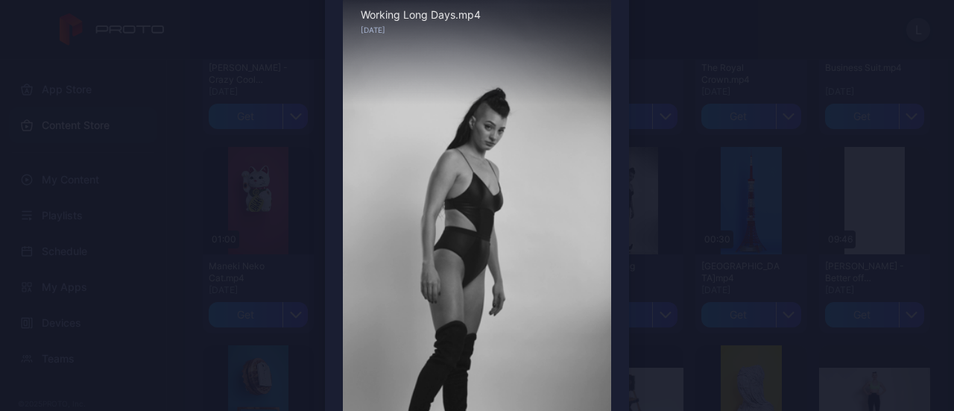
scroll to position [149, 0]
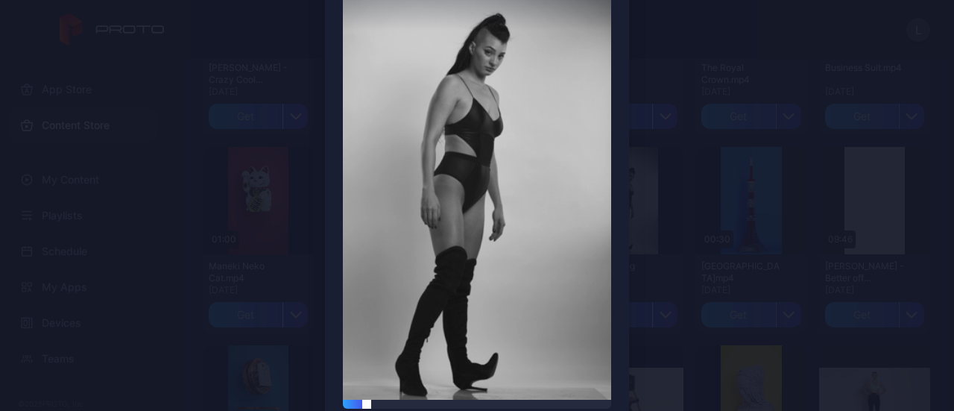
click at [430, 401] on div at bounding box center [477, 403] width 268 height 9
click at [485, 405] on div at bounding box center [477, 403] width 268 height 9
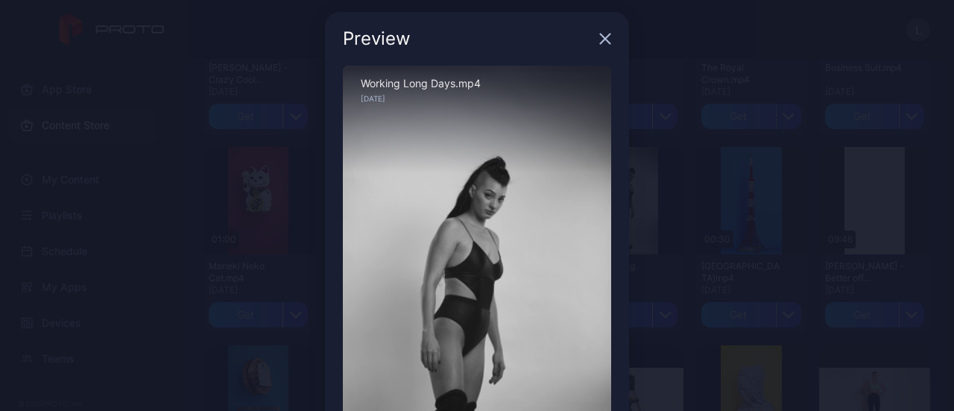
scroll to position [0, 0]
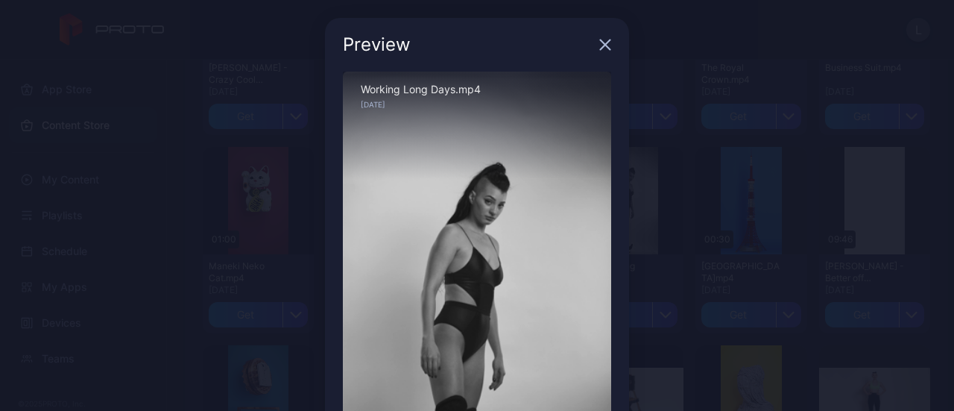
click at [675, 254] on div "Preview Sorry, your browser doesn‘t support embedded videos 01:46 / 02:28 Worki…" at bounding box center [477, 314] width 954 height 629
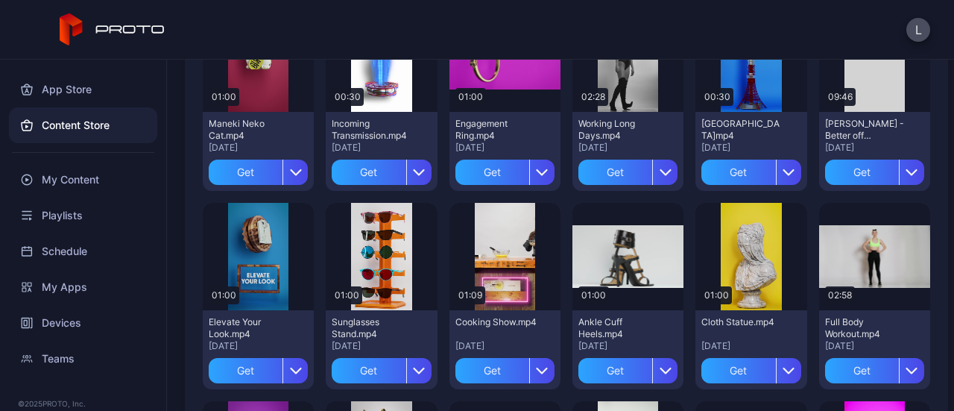
scroll to position [2384, 0]
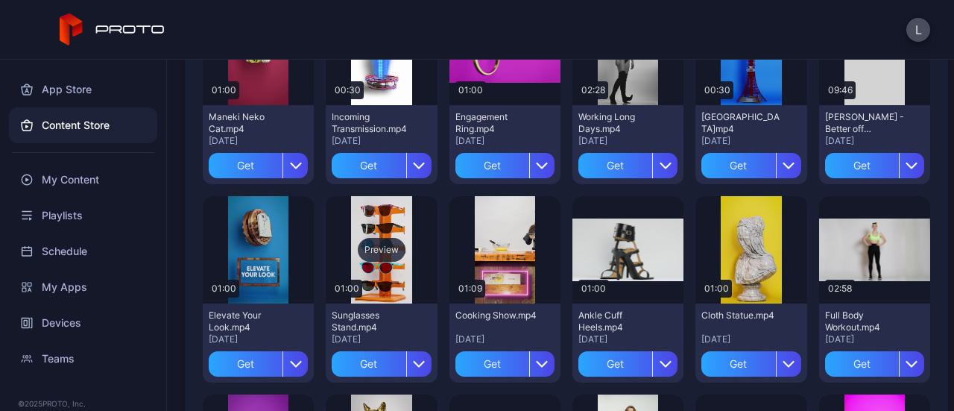
click at [383, 246] on div "Preview" at bounding box center [382, 250] width 48 height 24
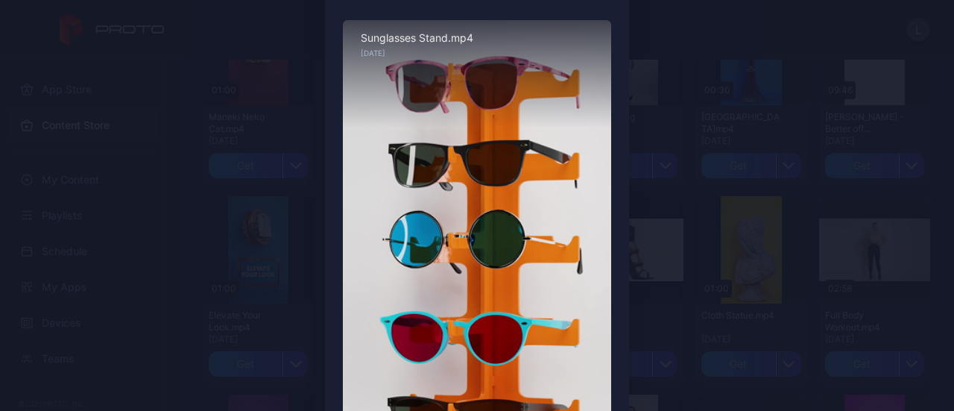
scroll to position [75, 0]
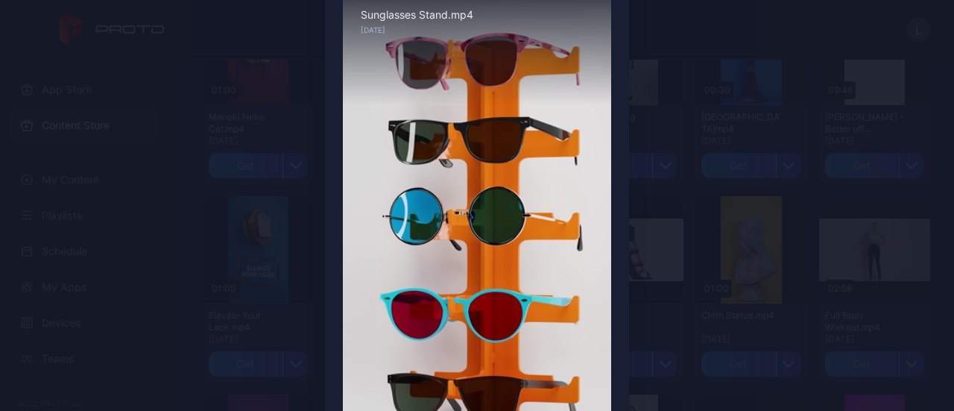
click at [654, 242] on div "Preview Sorry, your browser doesn‘t support embedded videos 00:08 / 01:00 Sungl…" at bounding box center [477, 239] width 954 height 629
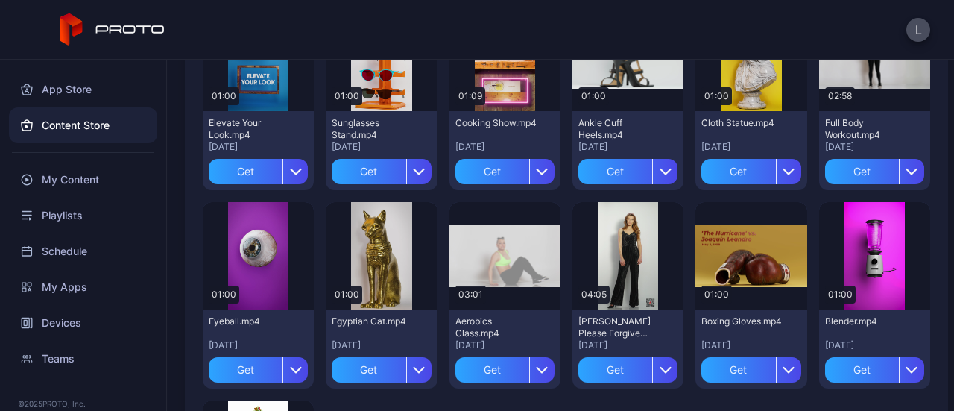
scroll to position [2608, 0]
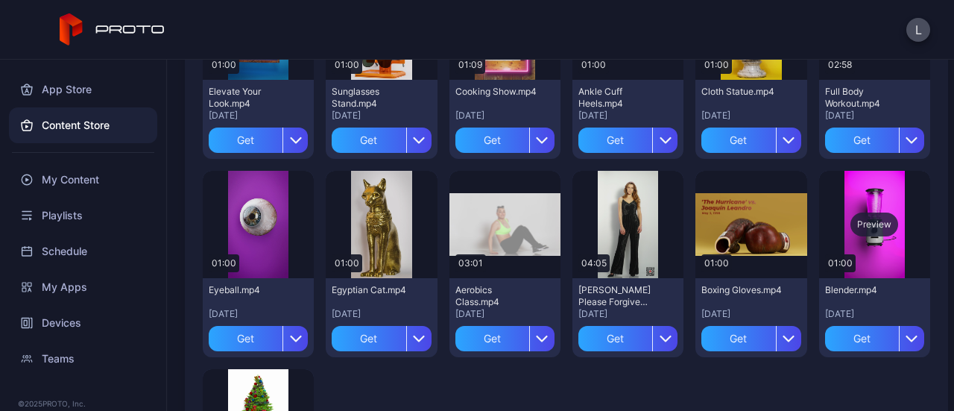
click at [859, 220] on div "Preview" at bounding box center [874, 224] width 48 height 24
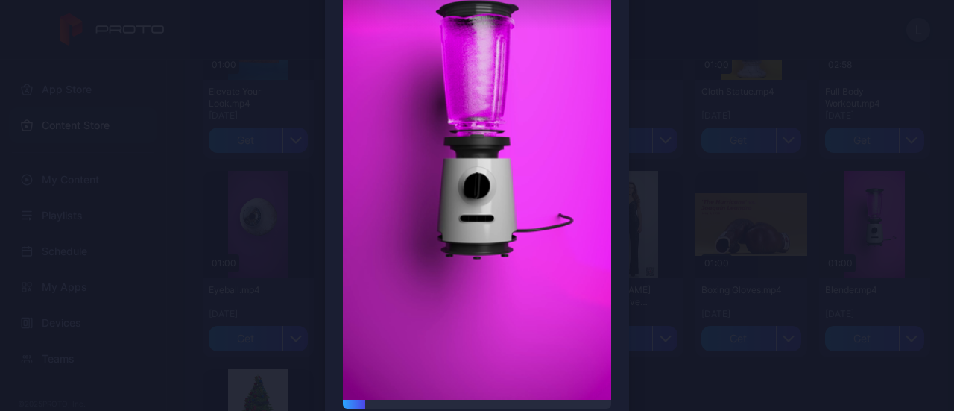
scroll to position [0, 0]
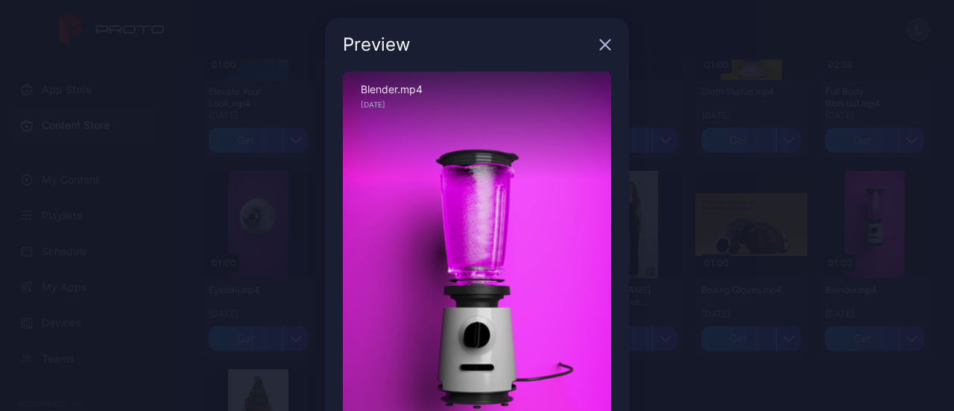
click at [706, 136] on div "Preview Sorry, your browser doesn‘t support embedded videos 00:06 / 01:00 Blend…" at bounding box center [477, 314] width 954 height 629
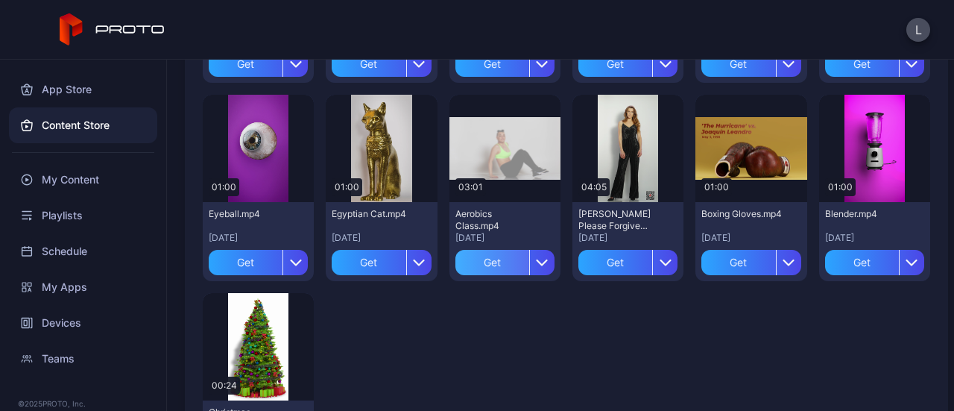
scroll to position [2793, 0]
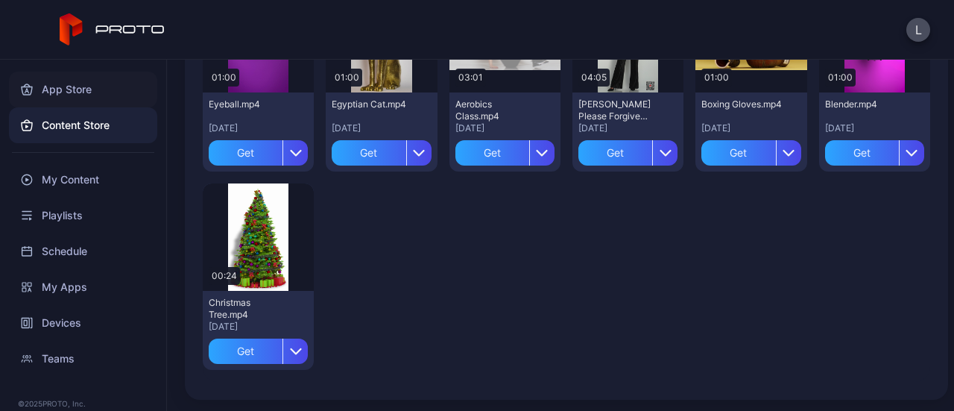
click at [71, 96] on div "App Store" at bounding box center [83, 90] width 148 height 36
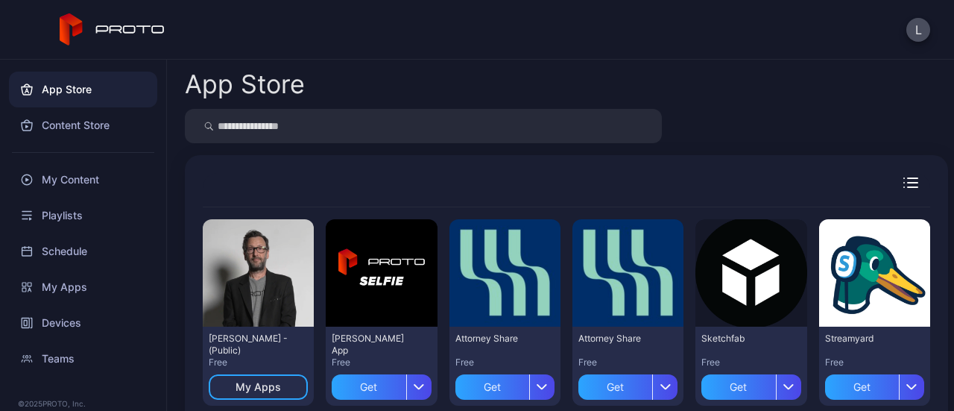
click at [903, 182] on icon "button" at bounding box center [910, 182] width 15 height 10
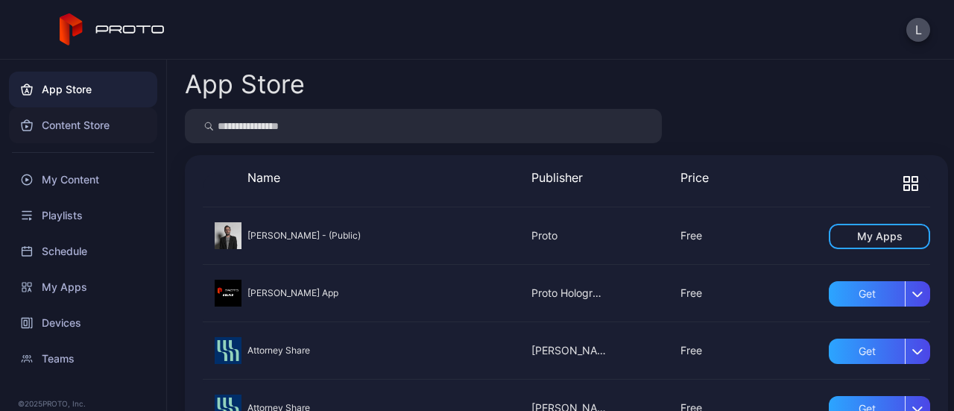
click at [61, 124] on div "Content Store" at bounding box center [83, 125] width 148 height 36
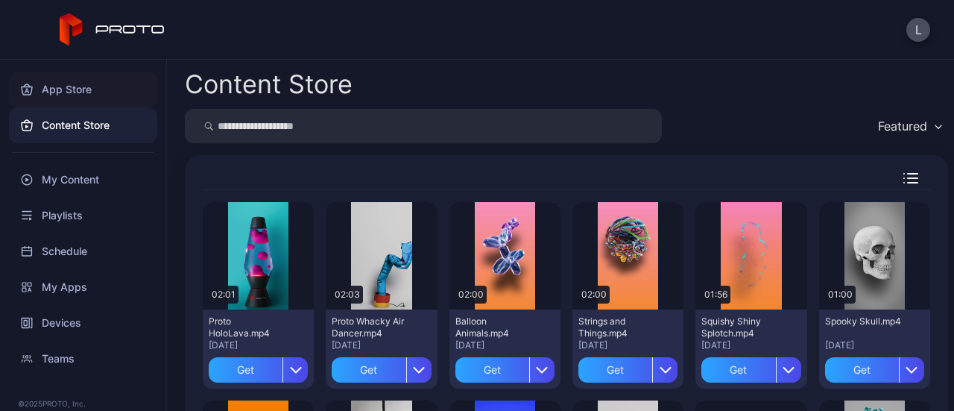
click at [71, 86] on div "App Store" at bounding box center [83, 90] width 148 height 36
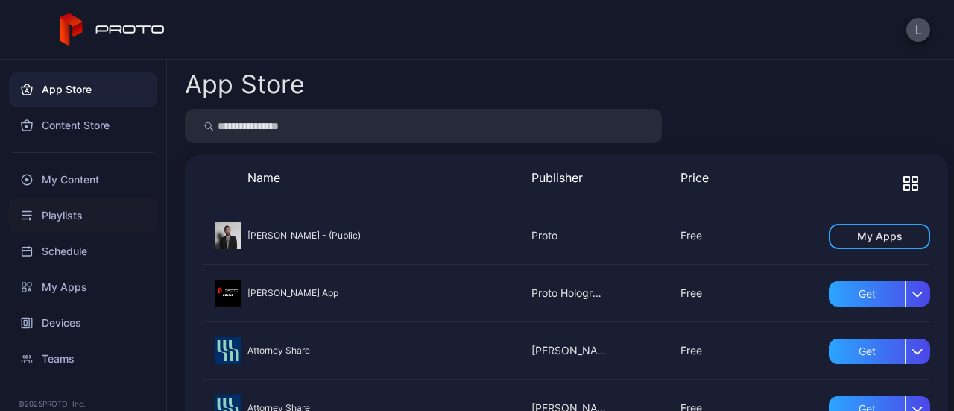
click at [80, 221] on div "Playlists" at bounding box center [83, 215] width 148 height 36
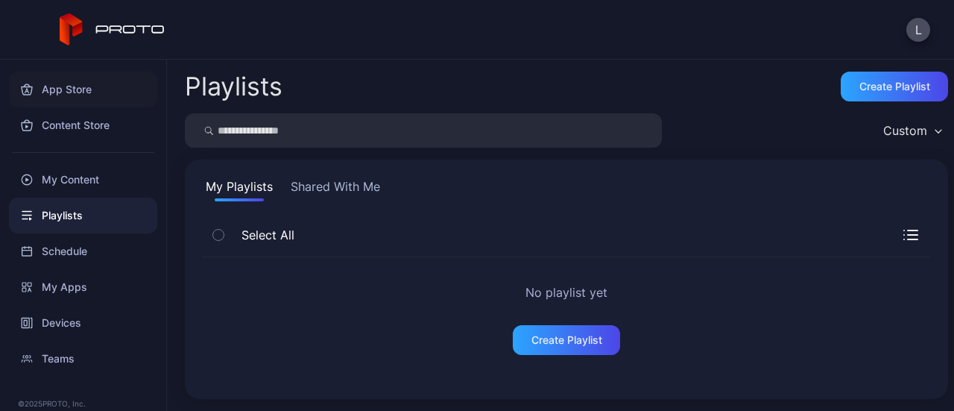
click at [45, 86] on div "App Store" at bounding box center [83, 90] width 148 height 36
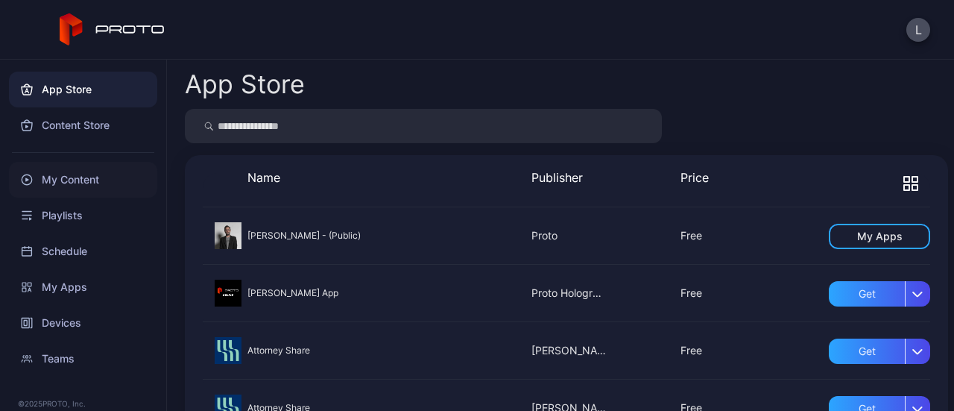
click at [50, 180] on div "My Content" at bounding box center [83, 180] width 148 height 36
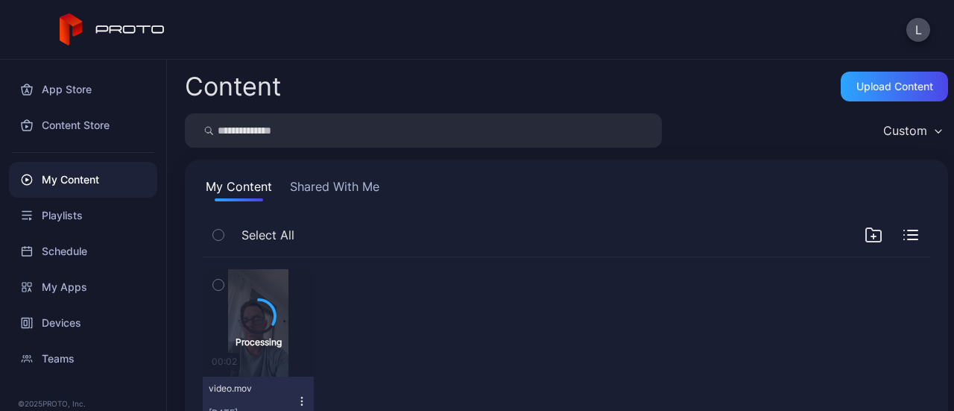
scroll to position [55, 0]
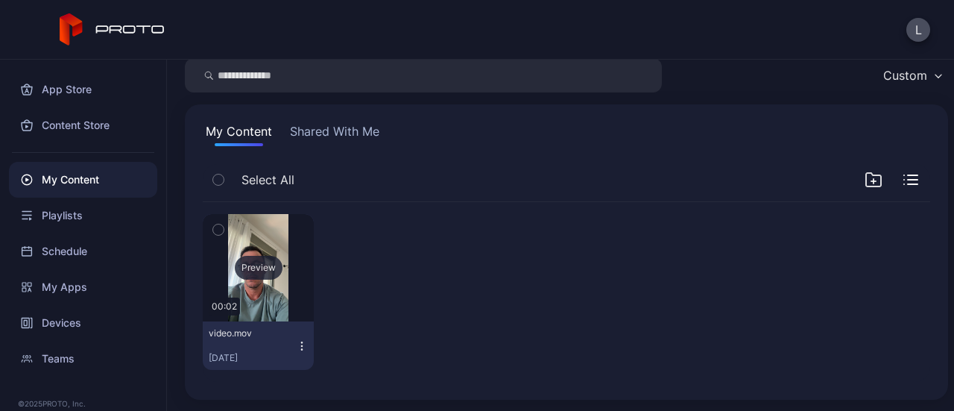
click at [249, 270] on div "Preview" at bounding box center [259, 268] width 48 height 24
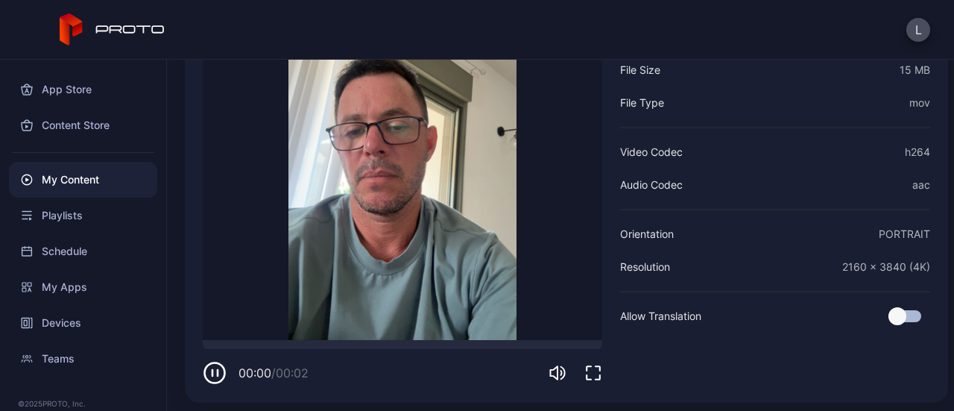
scroll to position [205, 0]
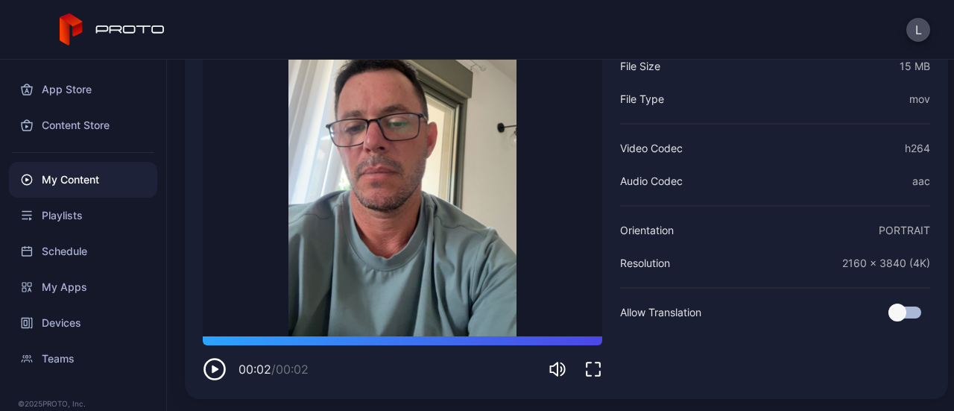
click at [213, 373] on icon "button" at bounding box center [215, 369] width 24 height 24
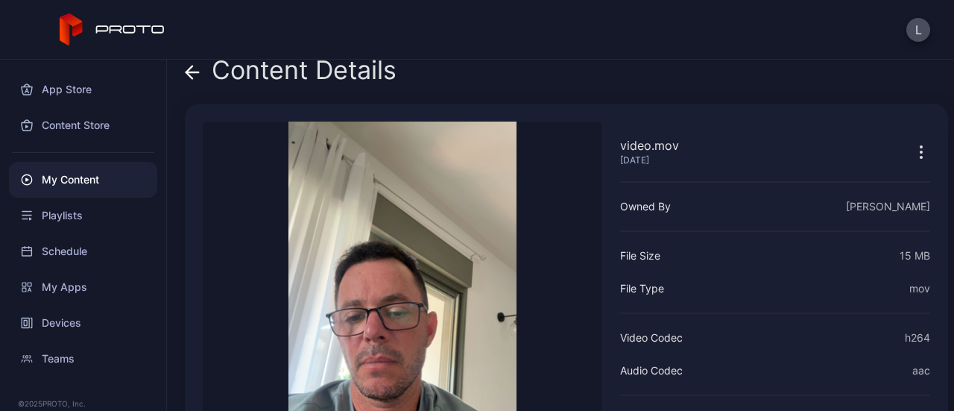
scroll to position [0, 0]
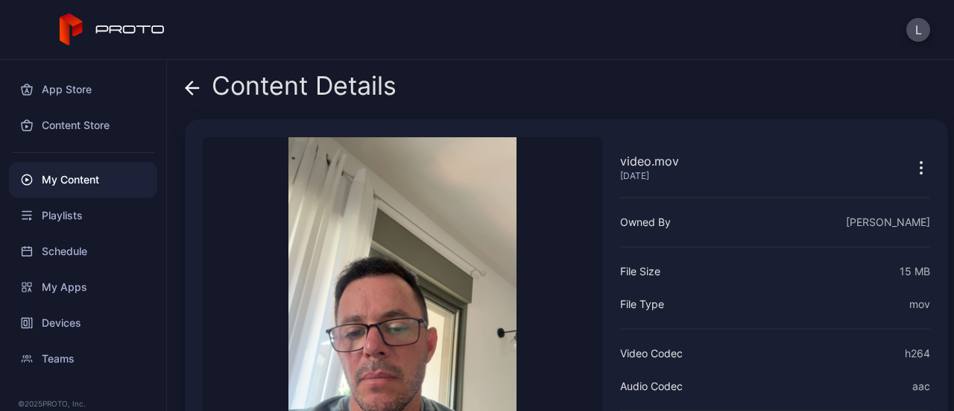
click at [198, 88] on icon at bounding box center [192, 88] width 13 height 0
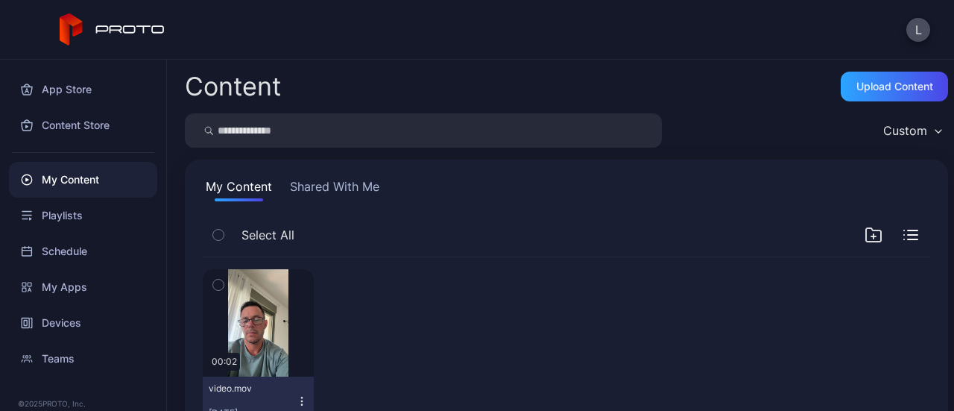
scroll to position [55, 0]
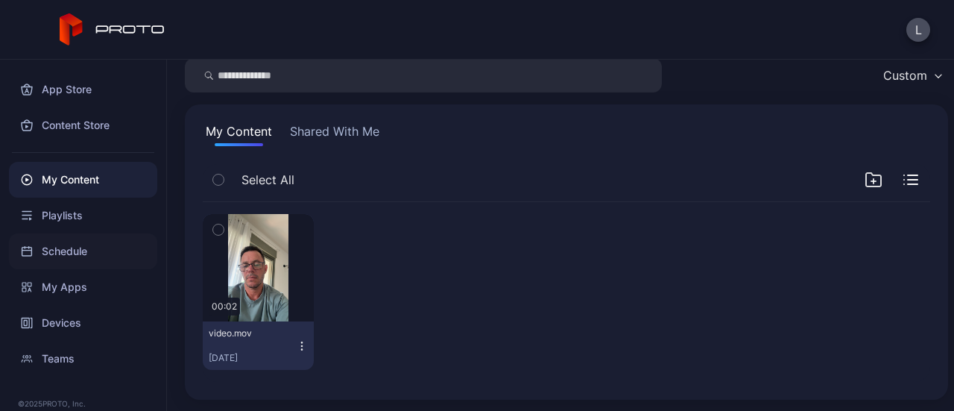
click at [68, 248] on div "Schedule" at bounding box center [83, 251] width 148 height 36
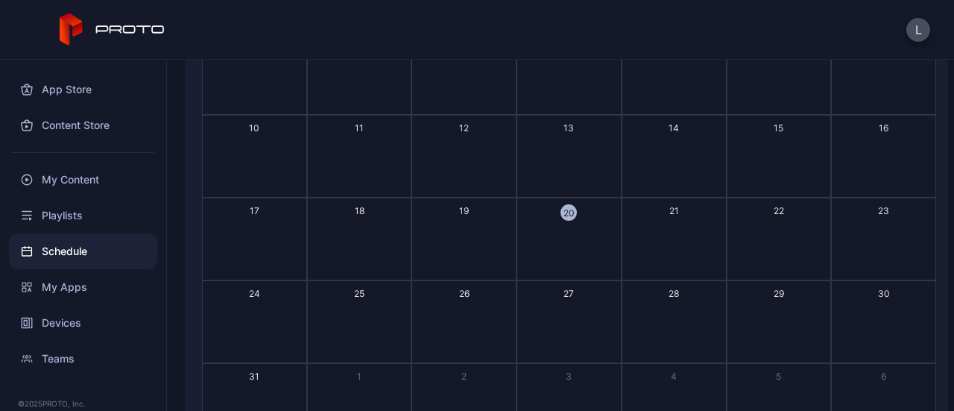
scroll to position [224, 0]
click at [66, 279] on div "My Apps" at bounding box center [83, 287] width 148 height 36
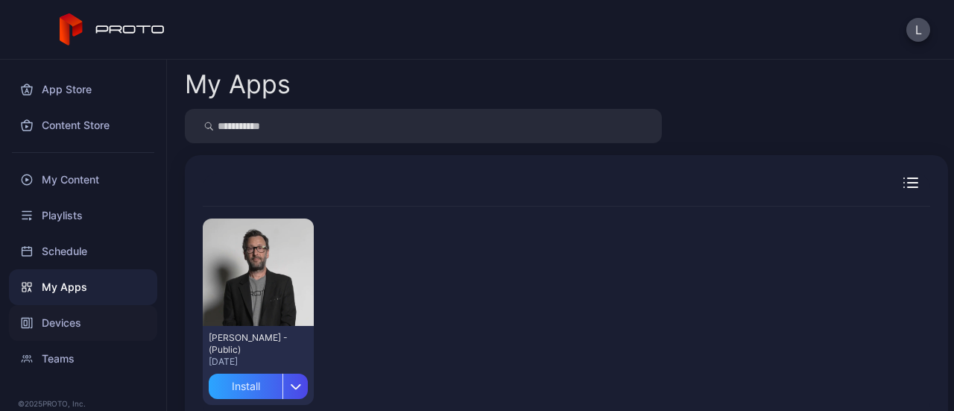
scroll to position [34, 0]
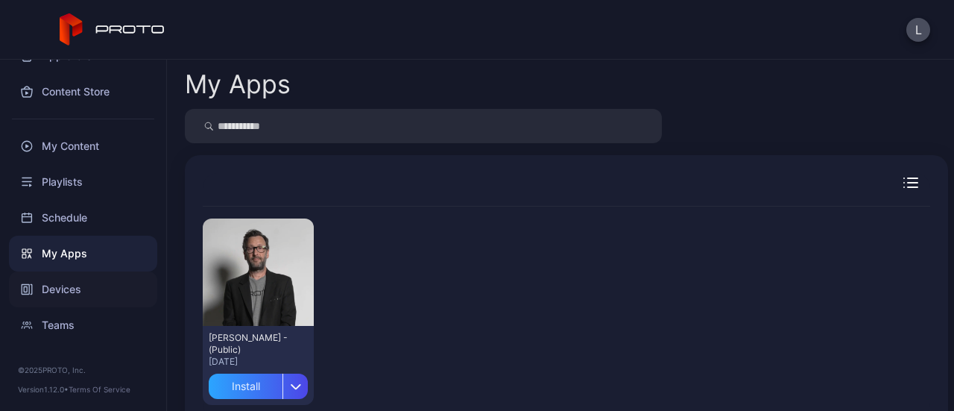
click at [110, 329] on div "Teams" at bounding box center [83, 325] width 148 height 36
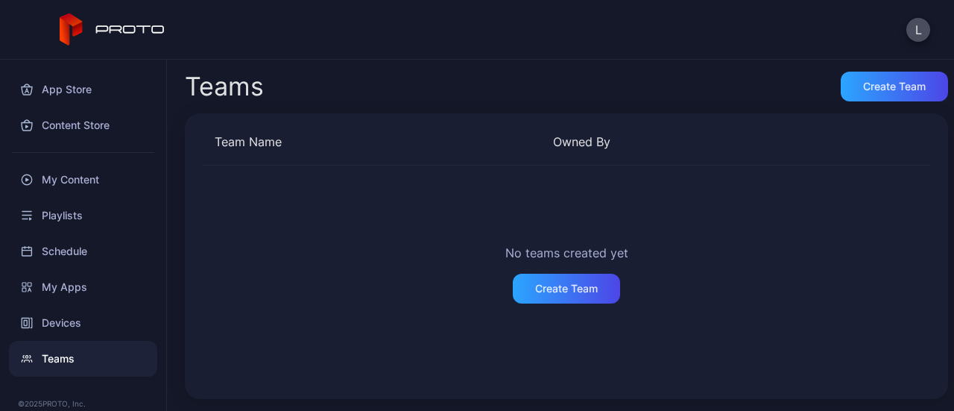
click at [146, 32] on icon at bounding box center [113, 29] width 106 height 33
